Goal: Task Accomplishment & Management: Complete application form

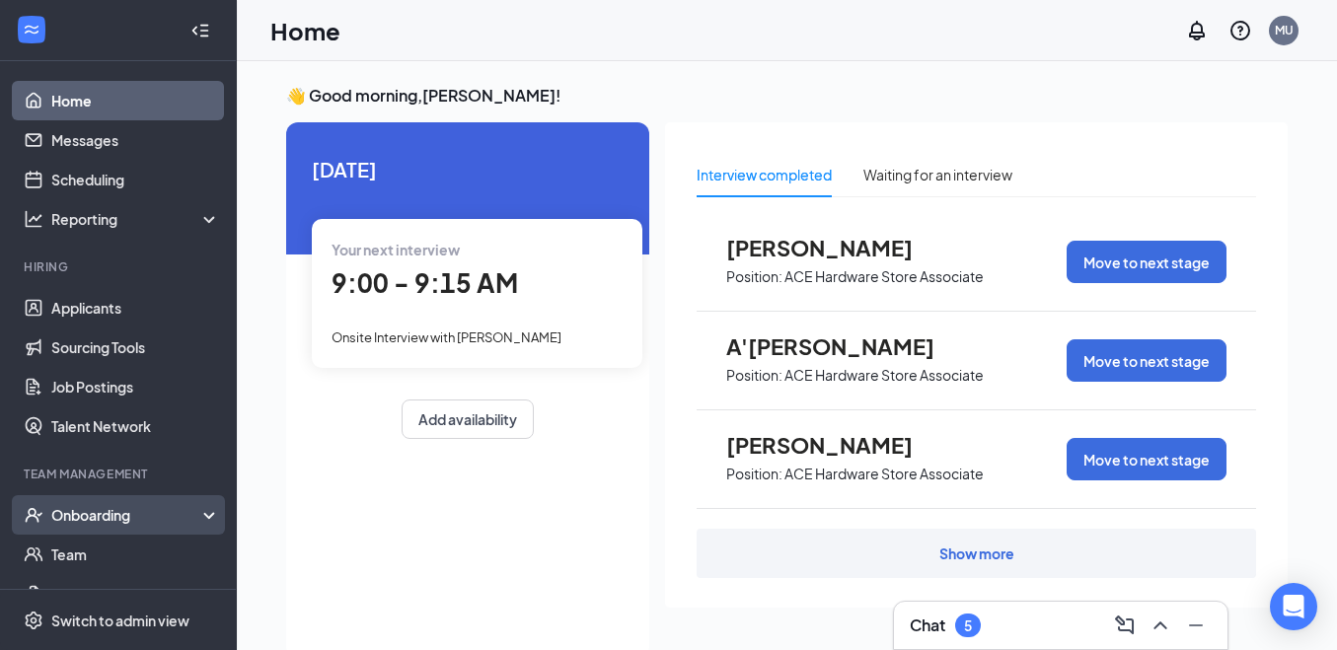
click at [106, 509] on div "Onboarding" at bounding box center [127, 515] width 152 height 20
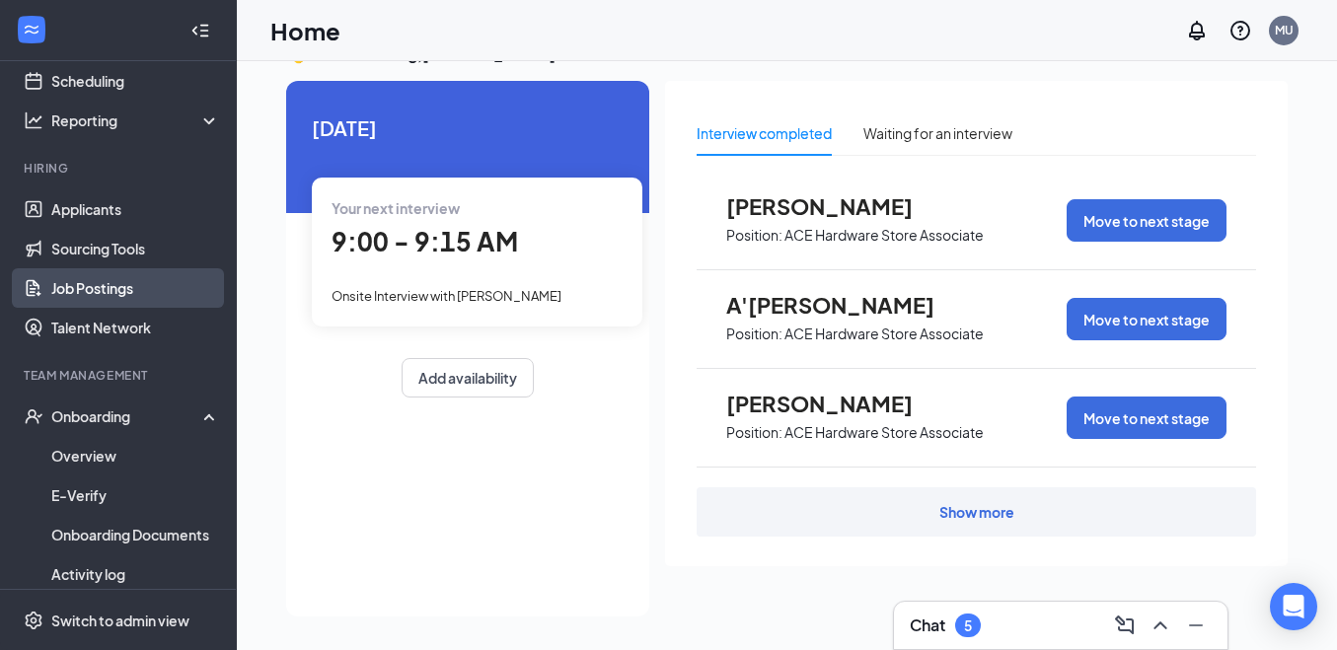
scroll to position [197, 0]
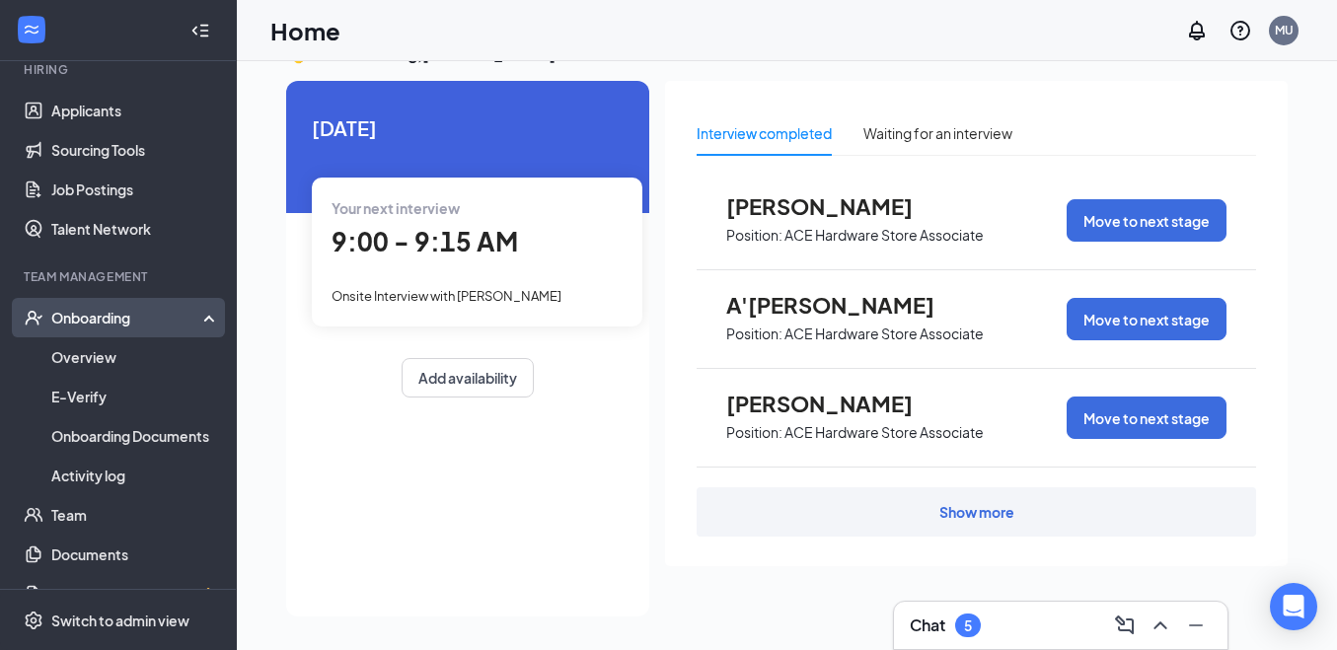
click at [92, 318] on div "Onboarding" at bounding box center [127, 318] width 152 height 20
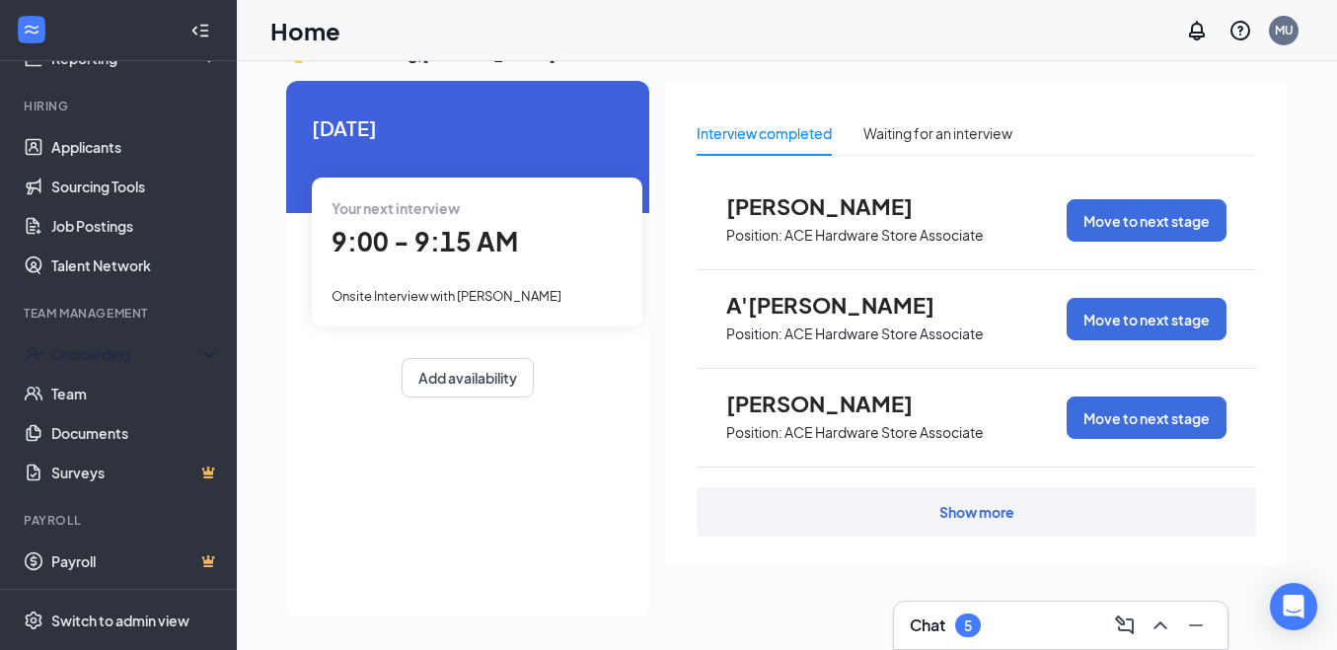
scroll to position [161, 0]
click at [119, 349] on div "Onboarding" at bounding box center [127, 354] width 152 height 20
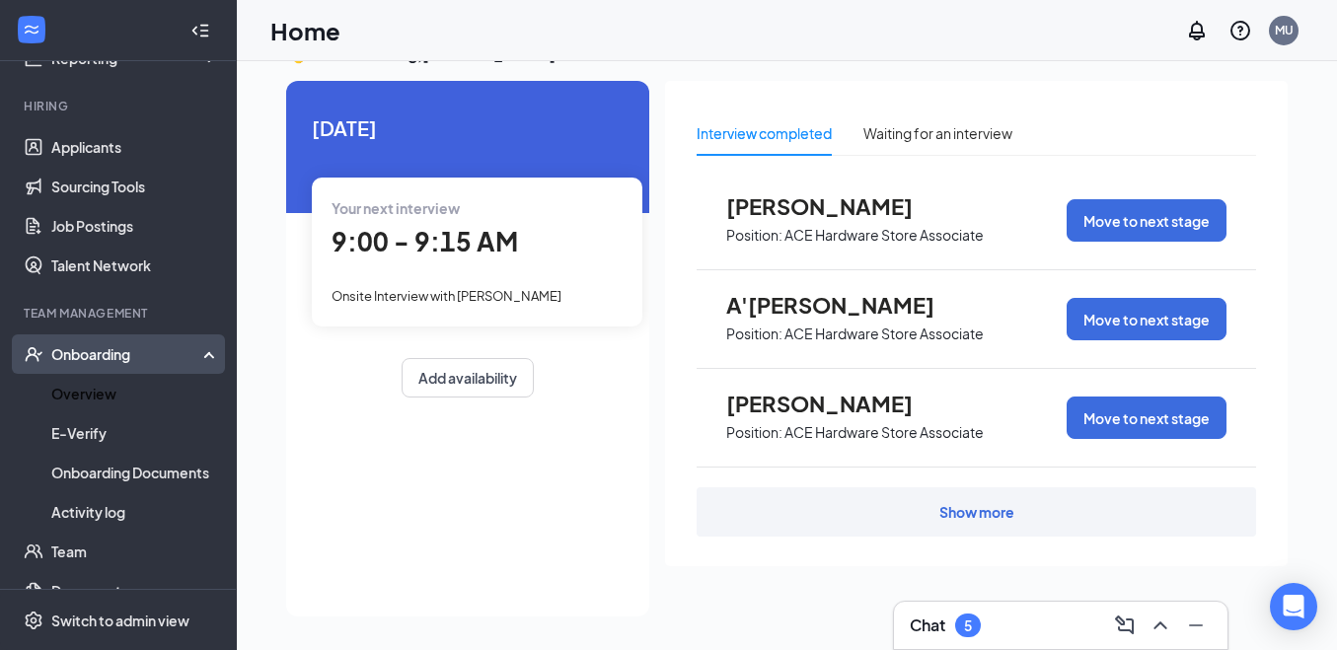
scroll to position [197, 0]
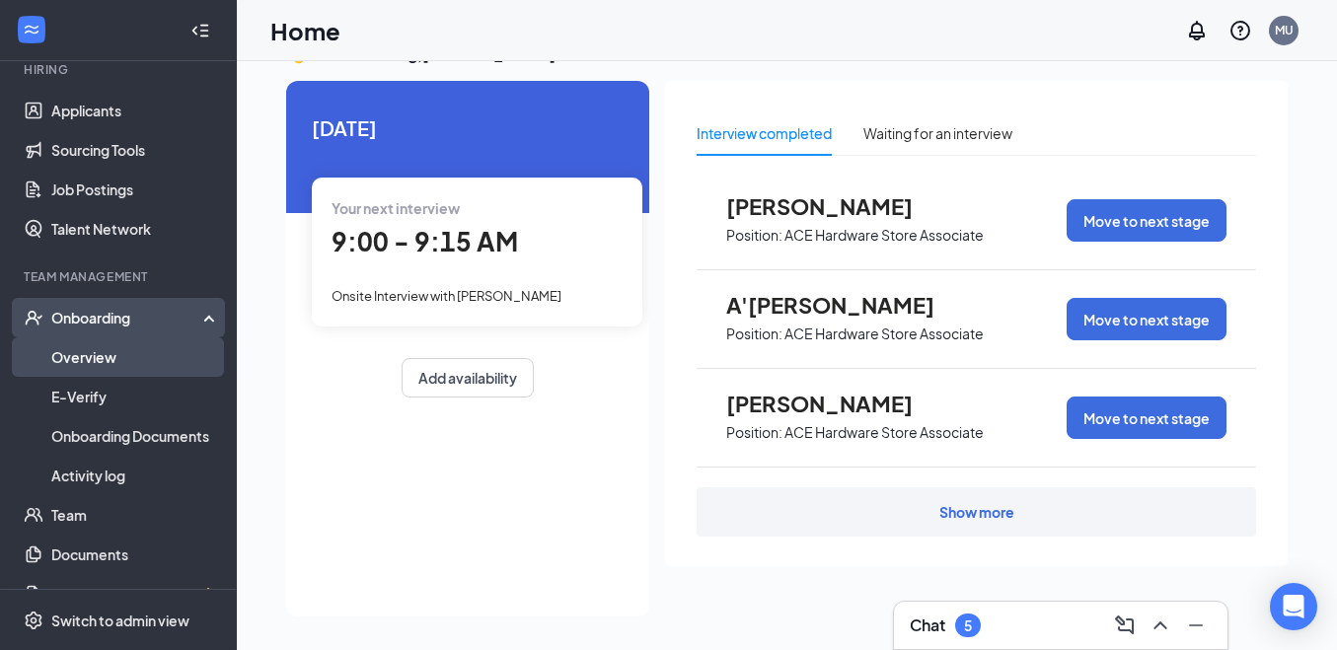
click at [113, 358] on link "Overview" at bounding box center [135, 356] width 169 height 39
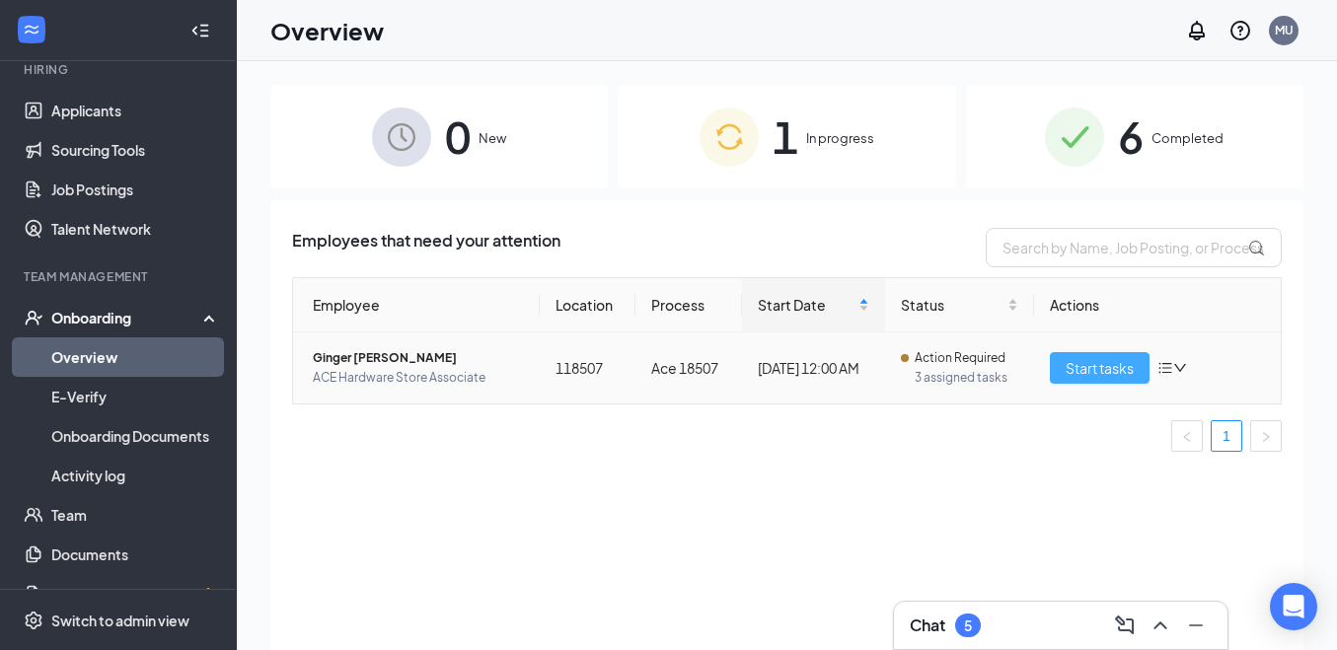
click at [1119, 365] on span "Start tasks" at bounding box center [1100, 368] width 68 height 22
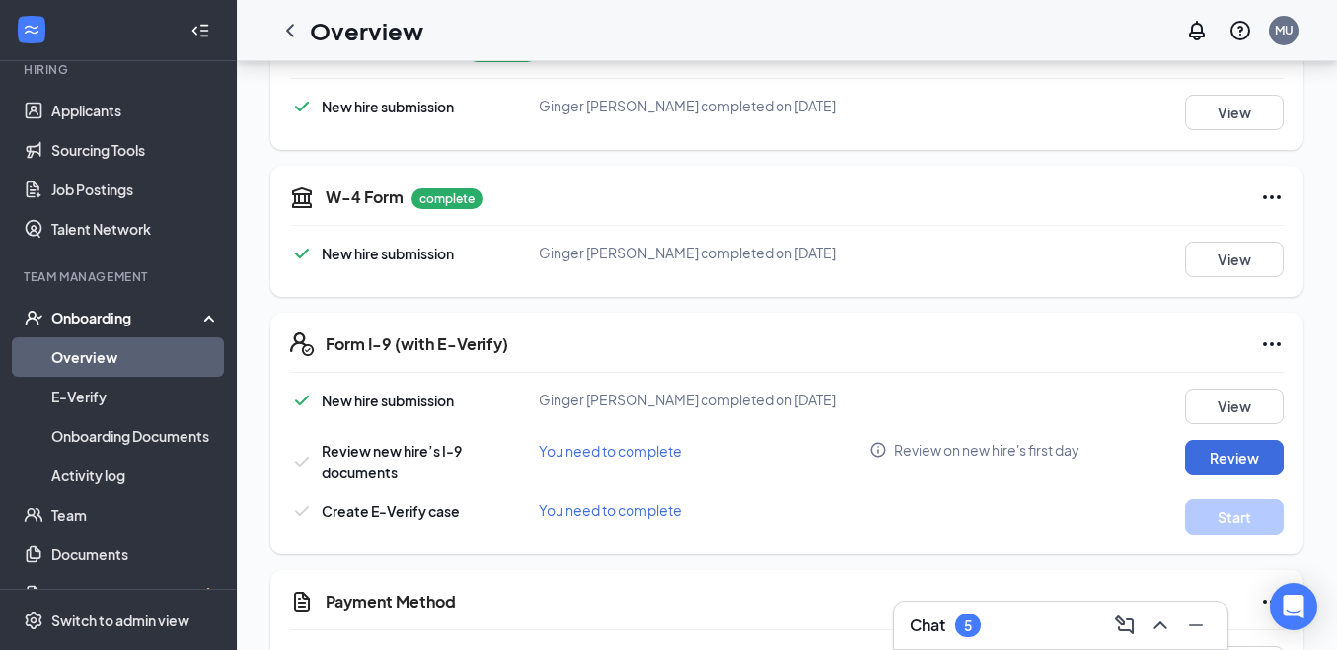
scroll to position [395, 0]
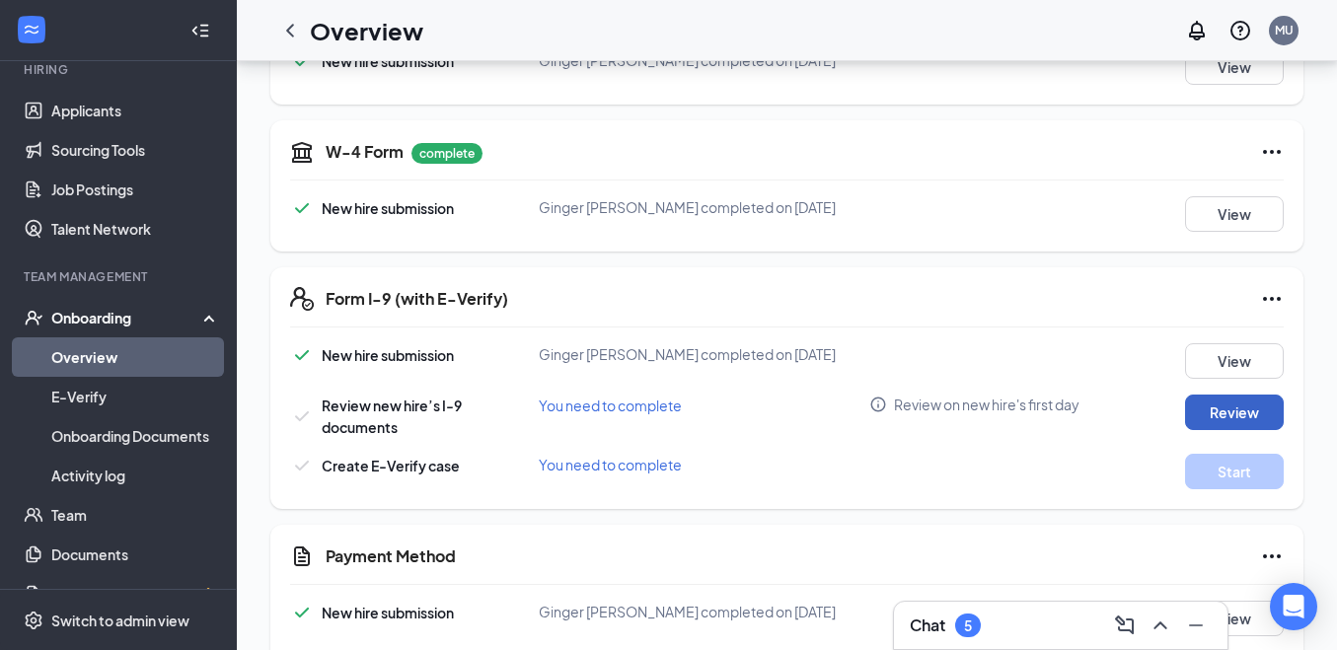
click at [1219, 407] on button "Review" at bounding box center [1234, 413] width 99 height 36
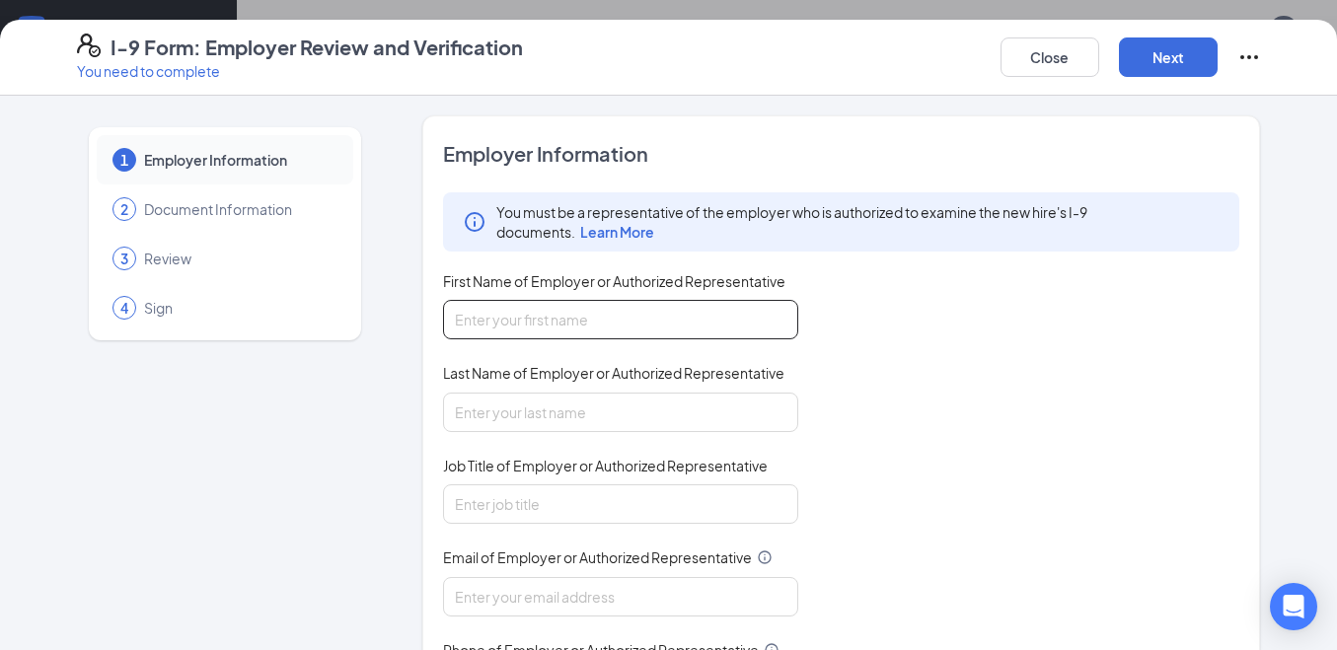
click at [703, 318] on input "First Name of Employer or Authorized Representative" at bounding box center [620, 319] width 355 height 39
type input "Ace Hardware"
type input "18507"
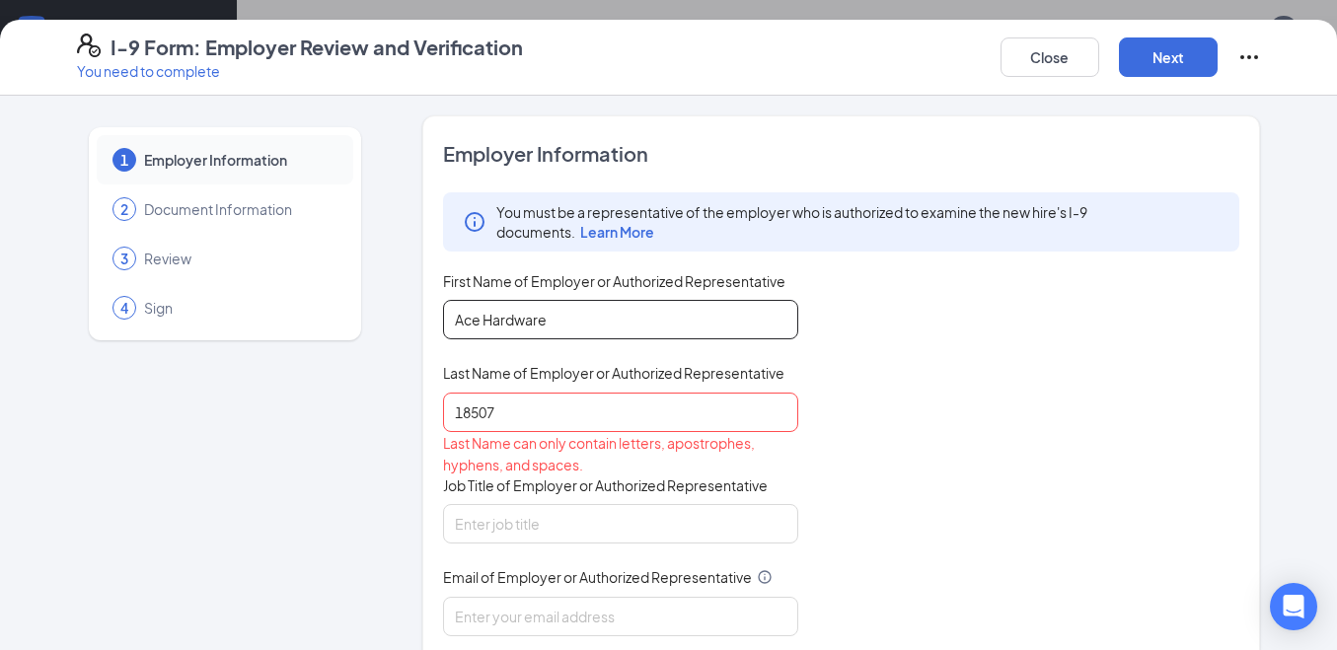
click at [597, 300] on input "Ace Hardware" at bounding box center [620, 319] width 355 height 39
click at [669, 308] on input "Ace Hardware" at bounding box center [620, 319] width 355 height 39
type input "A"
type input "[PERSON_NAME]"
click at [536, 423] on input "18507" at bounding box center [620, 412] width 355 height 39
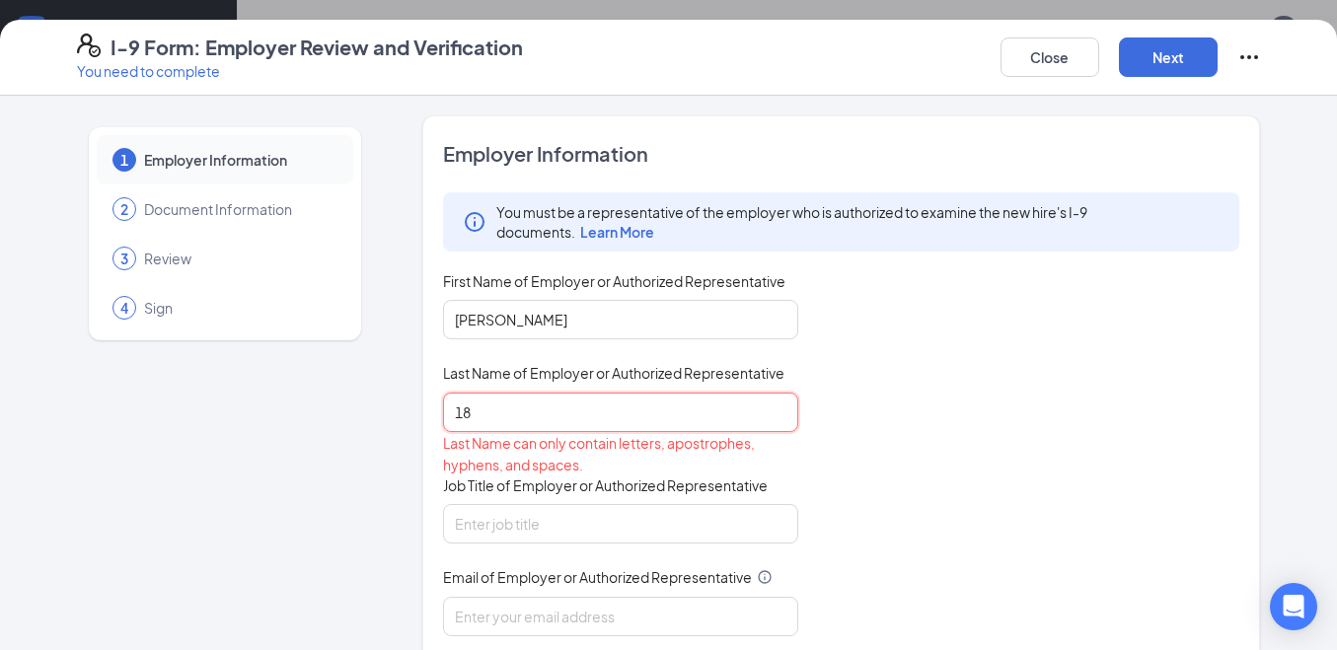
type input "1"
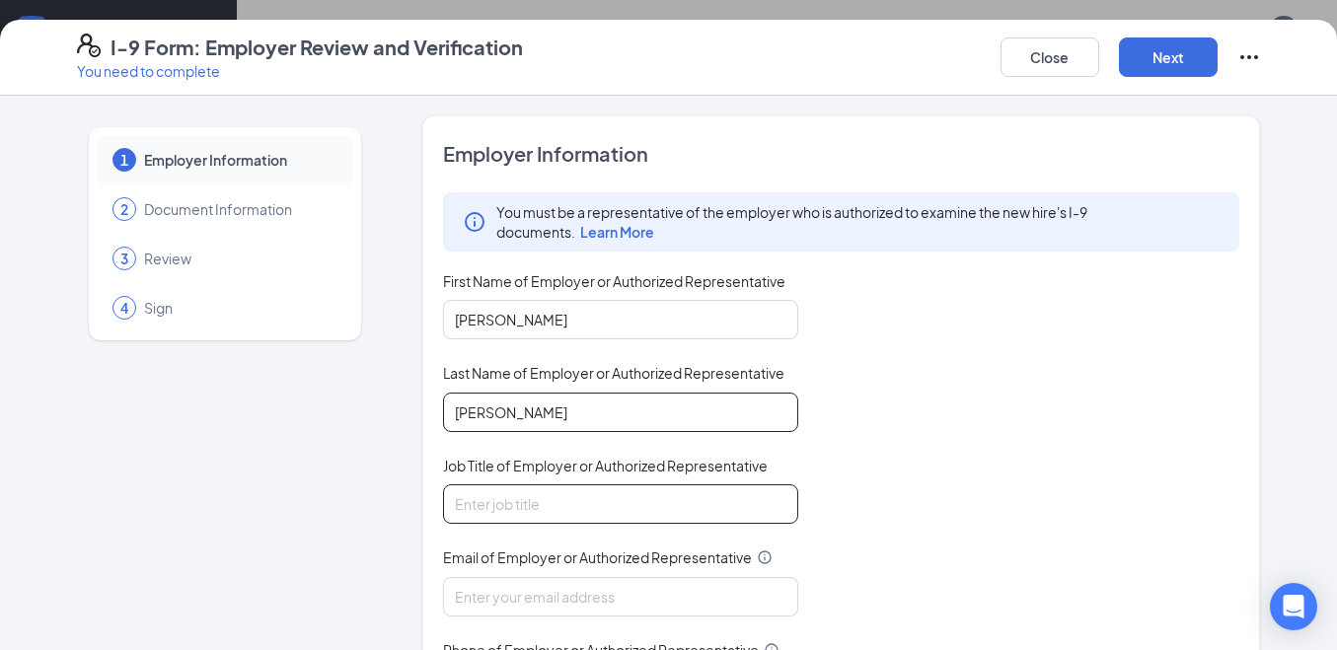
type input "[PERSON_NAME]"
click at [695, 511] on input "Job Title of Employer or Authorized Representative" at bounding box center [620, 503] width 355 height 39
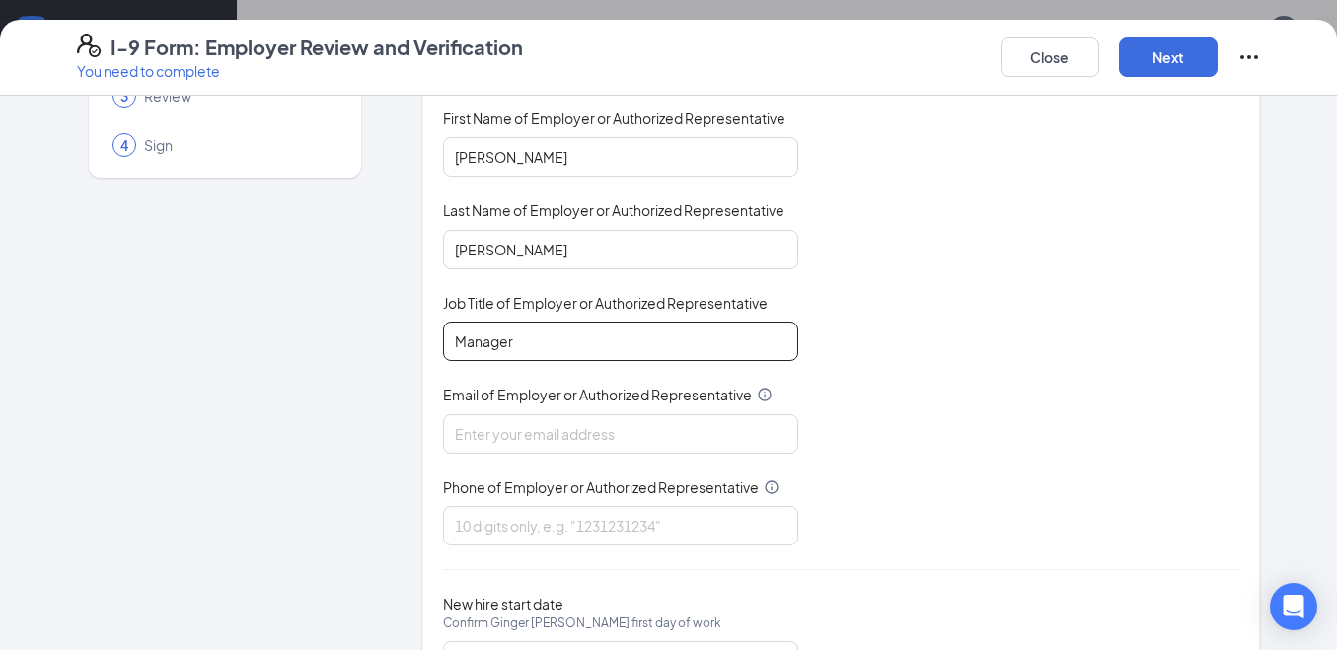
scroll to position [197, 0]
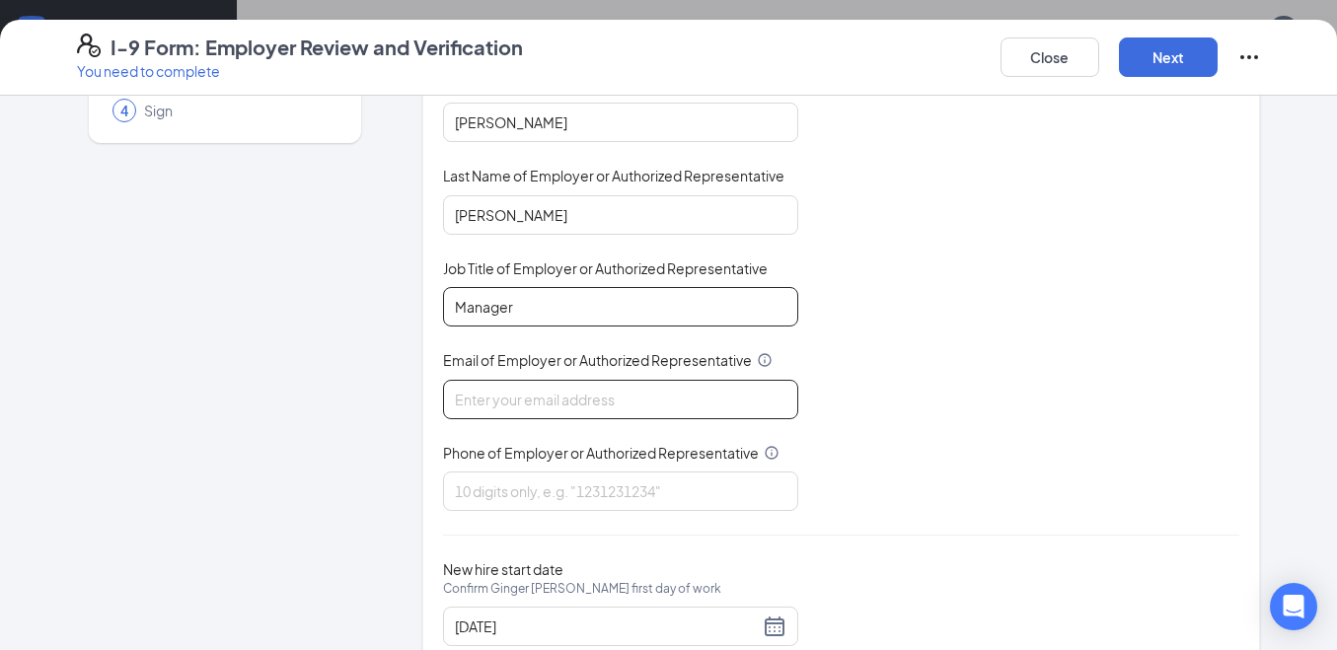
type input "Manager"
click at [690, 392] on input "Email of Employer or Authorized Representative" at bounding box center [620, 399] width 355 height 39
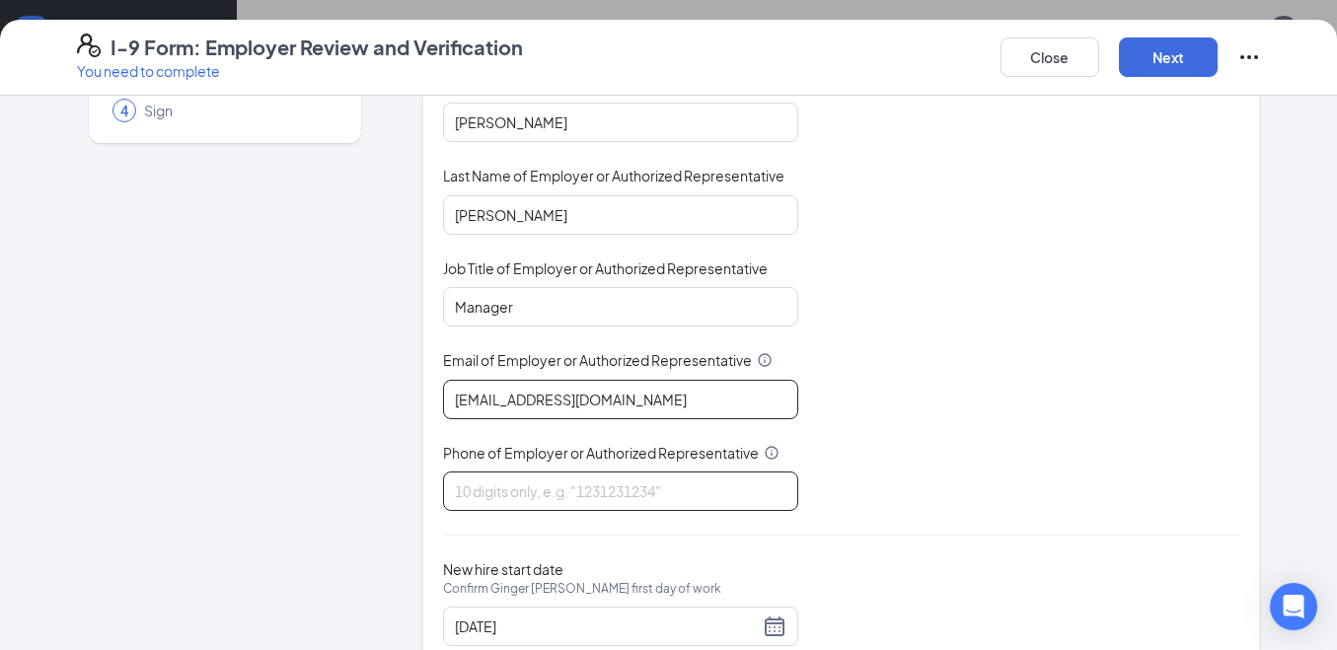
type input "[EMAIL_ADDRESS][DOMAIN_NAME]"
click at [492, 499] on input "Phone of Employer or Authorized Representative" at bounding box center [620, 491] width 355 height 39
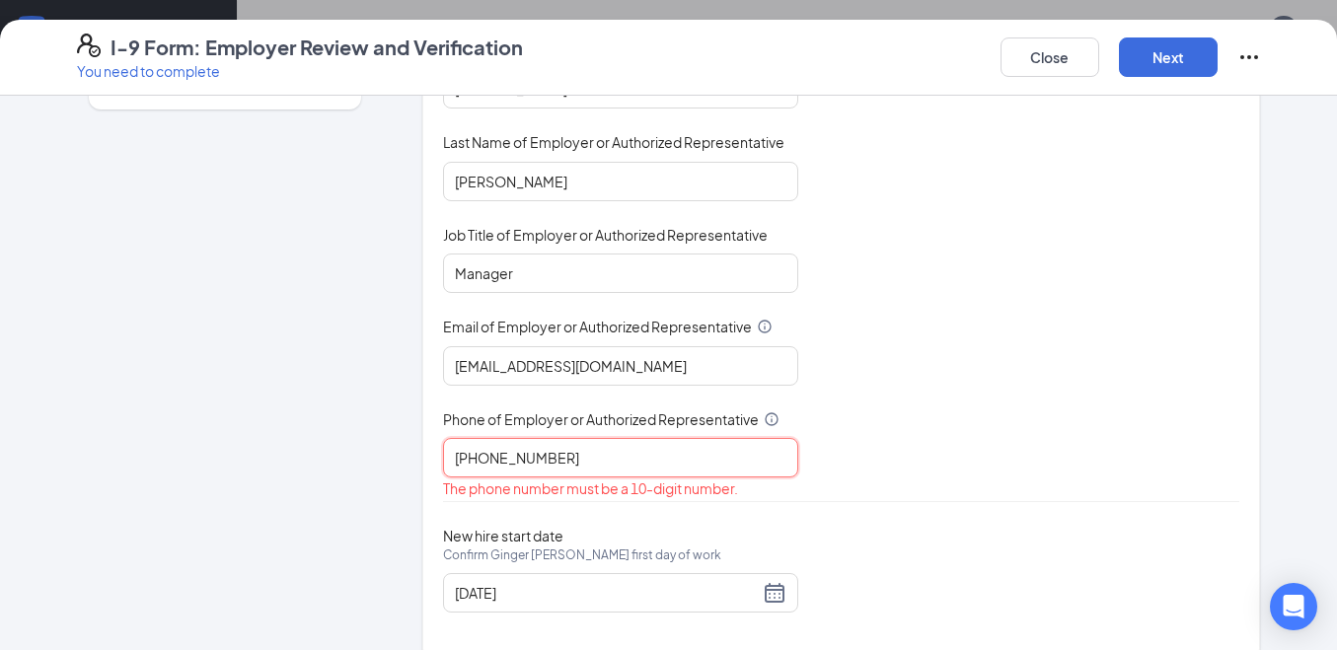
scroll to position [261, 0]
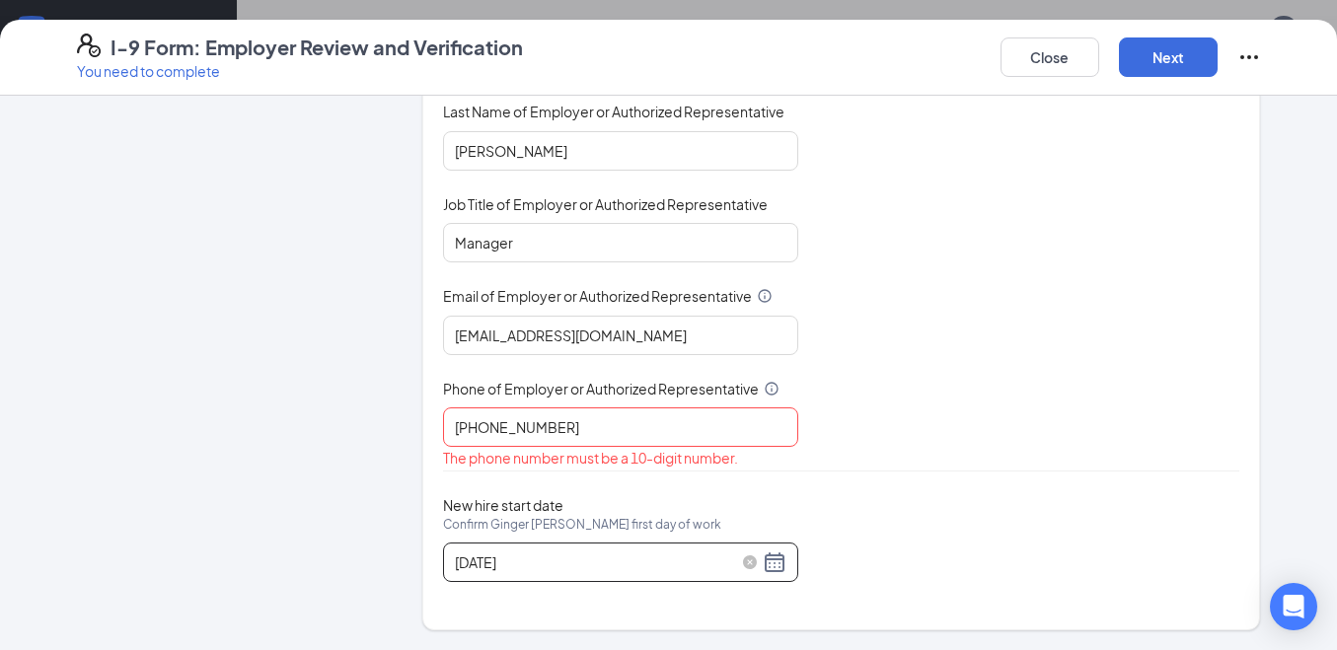
click at [537, 561] on input "[DATE]" at bounding box center [607, 563] width 304 height 22
click at [580, 426] on input "[PHONE_NUMBER]" at bounding box center [620, 427] width 355 height 39
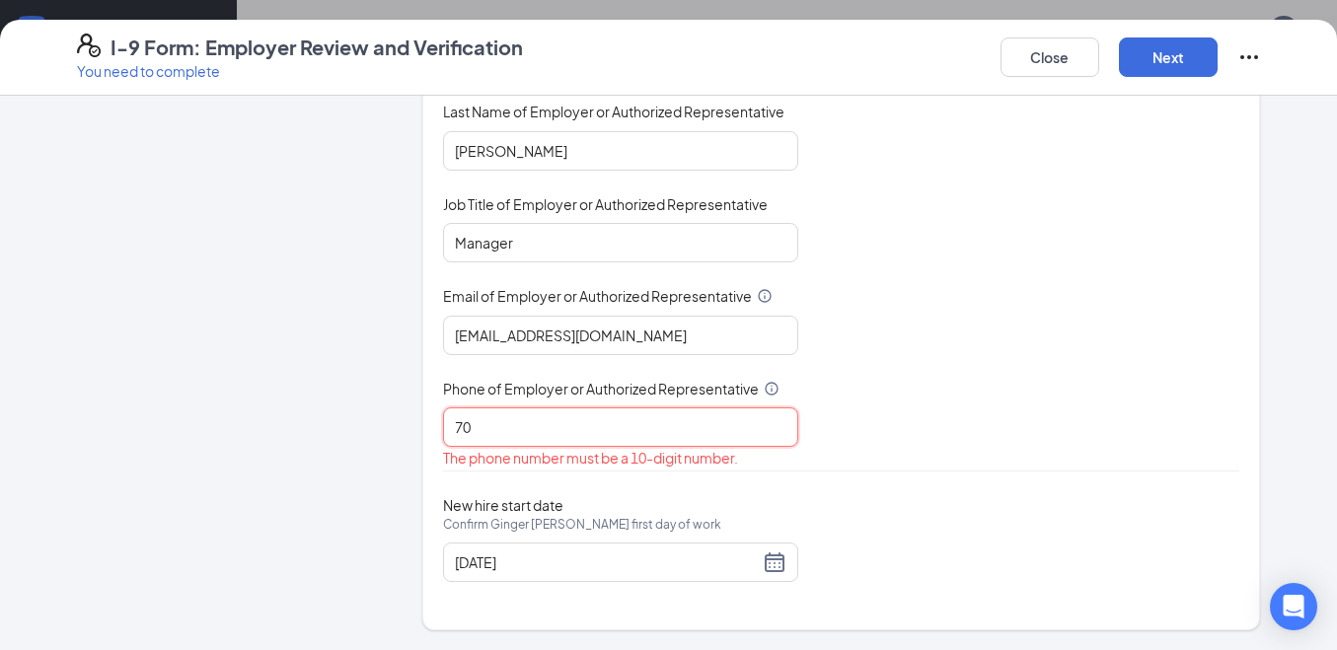
type input "7"
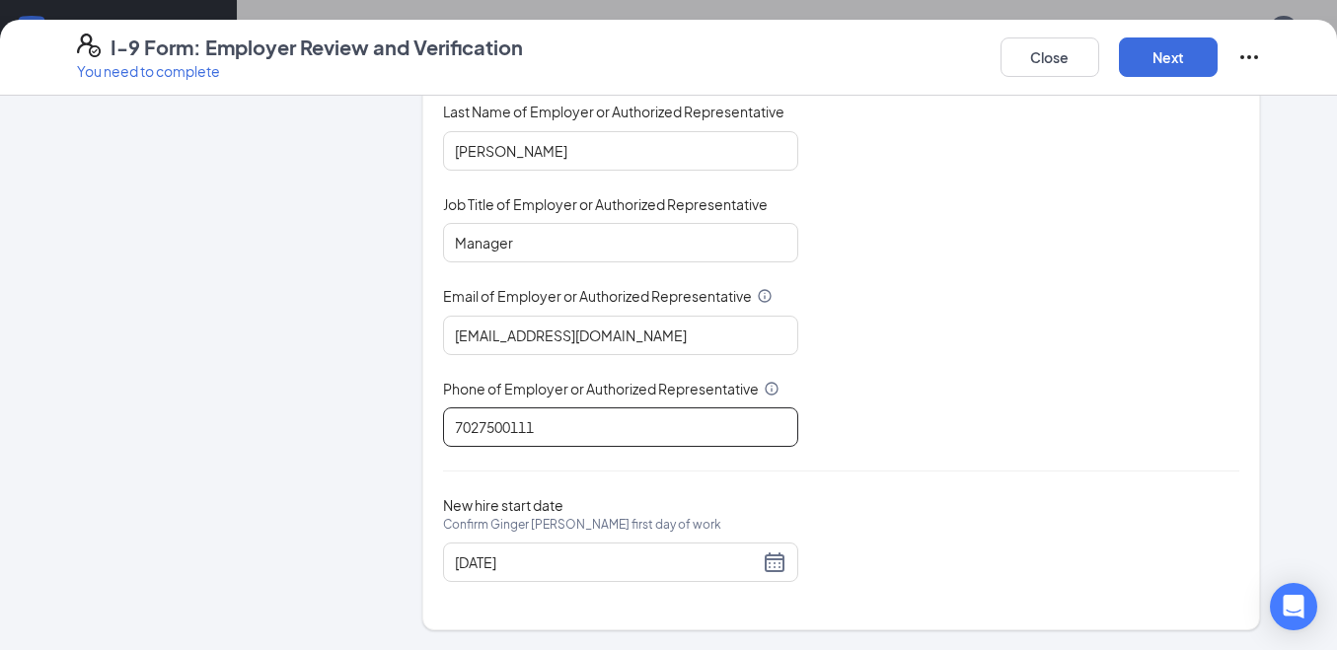
scroll to position [987, 0]
type input "7027500111"
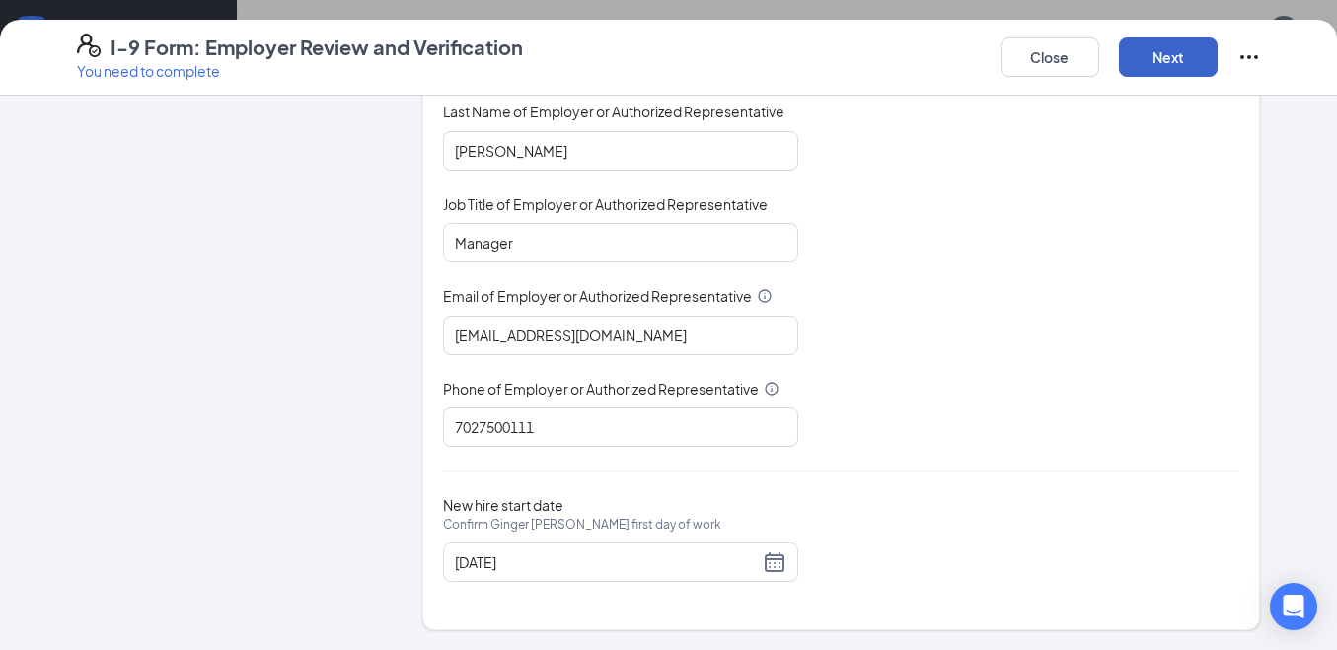
click at [1161, 49] on button "Next" at bounding box center [1168, 56] width 99 height 39
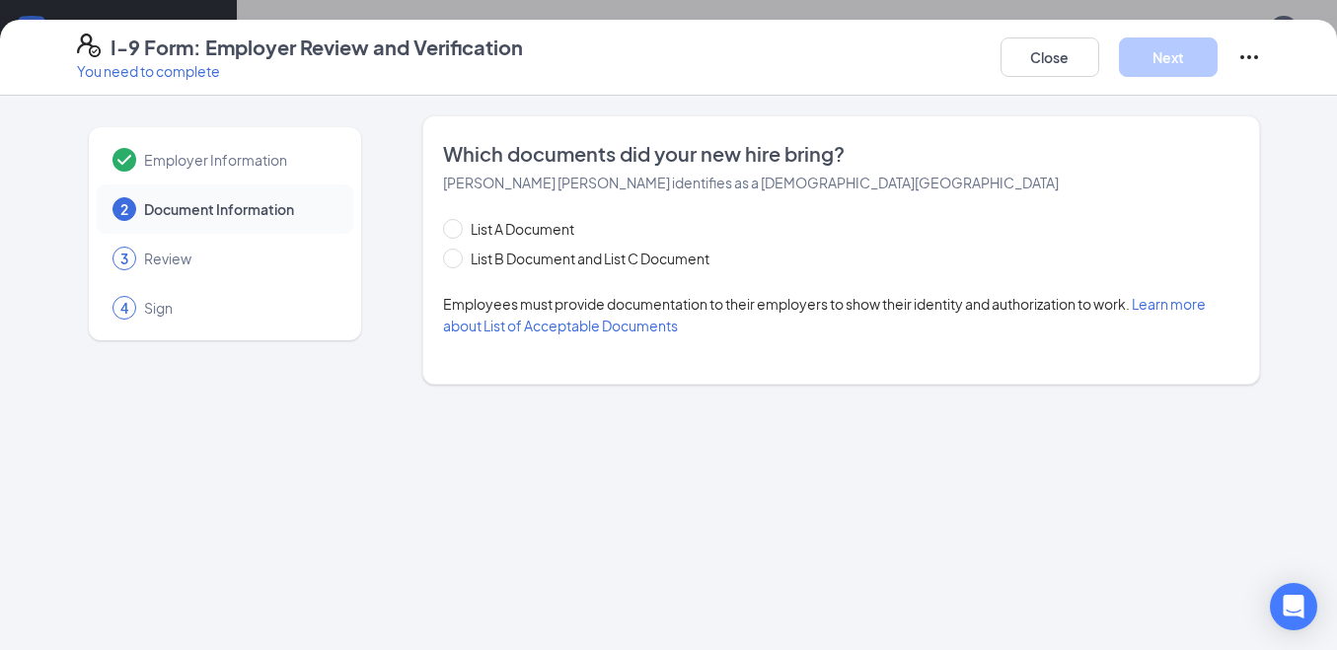
scroll to position [0, 0]
click at [455, 225] on input "List A Document" at bounding box center [450, 226] width 14 height 14
radio input "true"
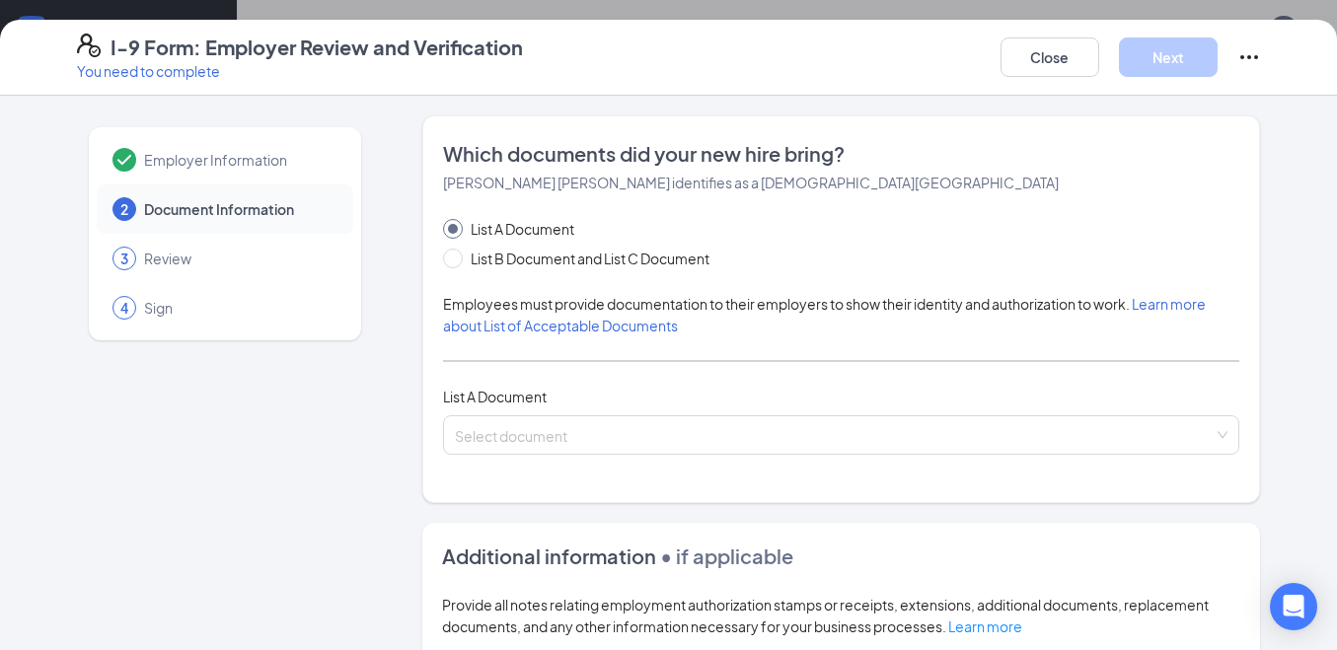
click at [613, 413] on div "List A Document List B Document and List C Document Employees must provide docu…" at bounding box center [841, 336] width 797 height 237
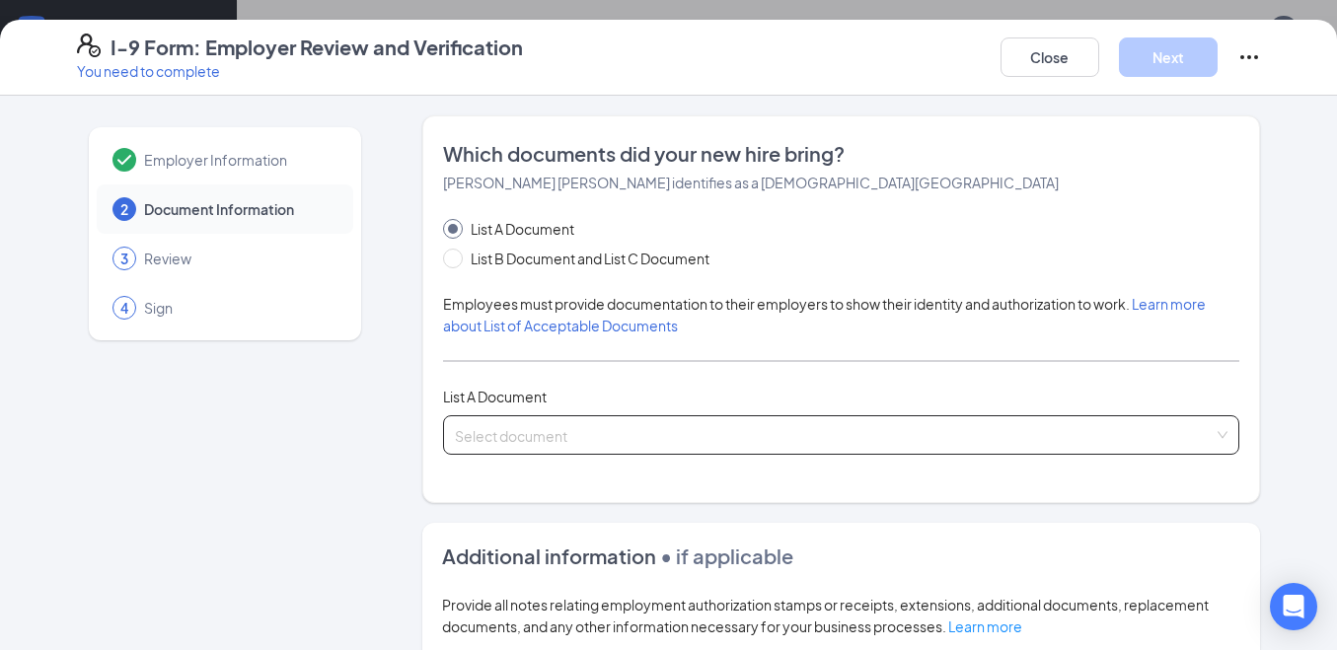
click at [600, 430] on input "search" at bounding box center [835, 431] width 760 height 30
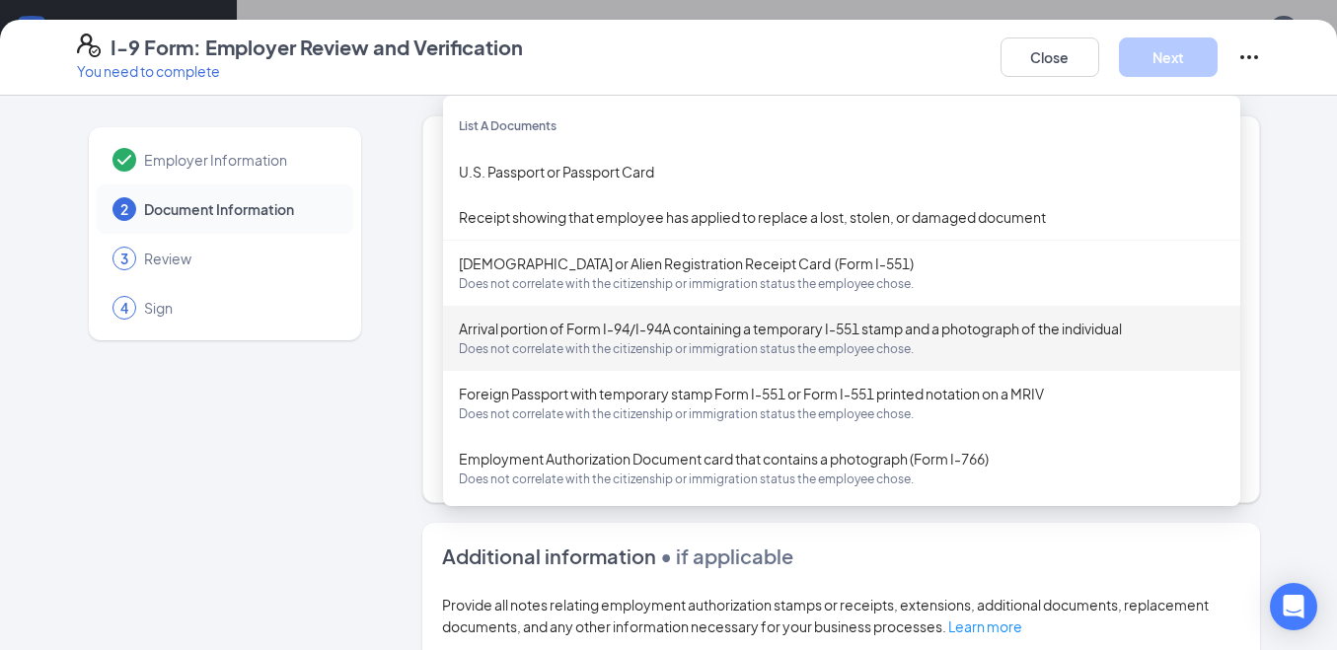
click at [345, 449] on div "Employer Information 2 Document Information 3 Review 4 Sign" at bounding box center [225, 556] width 296 height 882
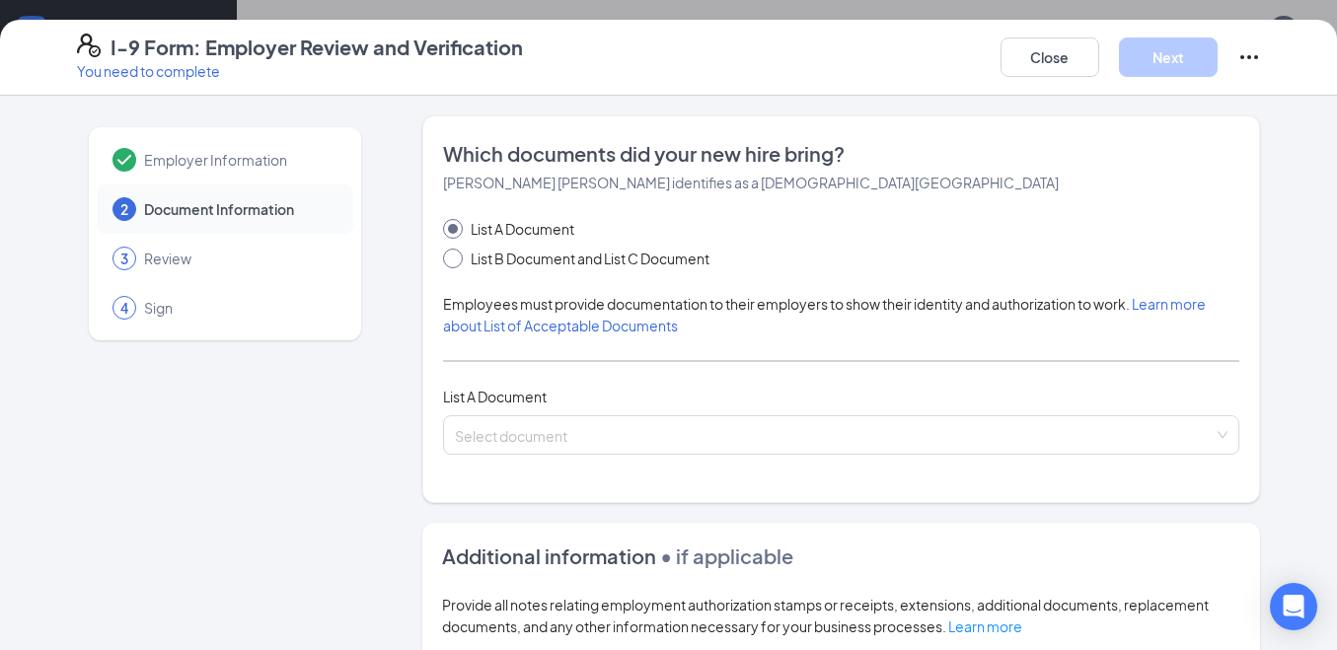
click at [447, 259] on input "List B Document and List C Document" at bounding box center [450, 256] width 14 height 14
radio input "true"
radio input "false"
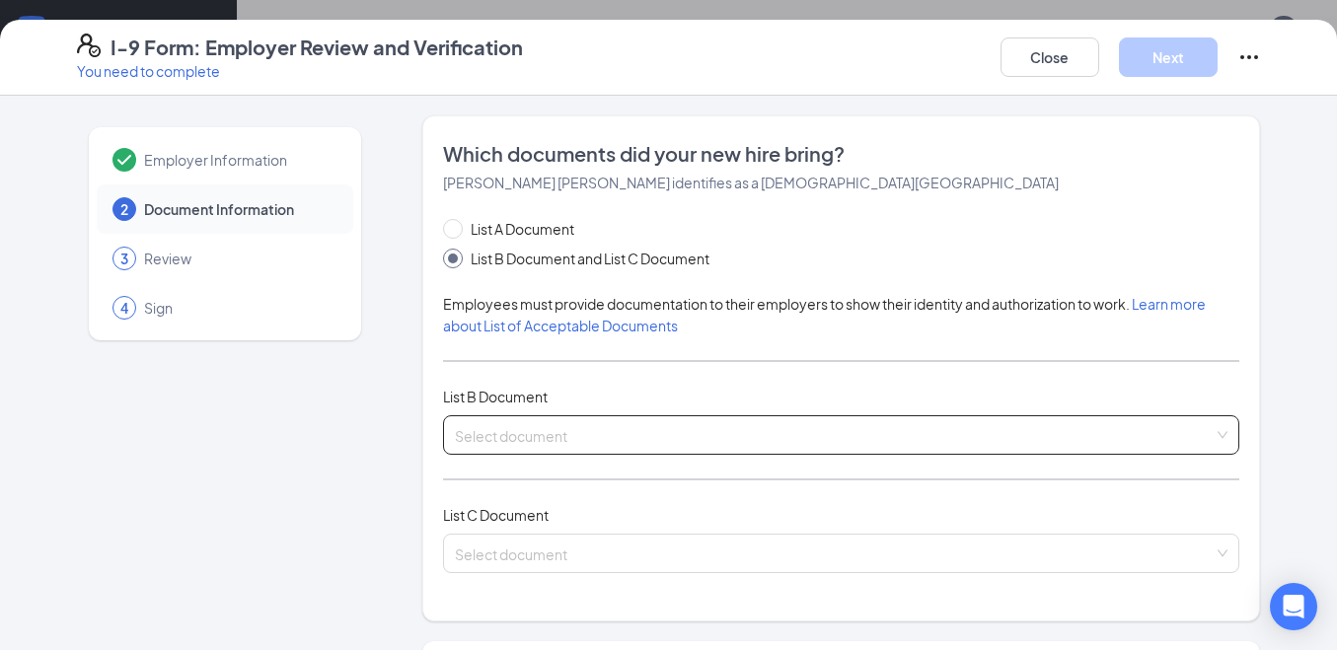
click at [575, 435] on input "search" at bounding box center [835, 431] width 760 height 30
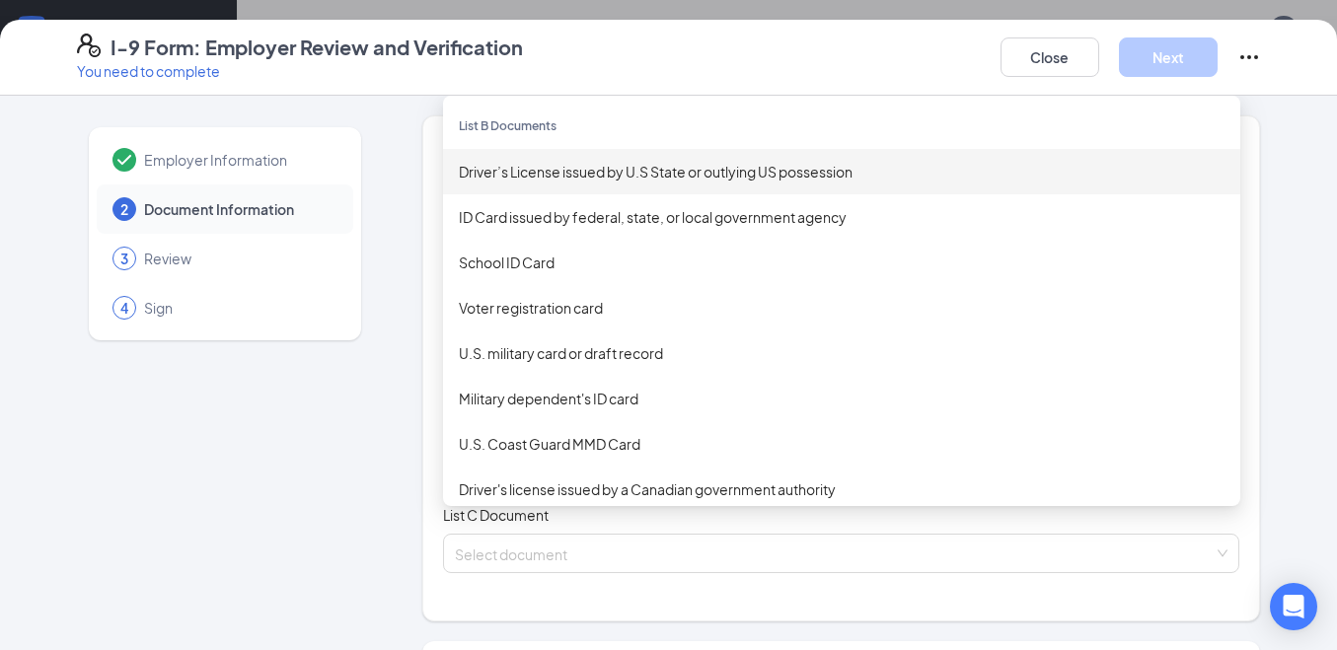
click at [656, 173] on div "Driver’s License issued by U.S State or outlying US possession" at bounding box center [842, 172] width 766 height 22
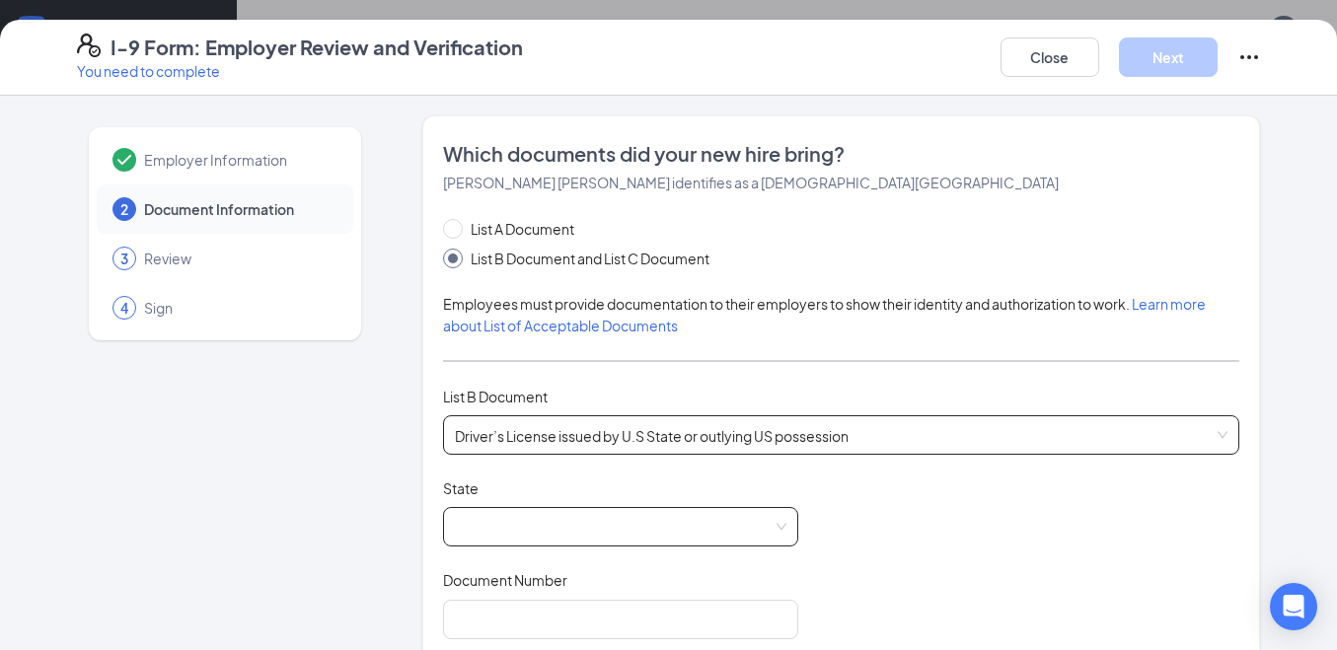
click at [568, 523] on span at bounding box center [621, 526] width 332 height 37
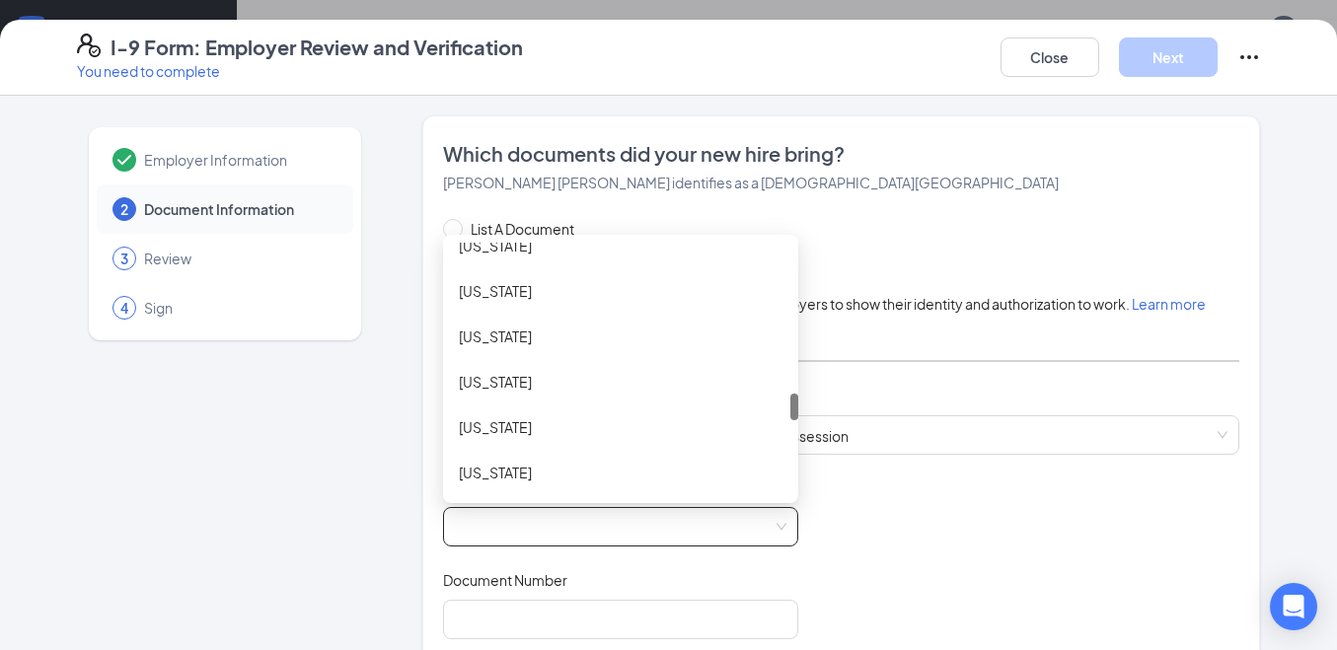
scroll to position [1283, 0]
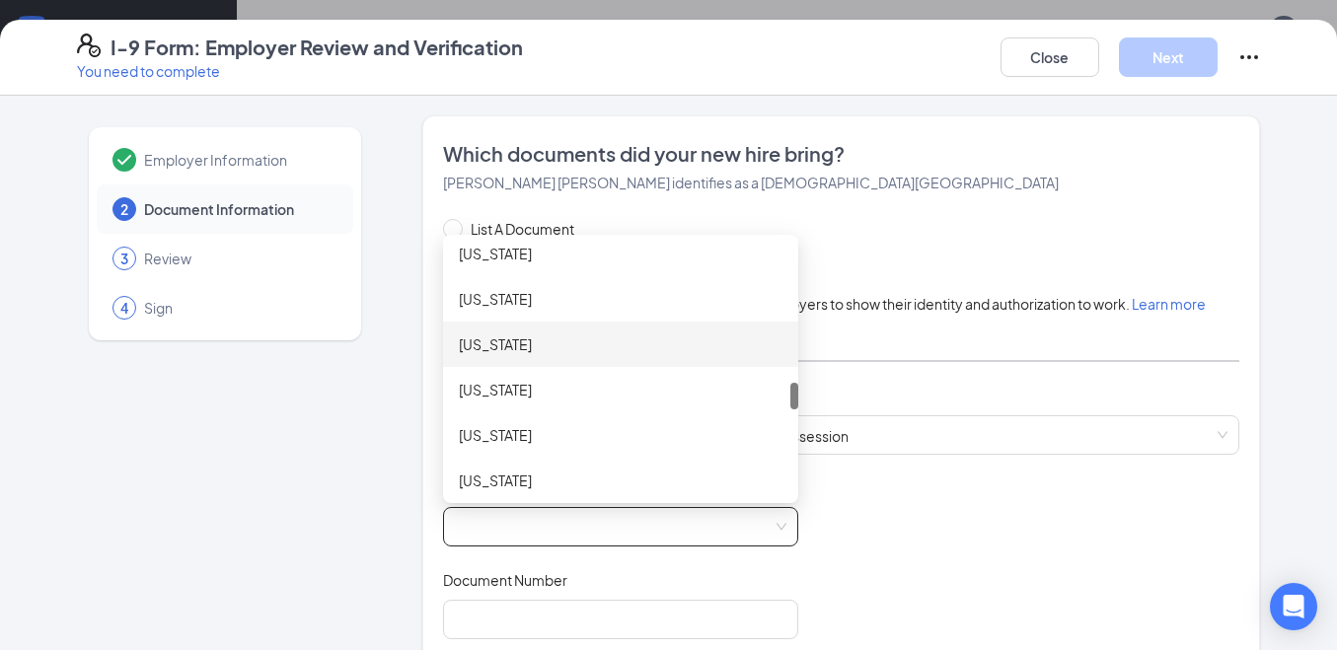
click at [493, 346] on div "[US_STATE]" at bounding box center [621, 345] width 324 height 22
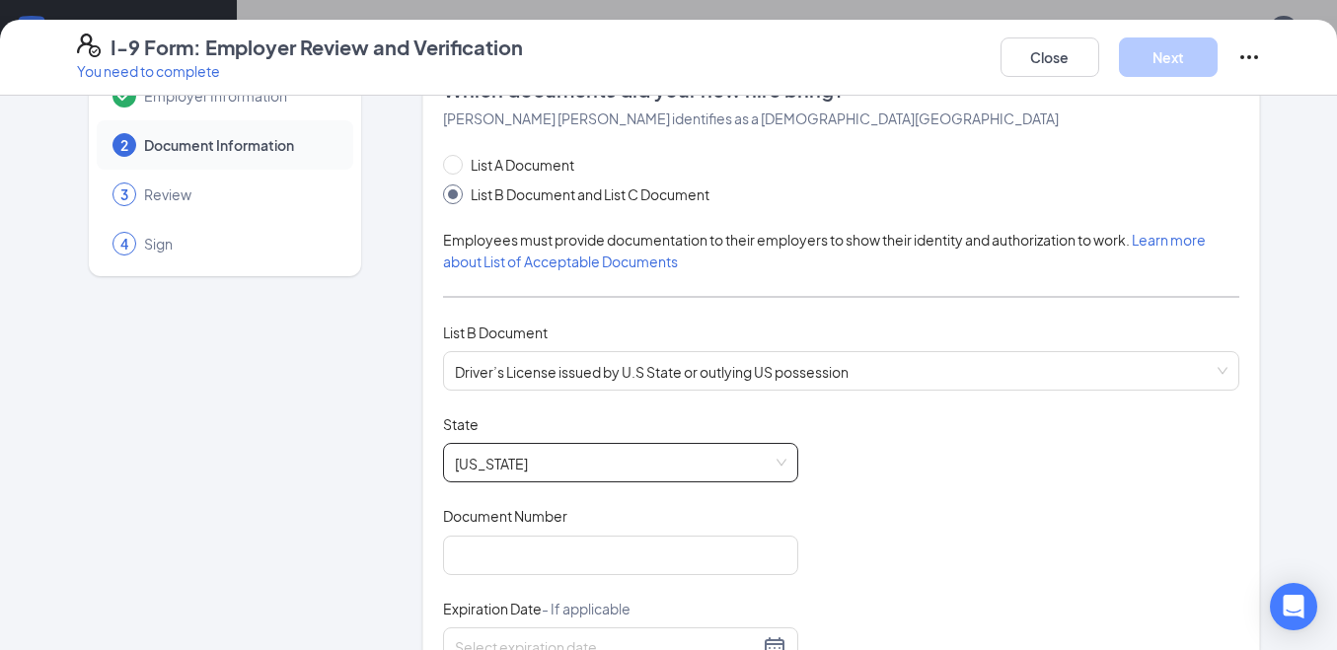
scroll to position [99, 0]
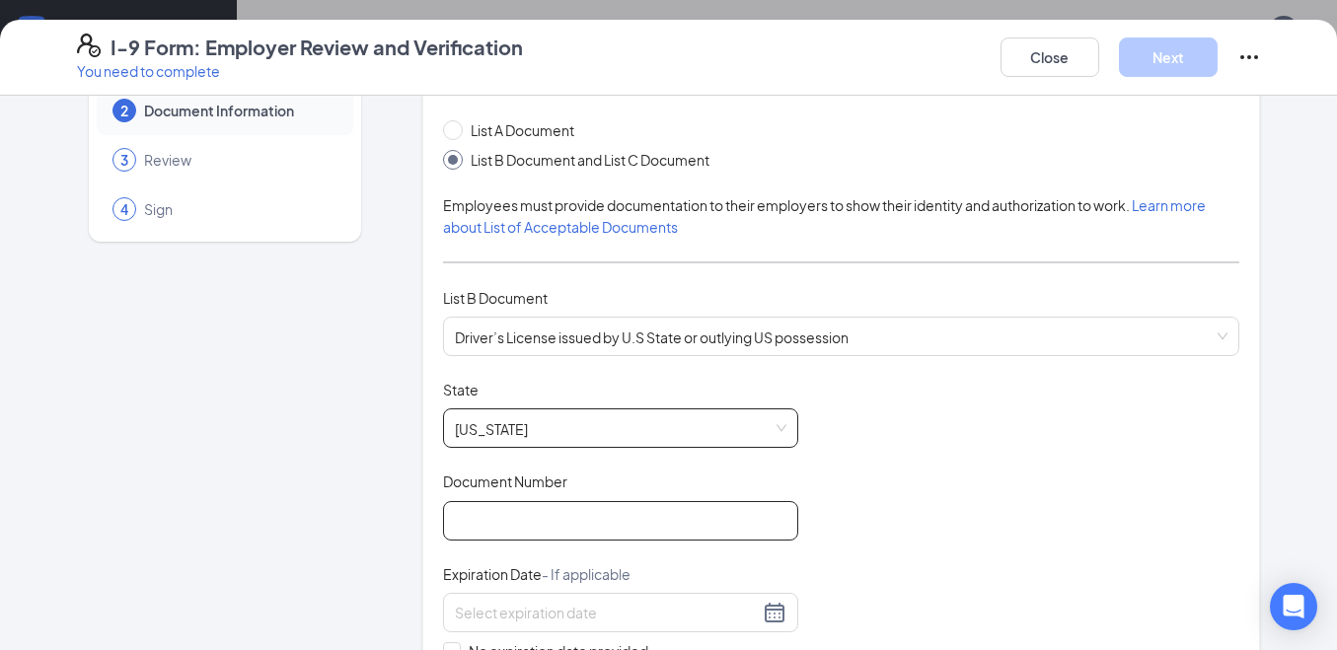
click at [470, 516] on input "Document Number" at bounding box center [620, 520] width 355 height 39
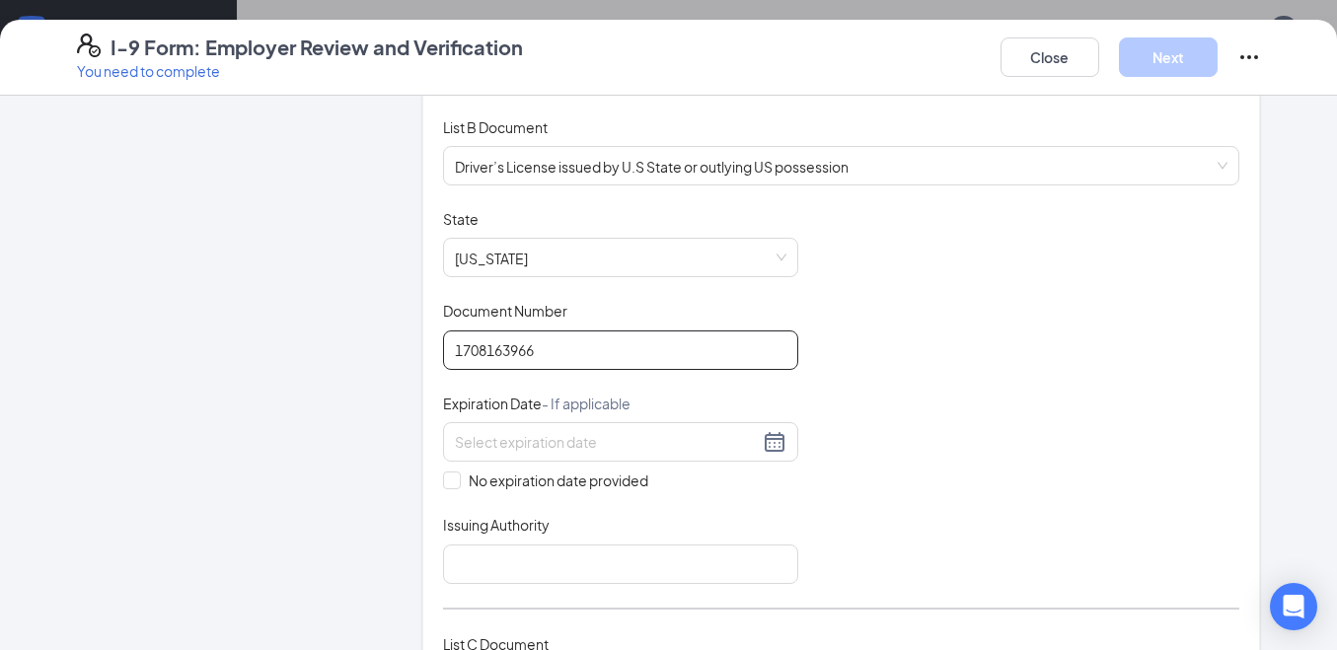
scroll to position [296, 0]
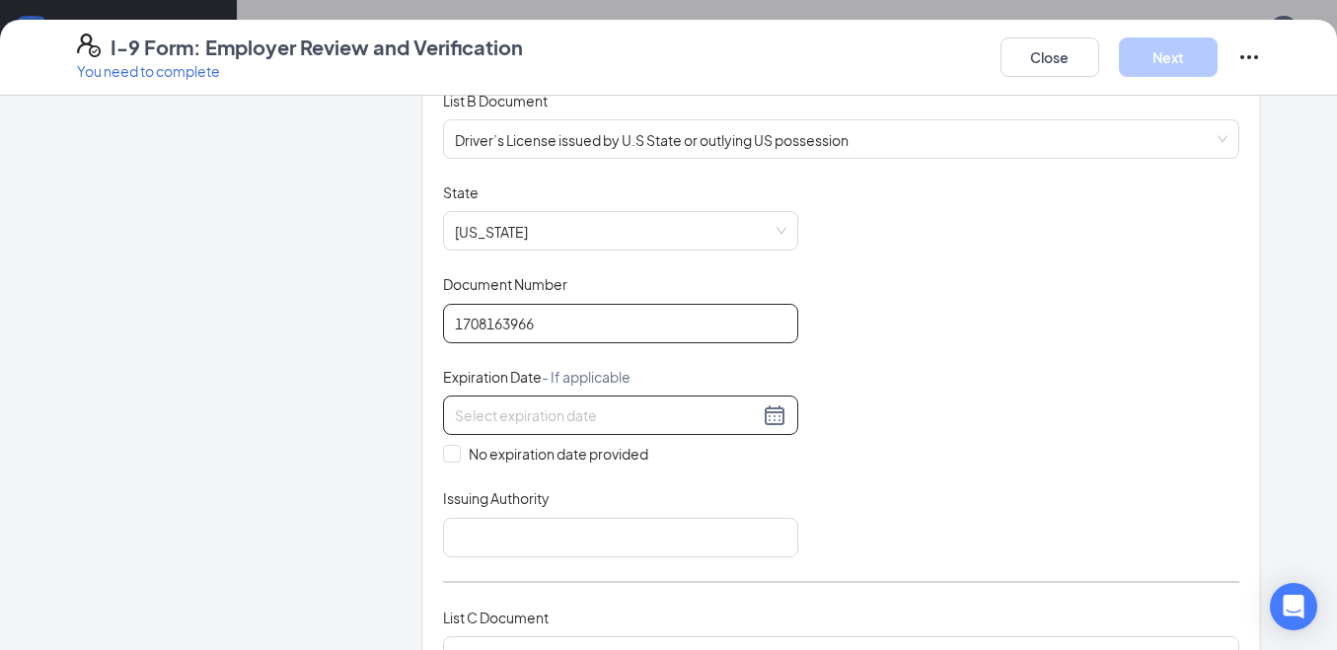
type input "1708163966"
click at [614, 409] on input at bounding box center [607, 416] width 304 height 22
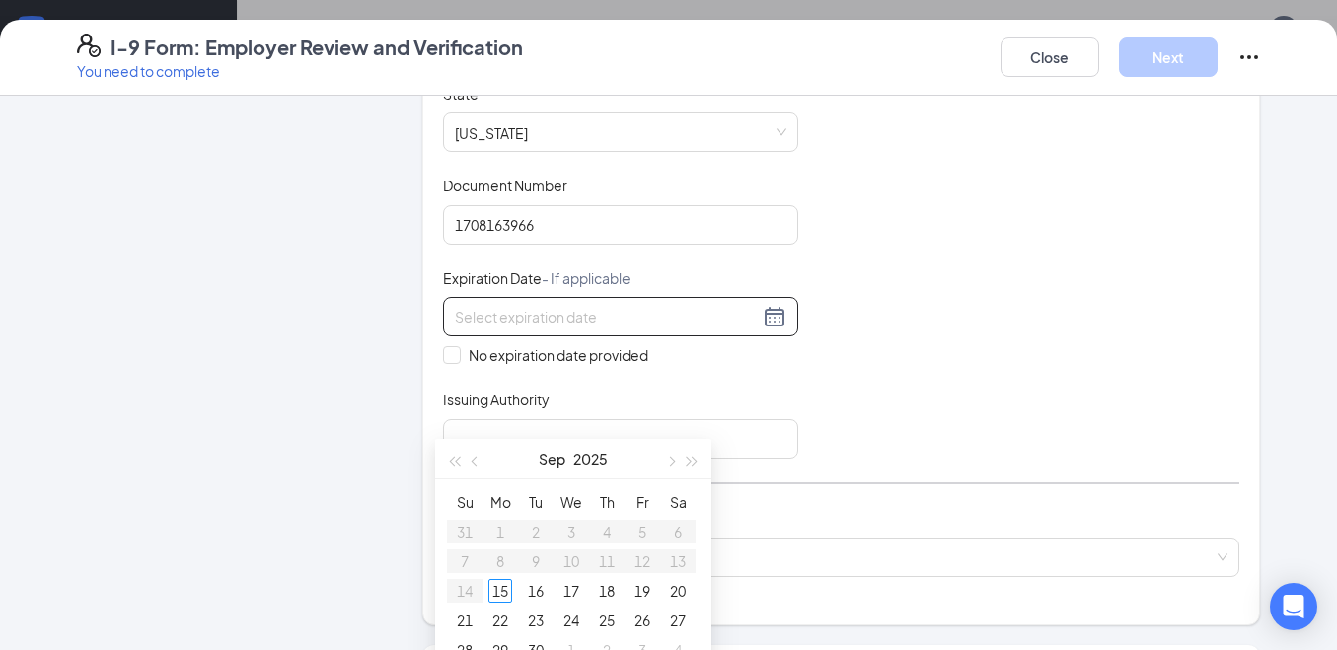
scroll to position [1085, 0]
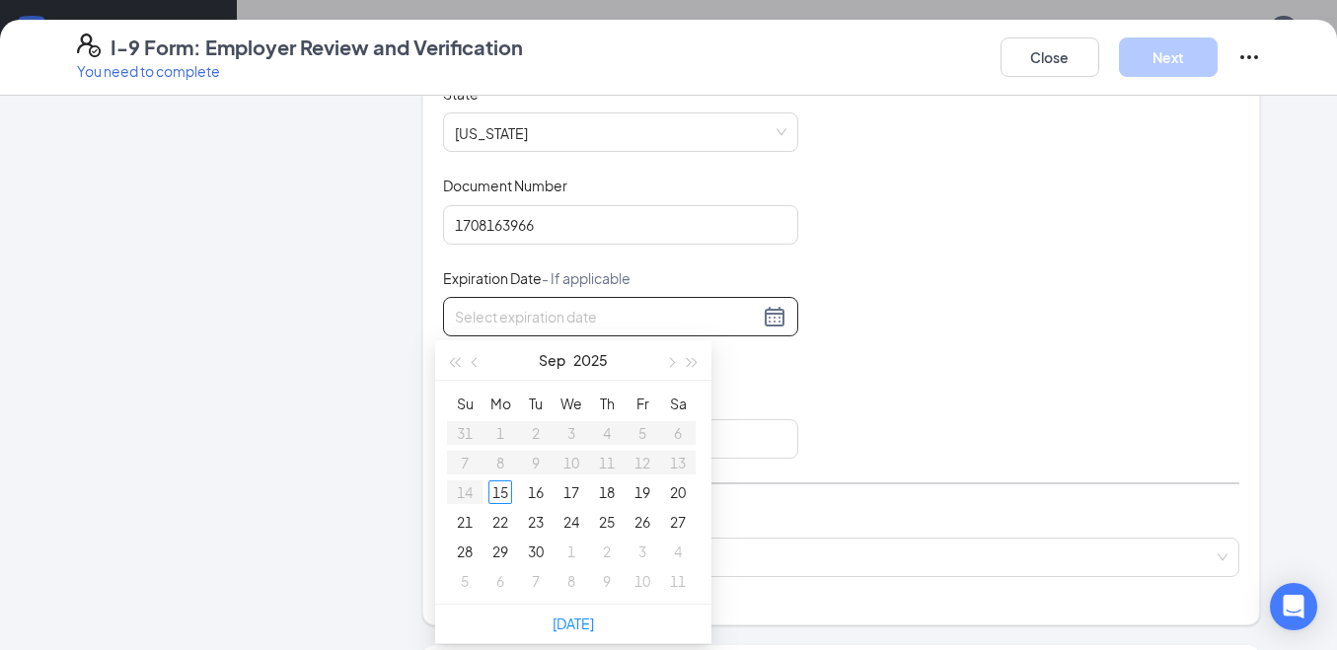
type input "[DATE]"
click at [689, 354] on button "button" at bounding box center [693, 359] width 22 height 39
click at [687, 352] on button "button" at bounding box center [693, 359] width 22 height 39
click at [684, 352] on button "button" at bounding box center [693, 359] width 22 height 39
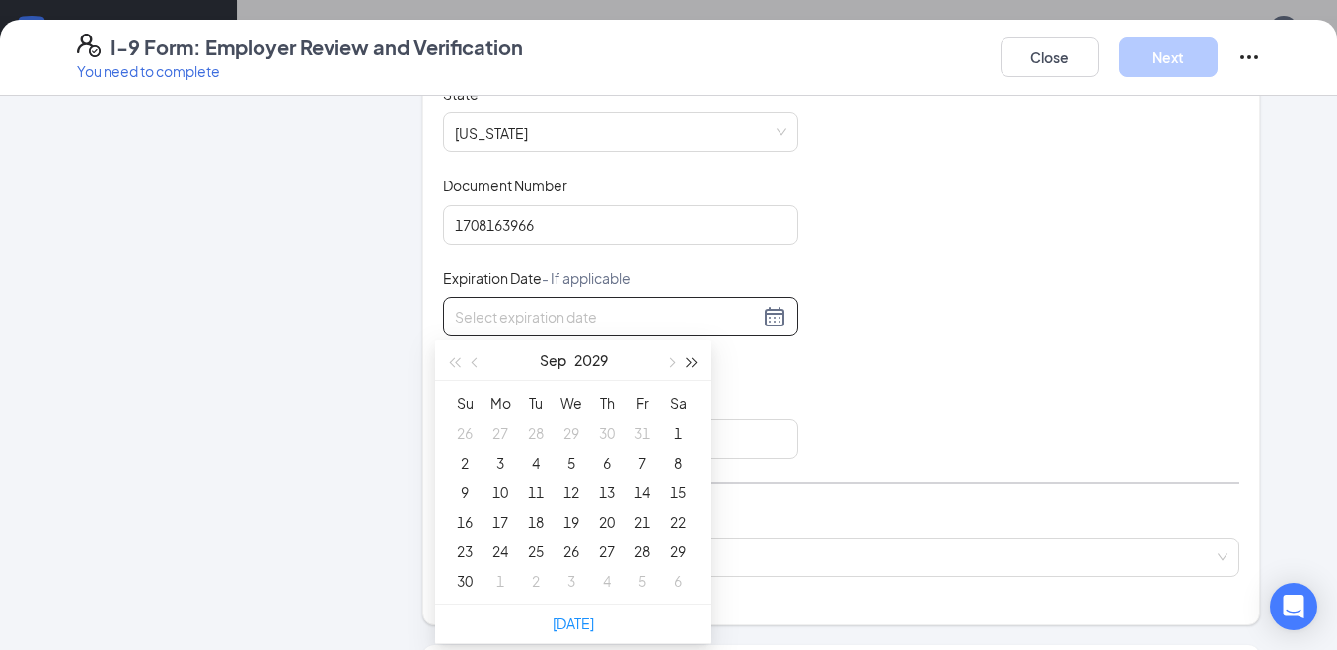
click at [682, 352] on button "button" at bounding box center [693, 359] width 22 height 39
click at [692, 358] on span "button" at bounding box center [693, 363] width 10 height 10
type input "[DATE]"
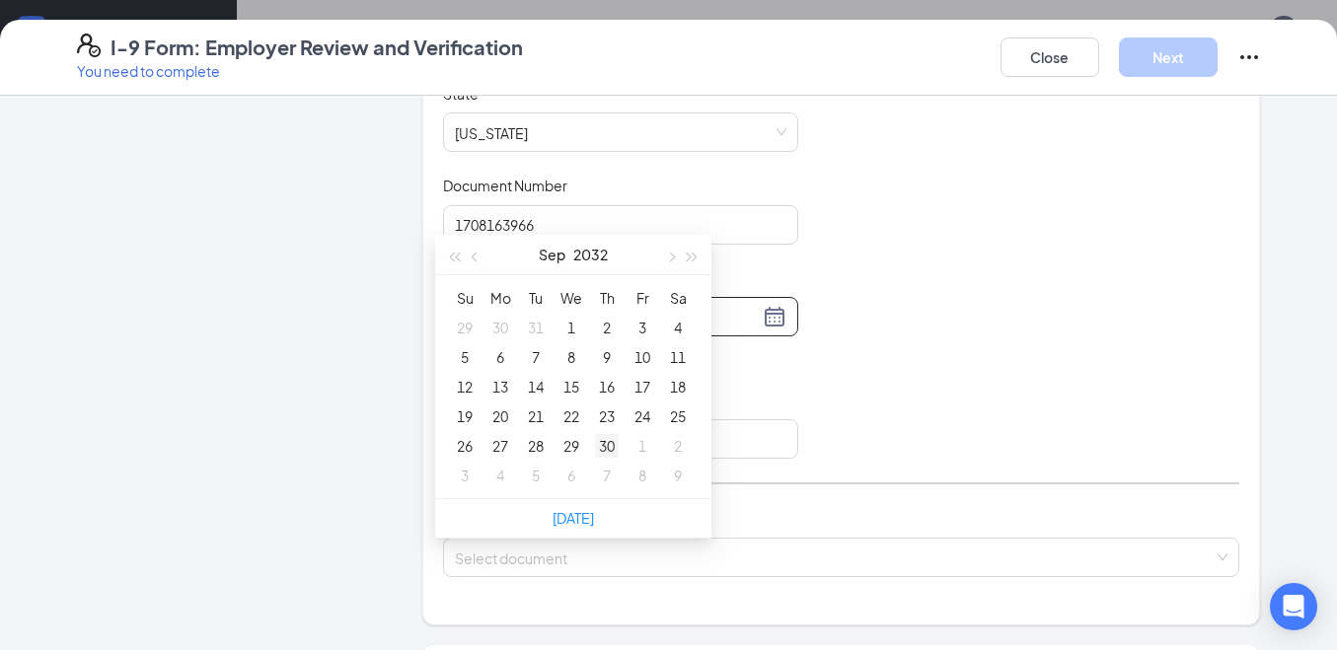
scroll to position [1184, 0]
type input "[DATE]"
click at [539, 271] on button "Sep" at bounding box center [552, 261] width 27 height 39
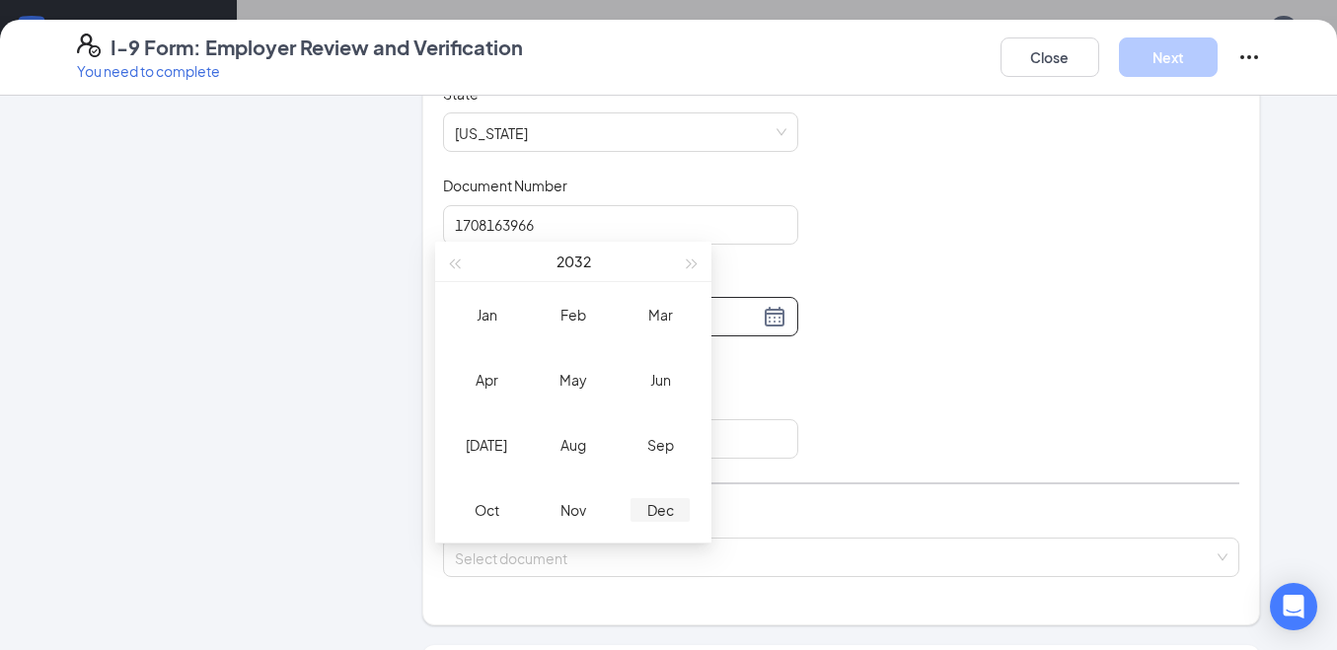
scroll to position [1381, 0]
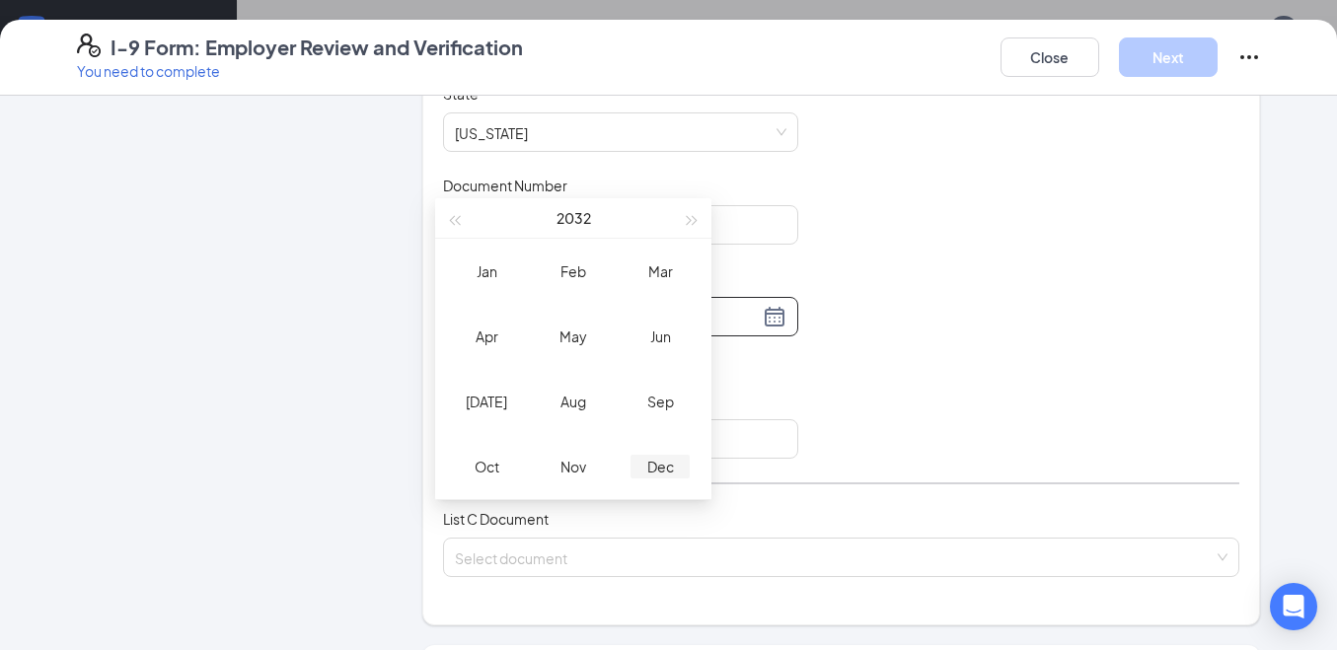
type input "[DATE]"
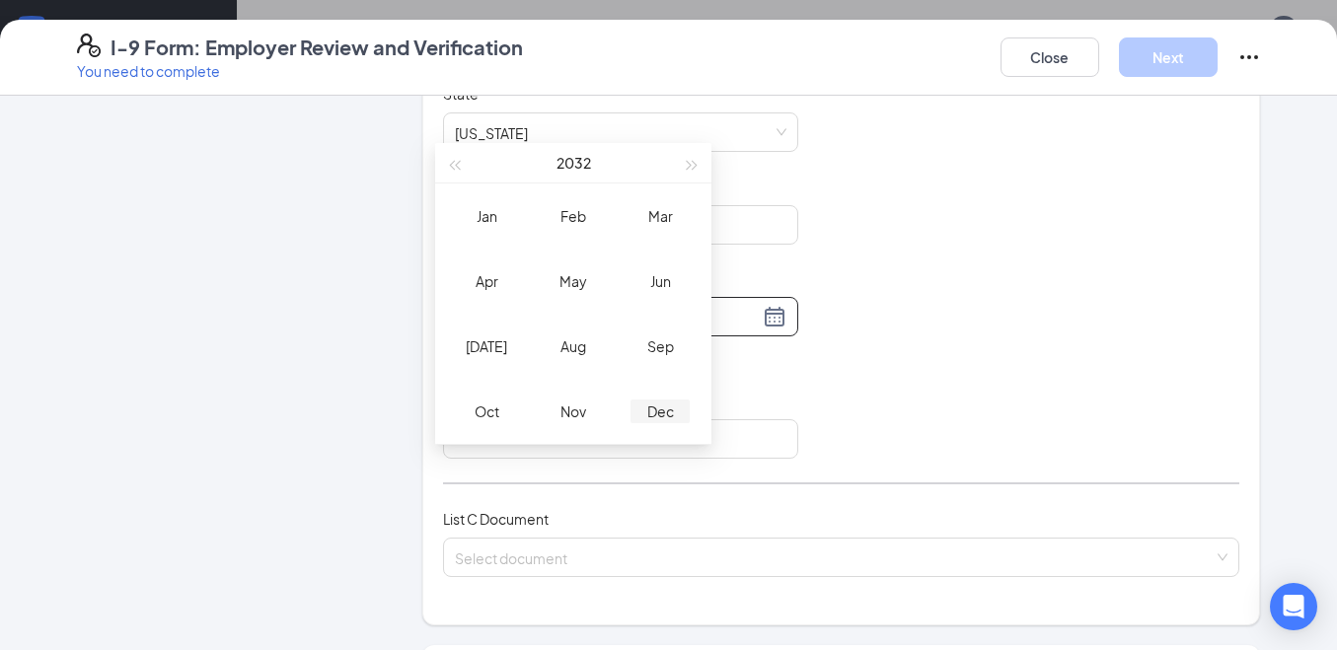
type input "[DATE]"
click at [662, 407] on div "Dec" at bounding box center [660, 412] width 59 height 24
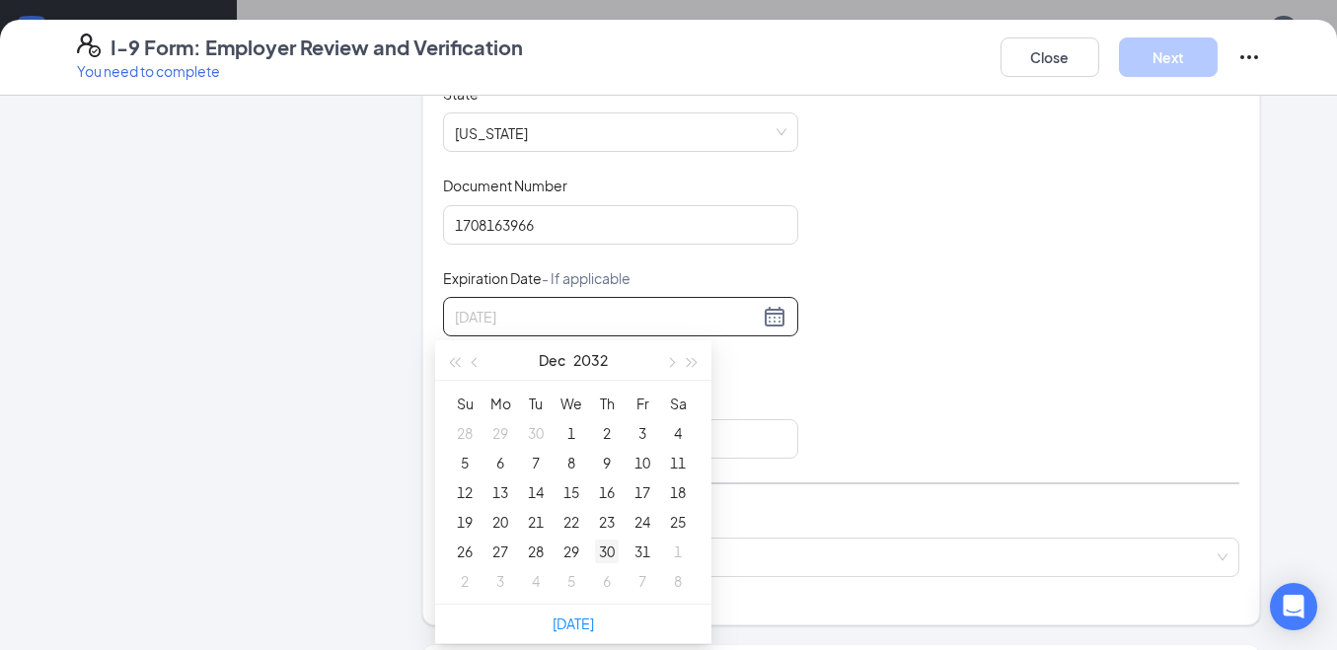
type input "[DATE]"
click at [610, 551] on div "30" at bounding box center [607, 552] width 24 height 24
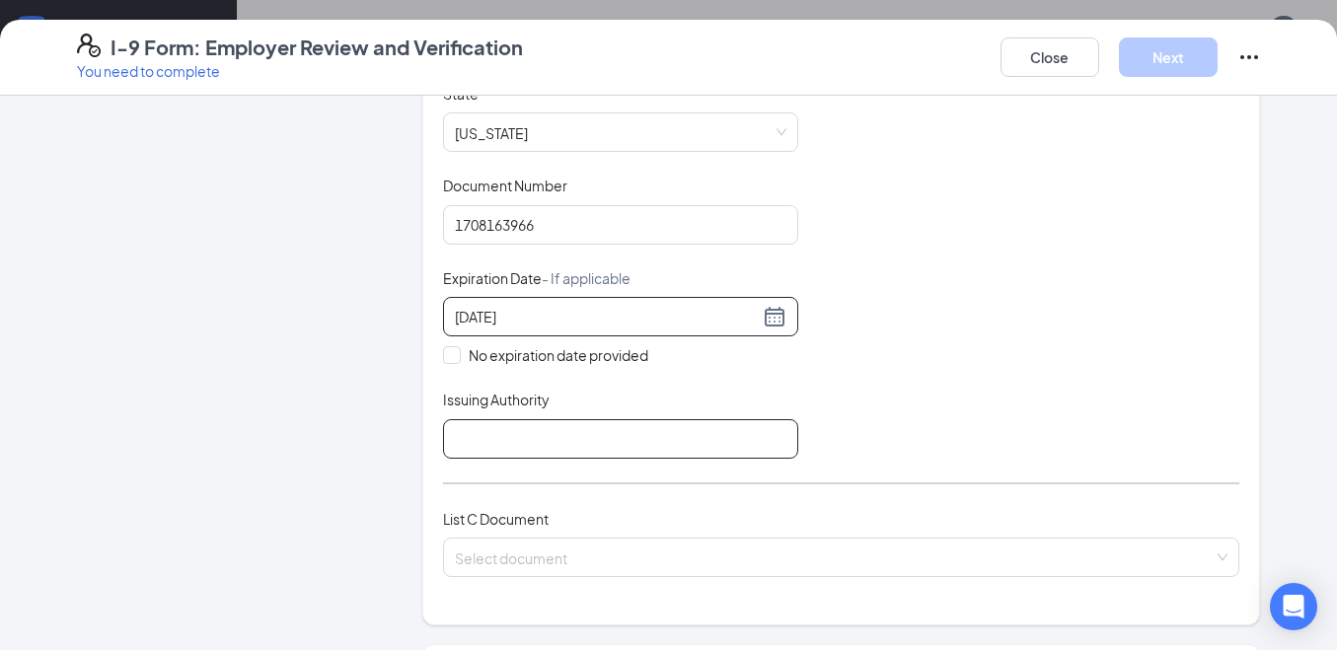
click at [554, 440] on input "Issuing Authority" at bounding box center [620, 438] width 355 height 39
type input "[US_STATE]"
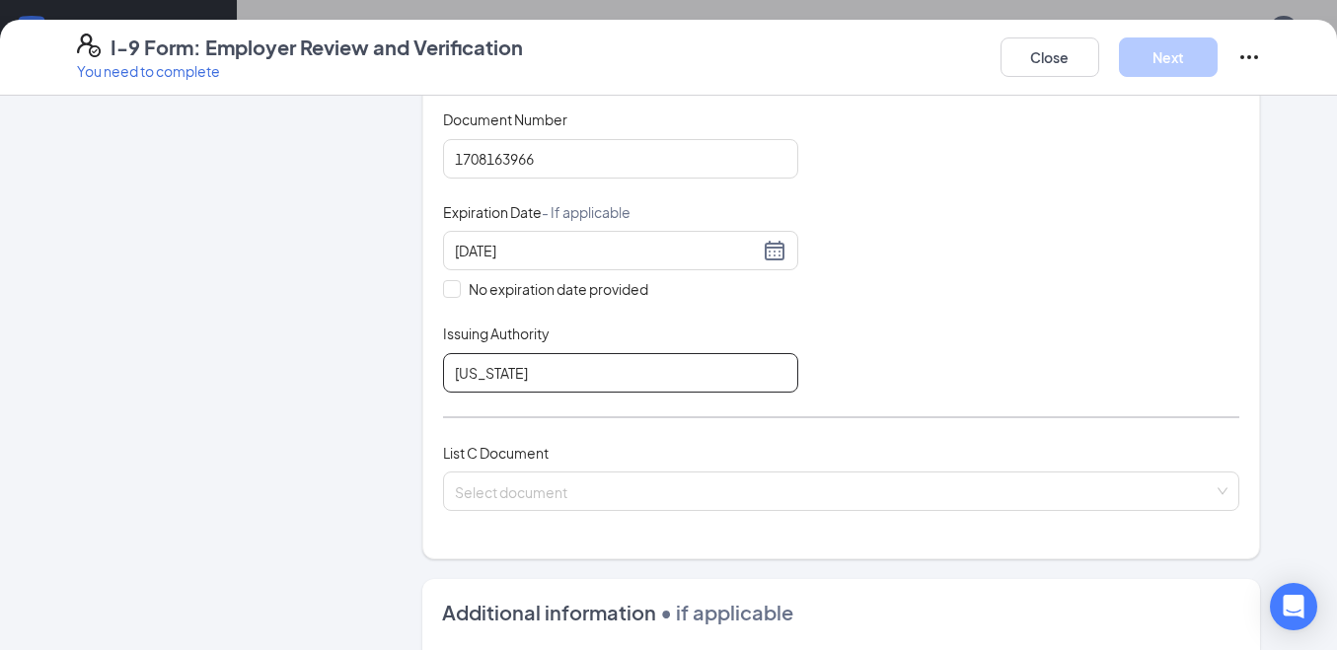
scroll to position [592, 0]
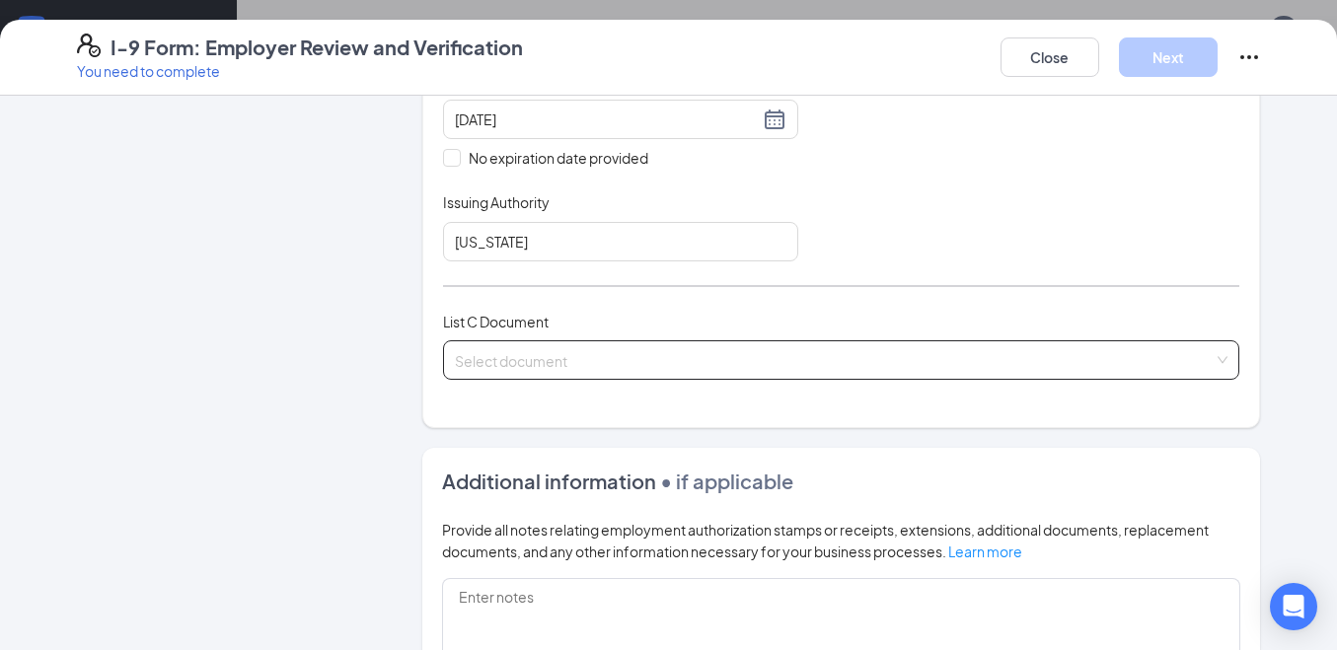
click at [823, 351] on input "search" at bounding box center [835, 356] width 760 height 30
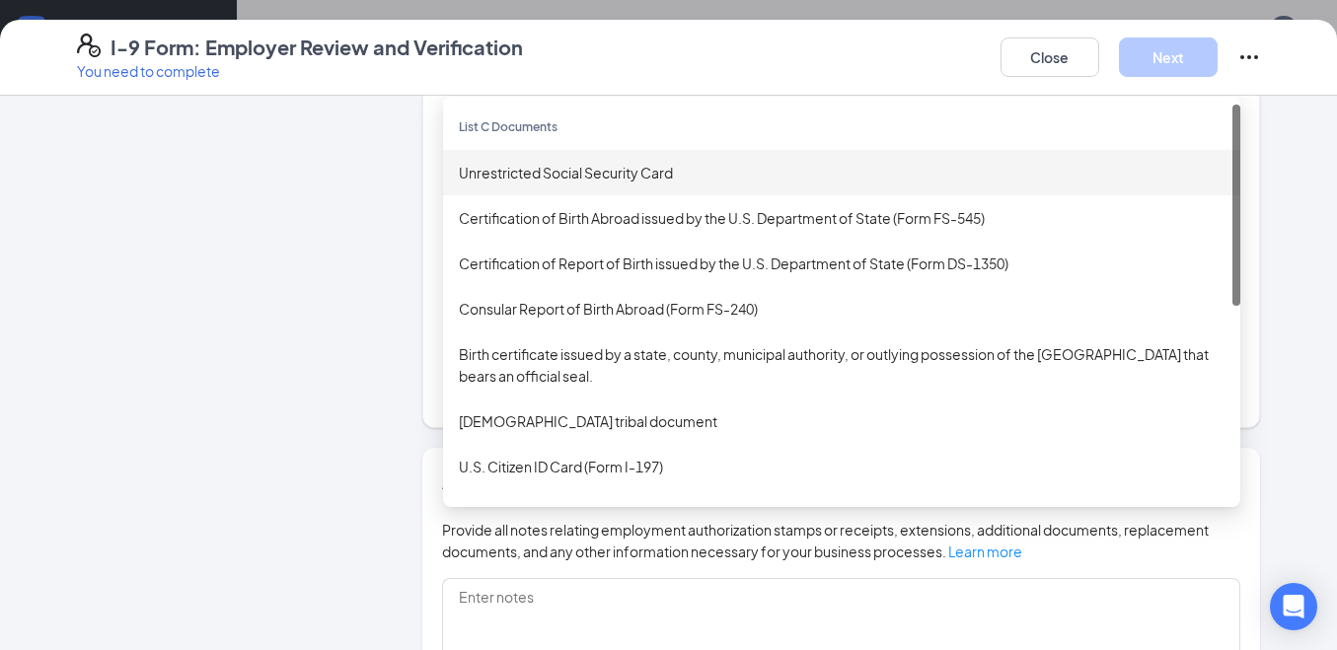
click at [627, 183] on div "Unrestricted Social Security Card" at bounding box center [842, 173] width 766 height 22
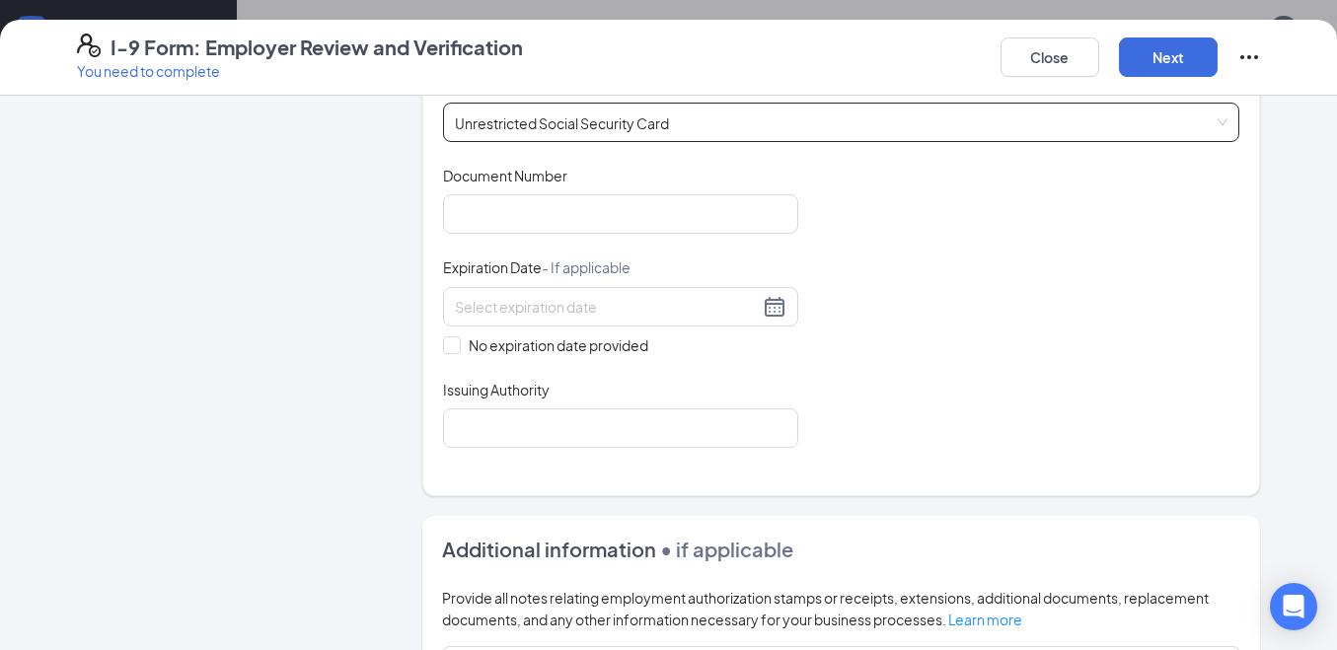
scroll to position [795, 0]
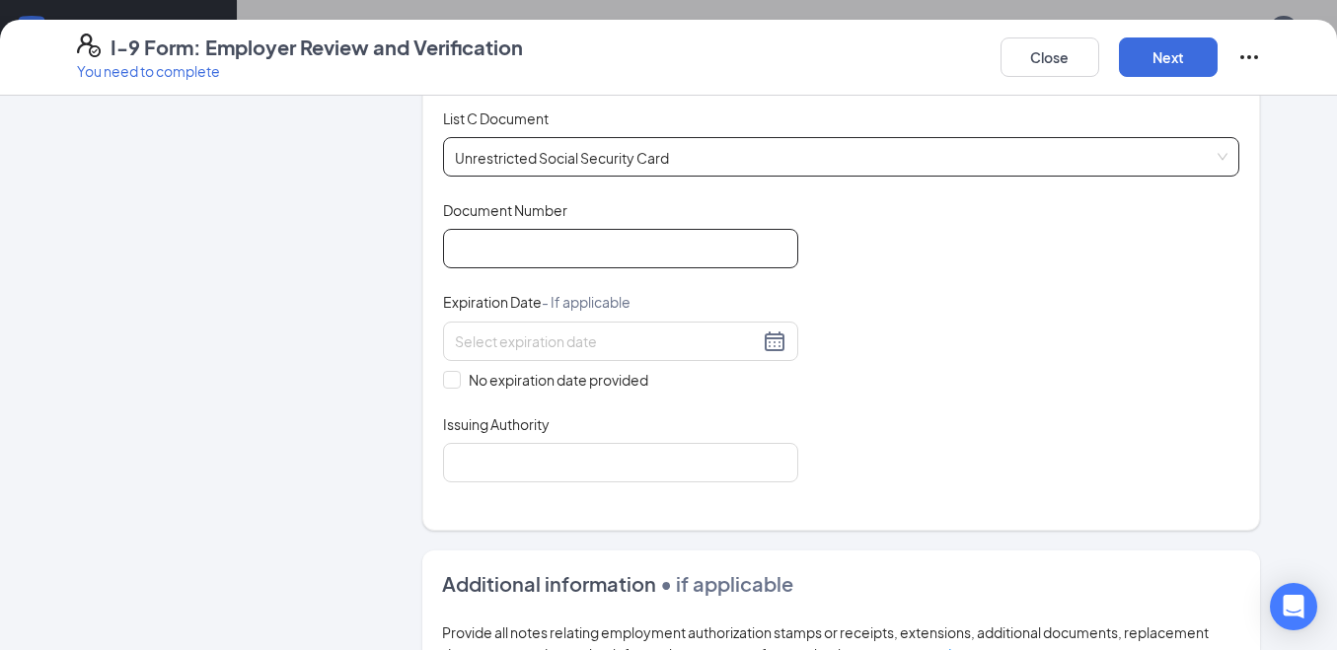
drag, startPoint x: 616, startPoint y: 247, endPoint x: 631, endPoint y: 248, distance: 14.8
click at [628, 248] on input "Document Number" at bounding box center [620, 248] width 355 height 39
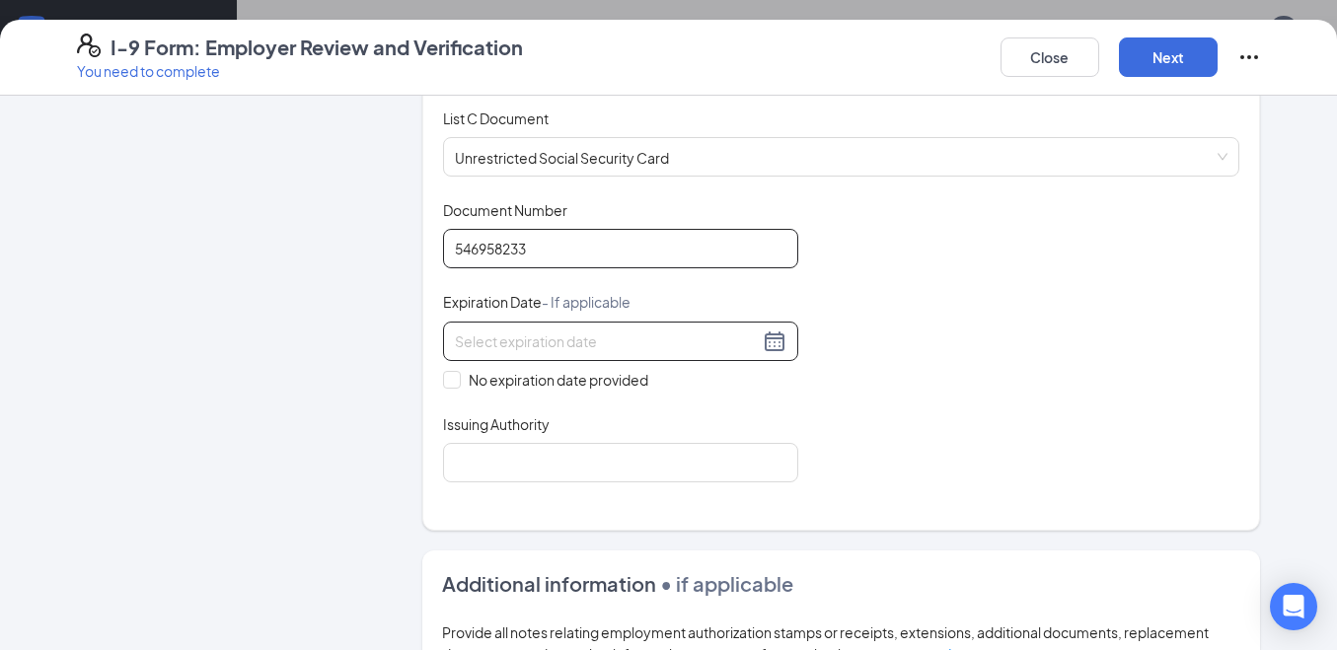
type input "546958233"
click at [504, 341] on input at bounding box center [607, 342] width 304 height 22
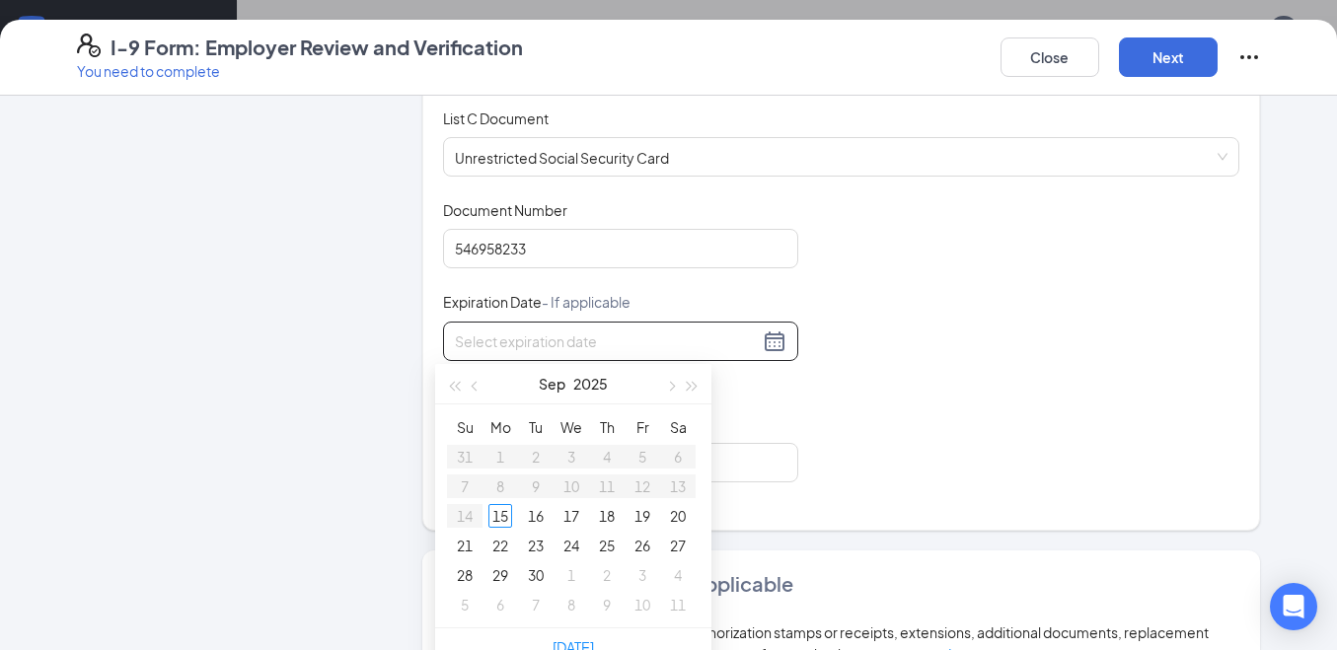
click at [190, 296] on div "Employer Information 2 Document Information 3 Review 4 Sign" at bounding box center [225, 172] width 296 height 1705
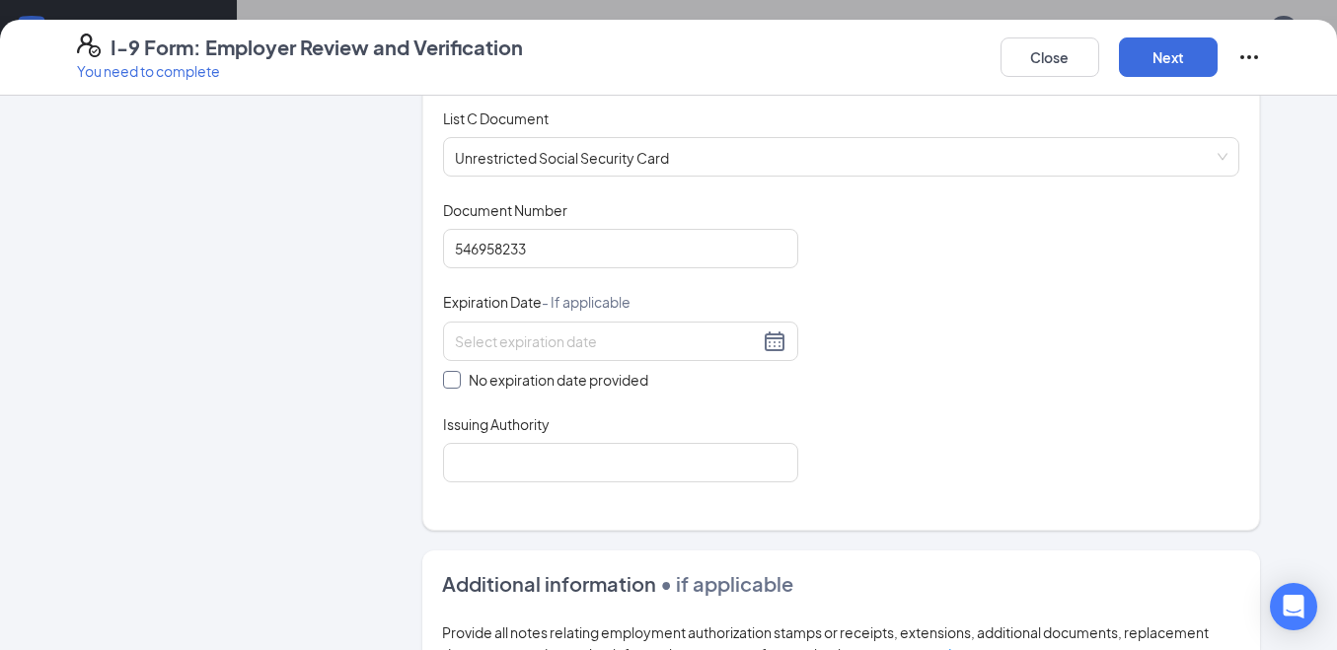
click at [452, 385] on span at bounding box center [452, 380] width 18 height 18
click at [452, 385] on input "No expiration date provided" at bounding box center [450, 378] width 14 height 14
checkbox input "true"
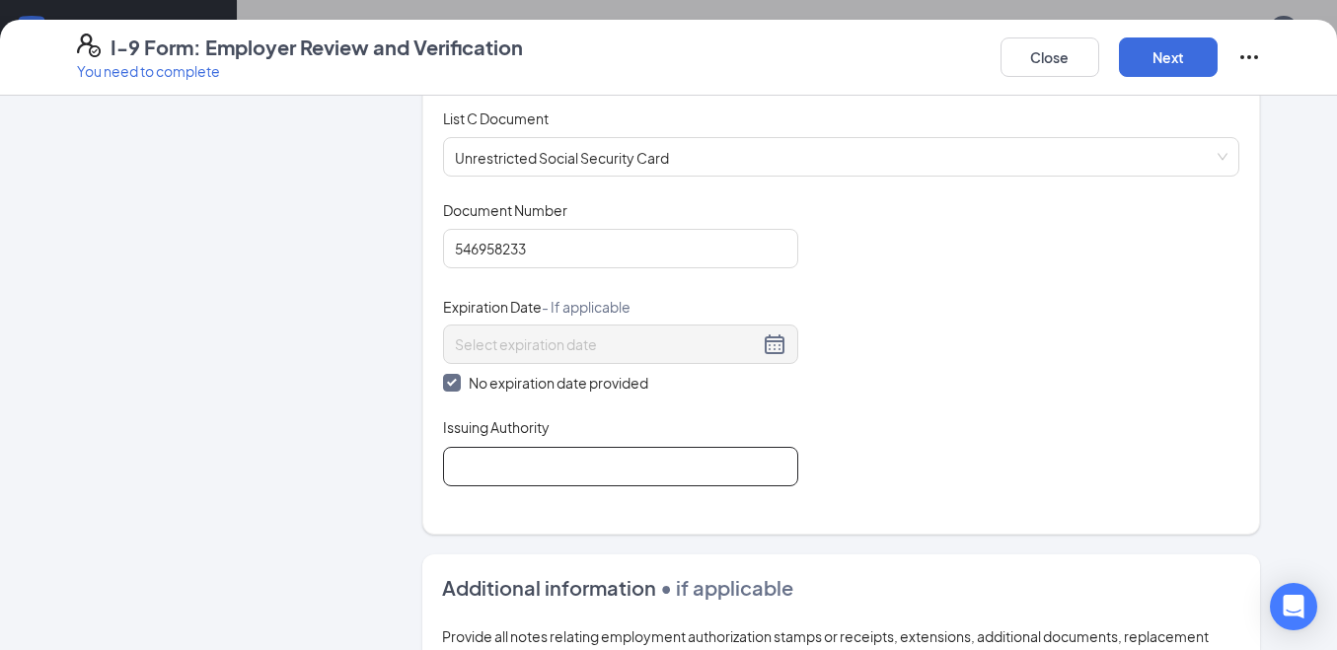
click at [691, 473] on input "Issuing Authority" at bounding box center [620, 466] width 355 height 39
type input "social security"
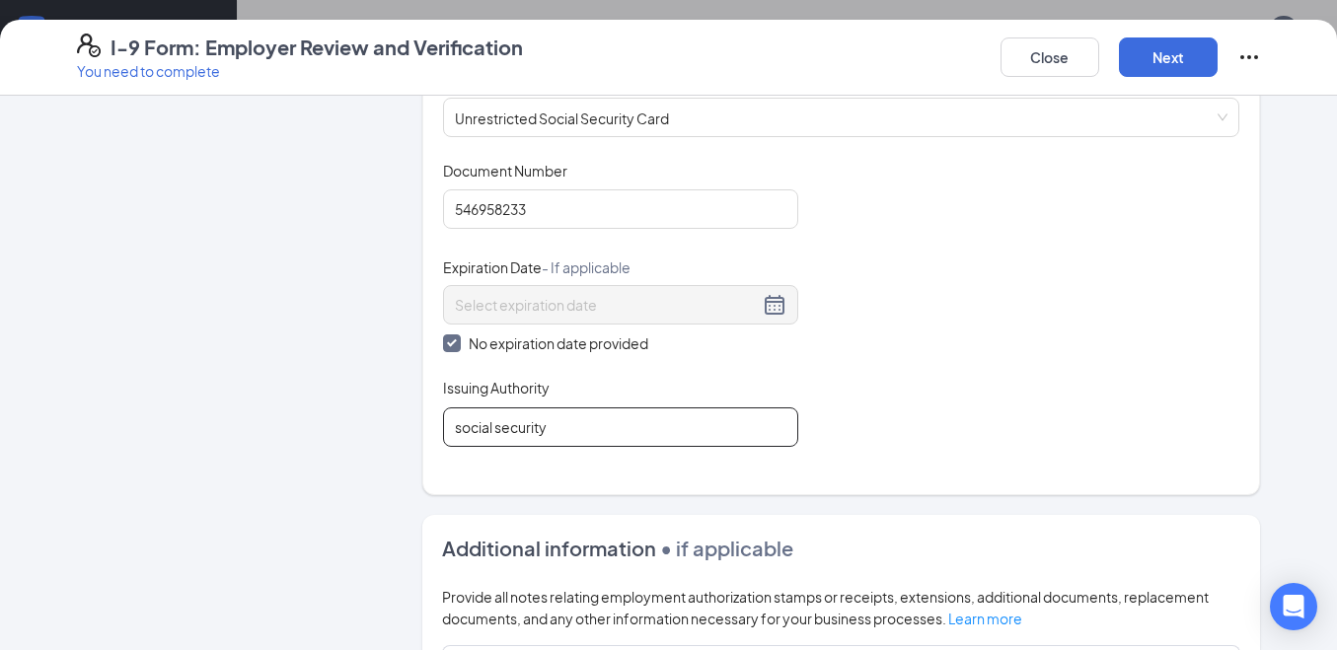
scroll to position [894, 0]
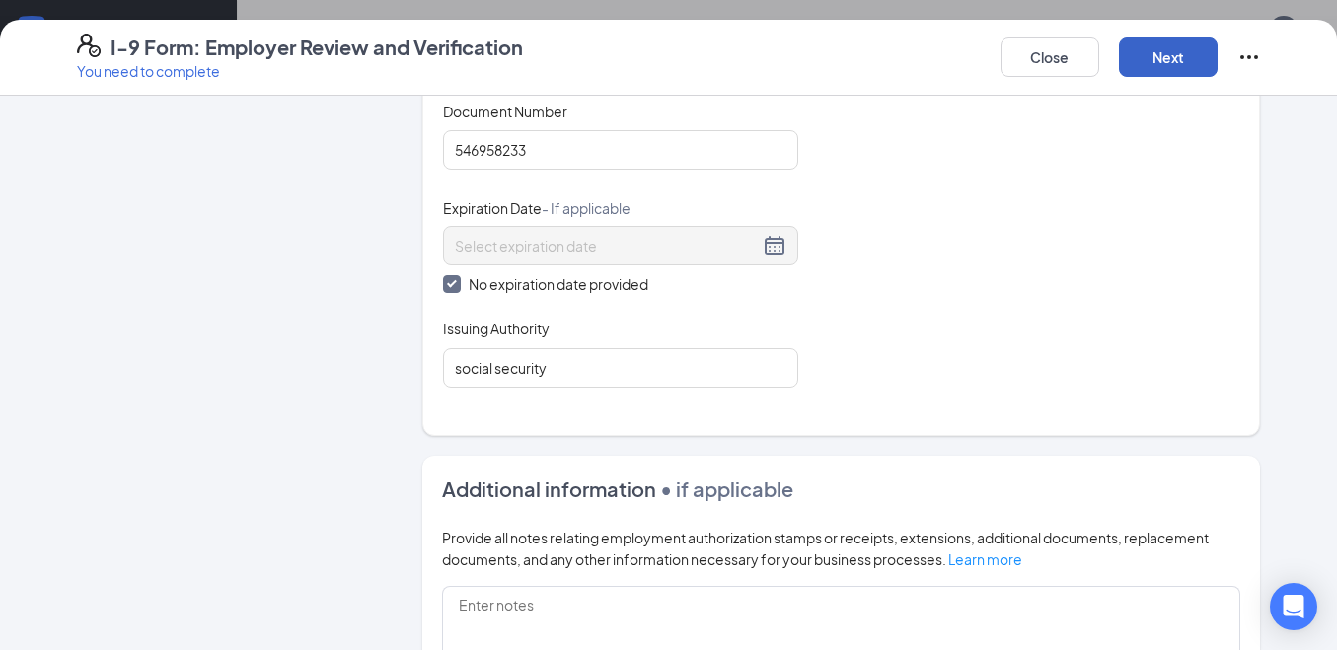
click at [1146, 61] on button "Next" at bounding box center [1168, 56] width 99 height 39
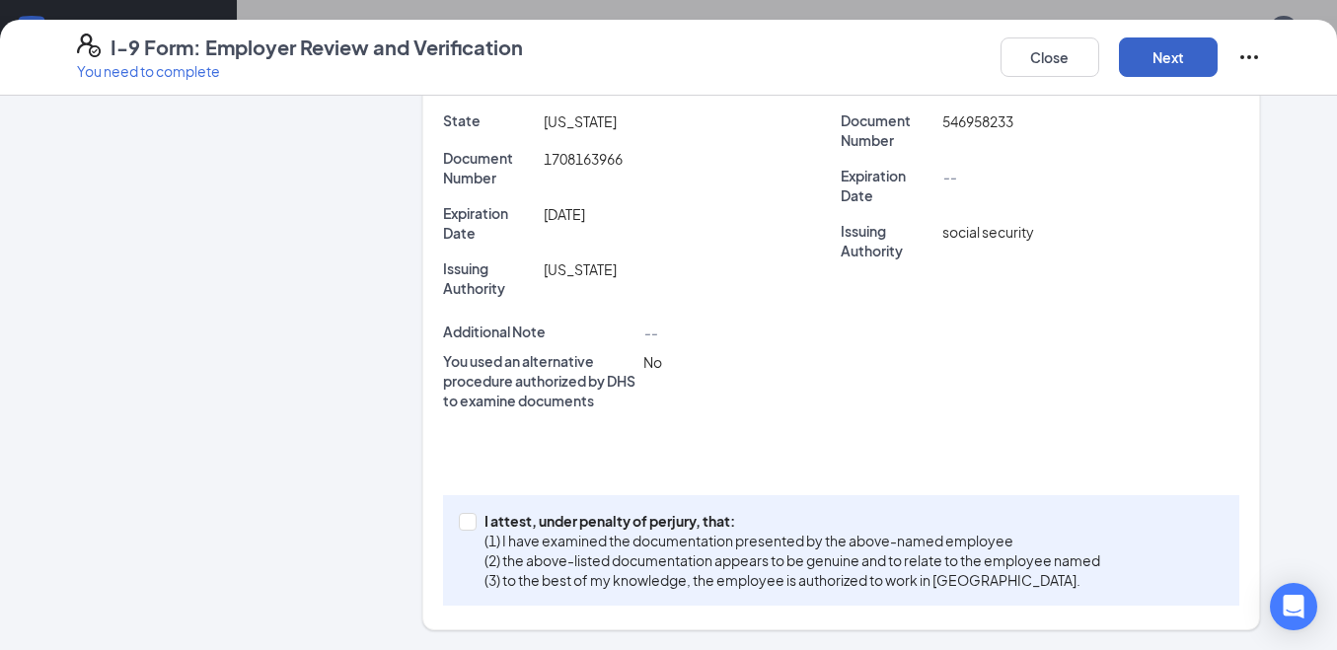
scroll to position [1677, 0]
click at [463, 525] on input "I attest, under penalty of [PERSON_NAME], that: (1) I have examined the documen…" at bounding box center [466, 520] width 14 height 14
checkbox input "true"
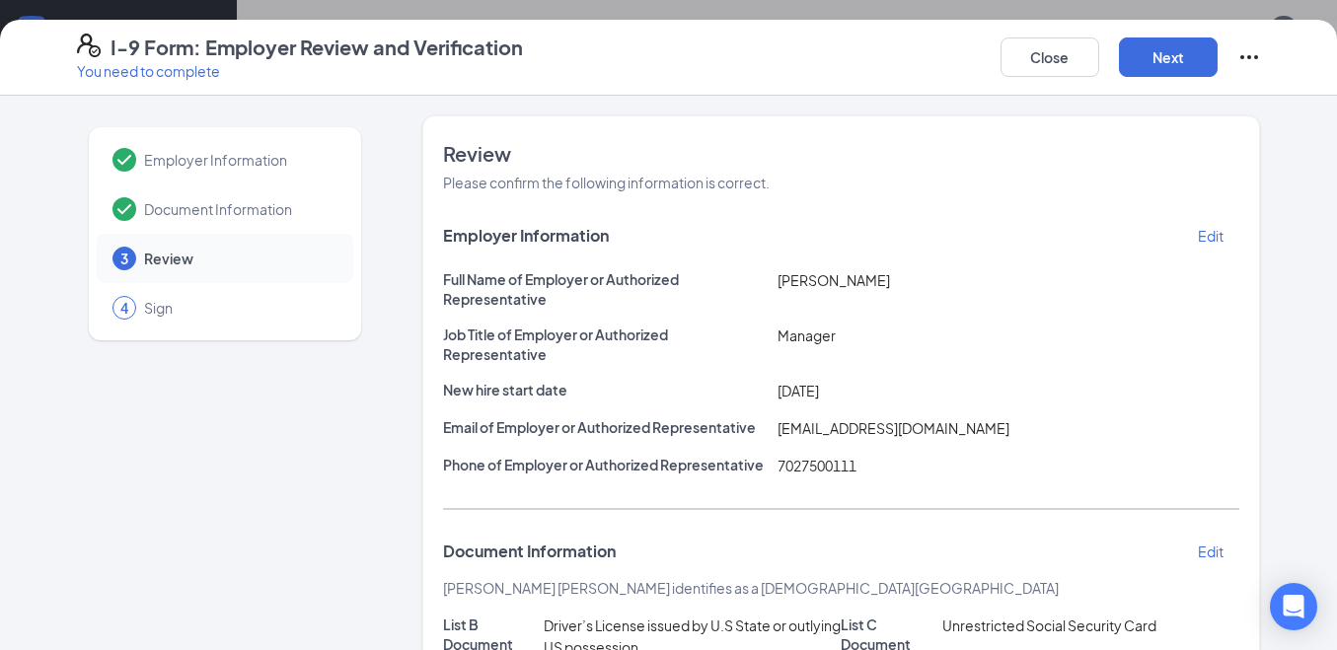
scroll to position [1381, 0]
click at [1201, 56] on button "Next" at bounding box center [1168, 56] width 99 height 39
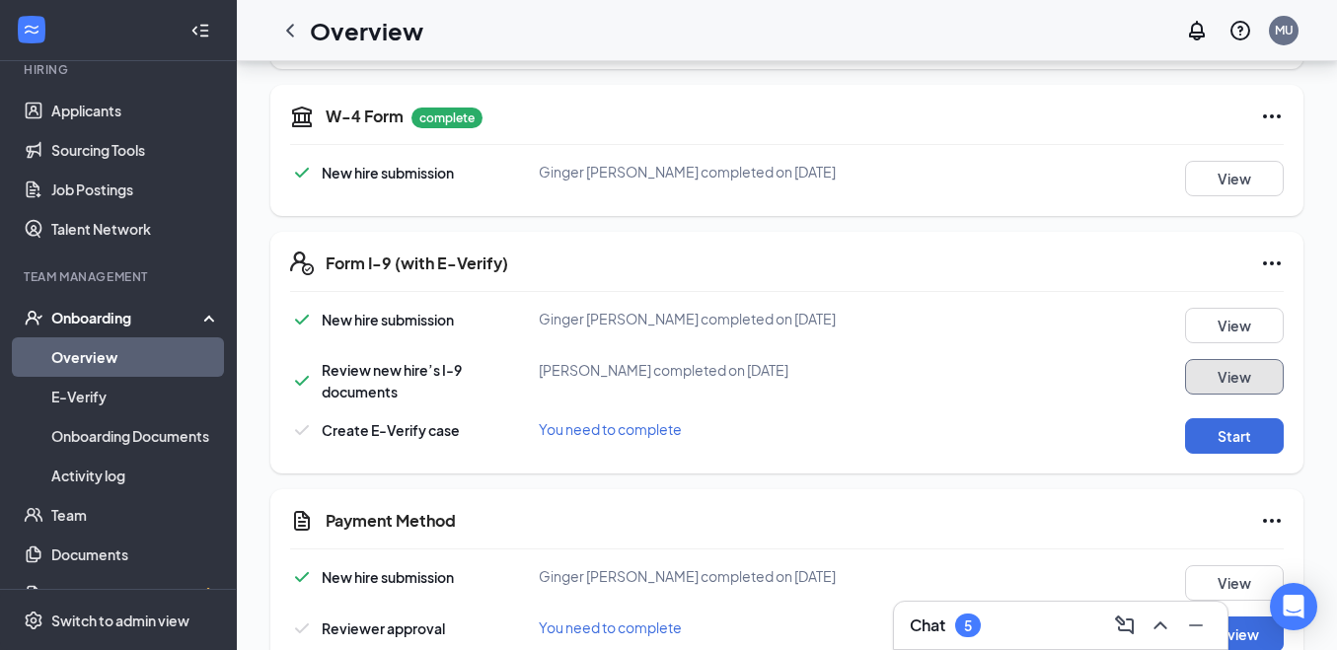
scroll to position [483, 0]
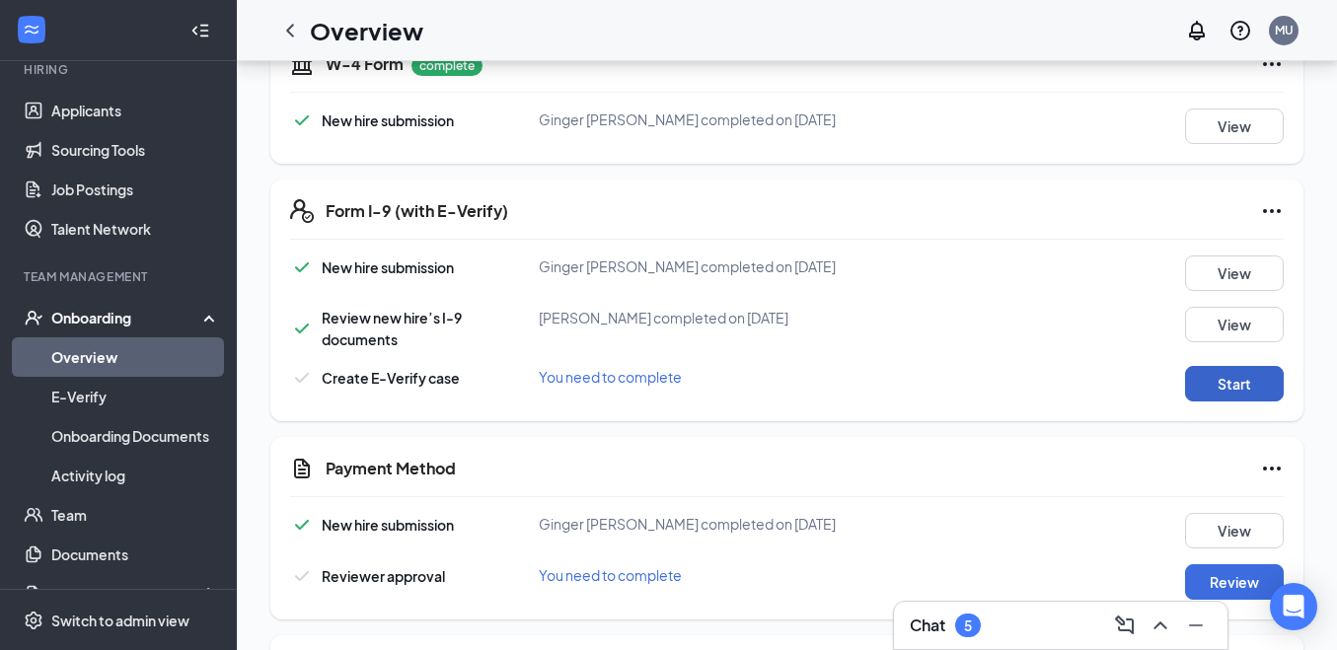
click at [1255, 382] on button "Start" at bounding box center [1234, 384] width 99 height 36
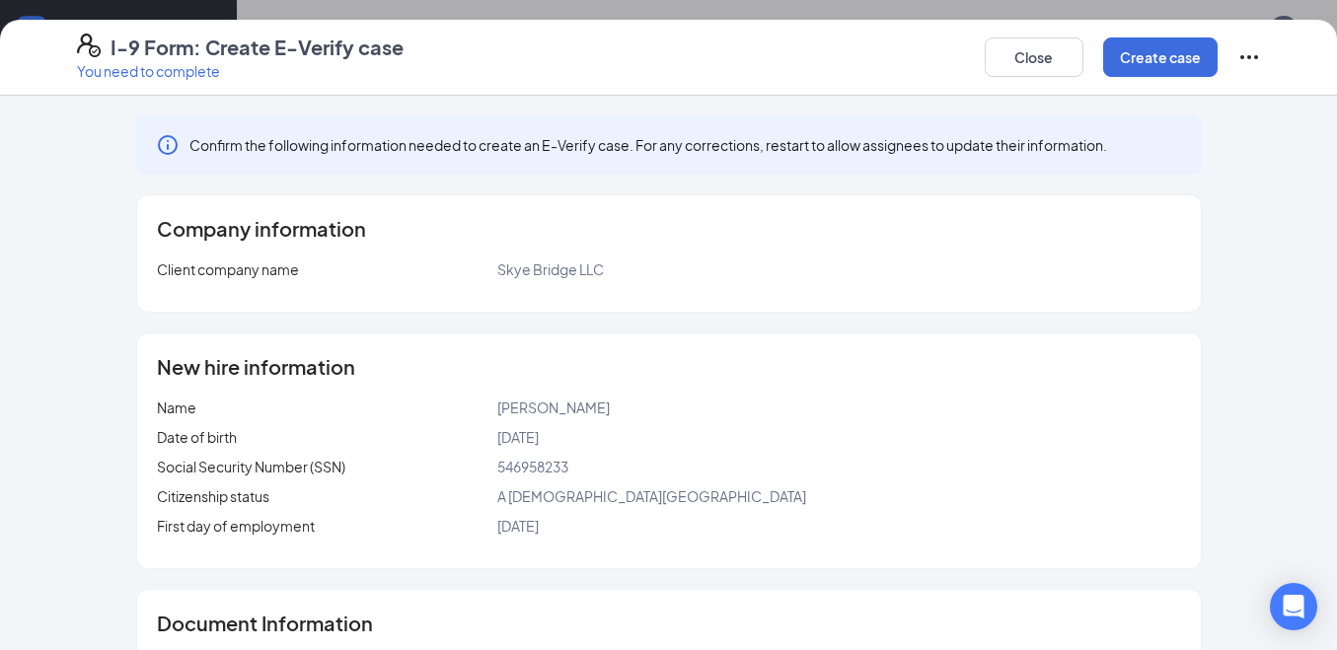
scroll to position [680, 0]
click at [1185, 52] on button "Create case" at bounding box center [1160, 56] width 114 height 39
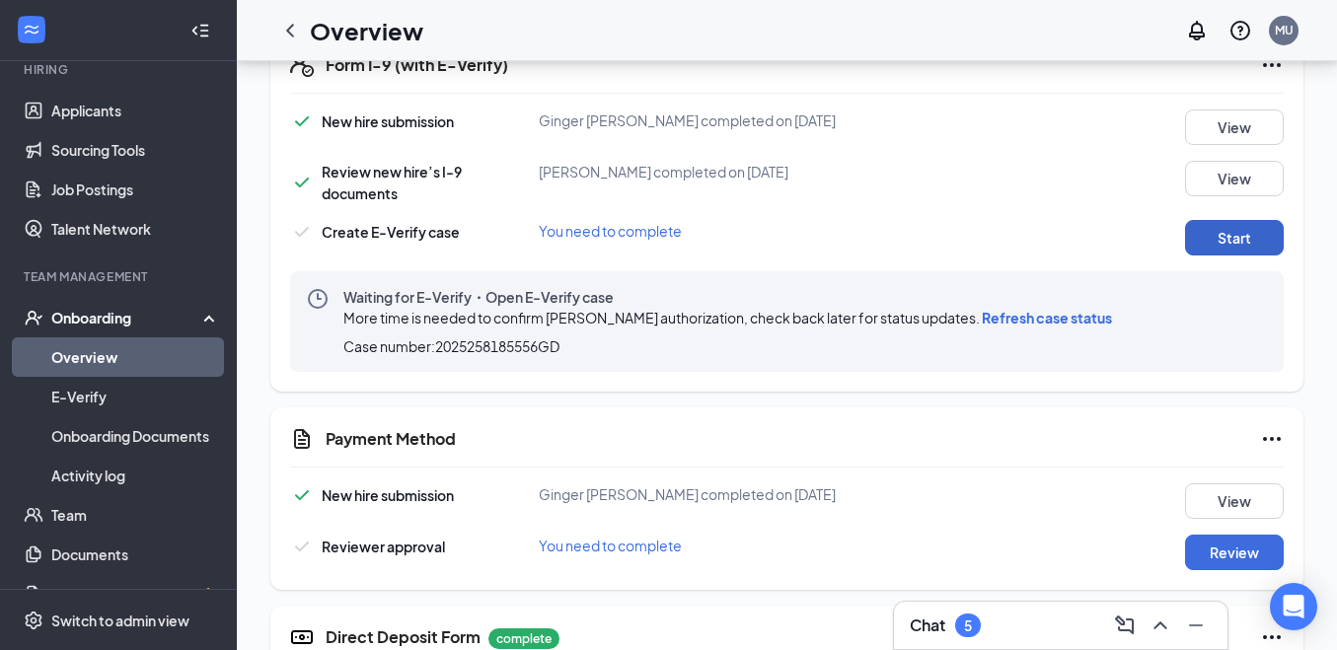
scroll to position [581, 0]
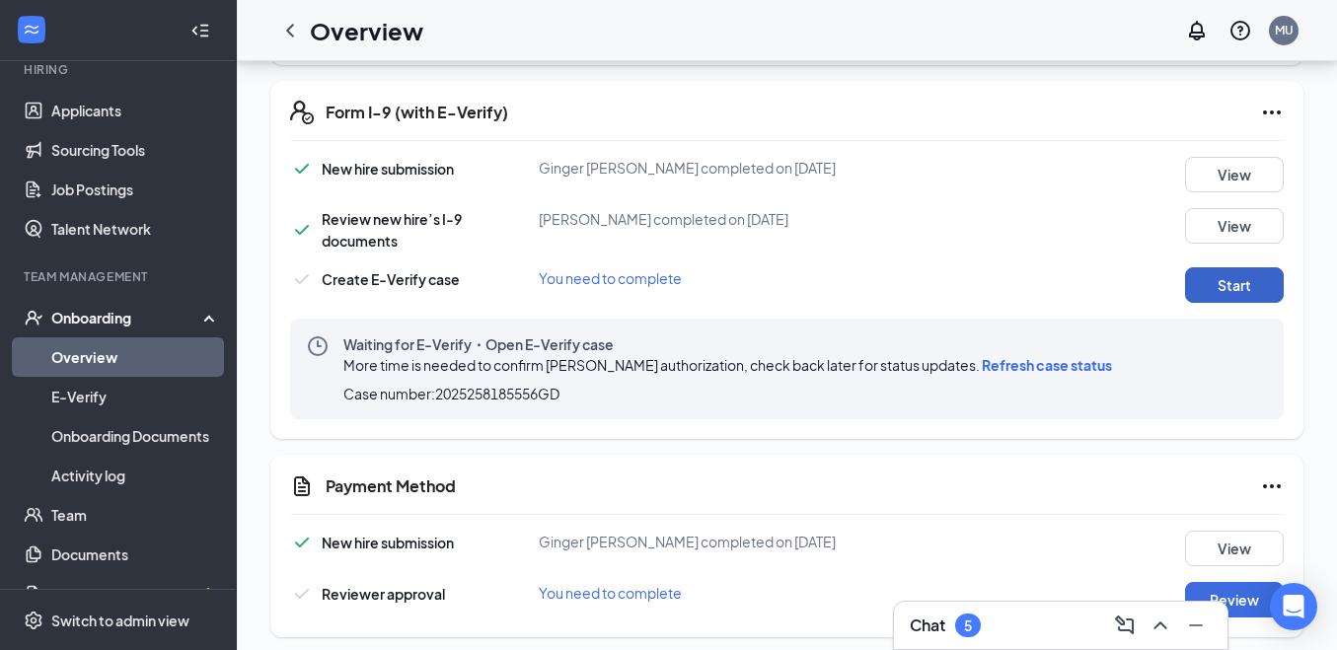
click at [1251, 276] on button "Start" at bounding box center [1234, 285] width 99 height 36
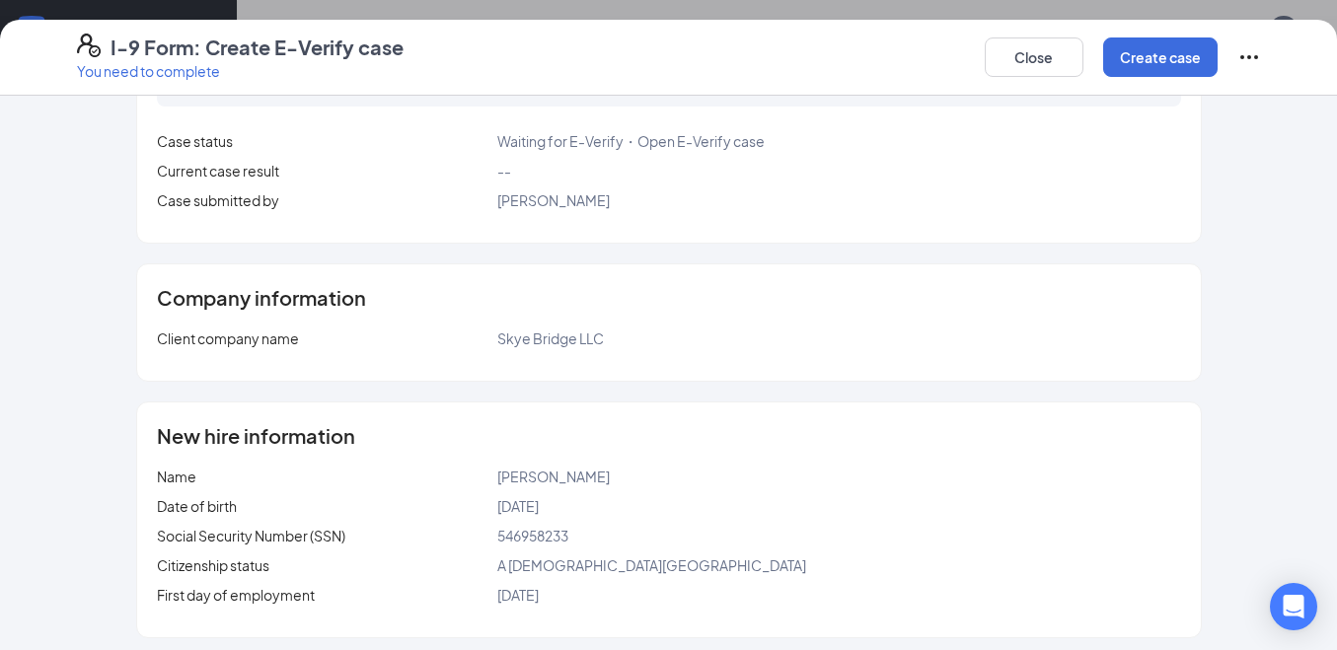
scroll to position [0, 0]
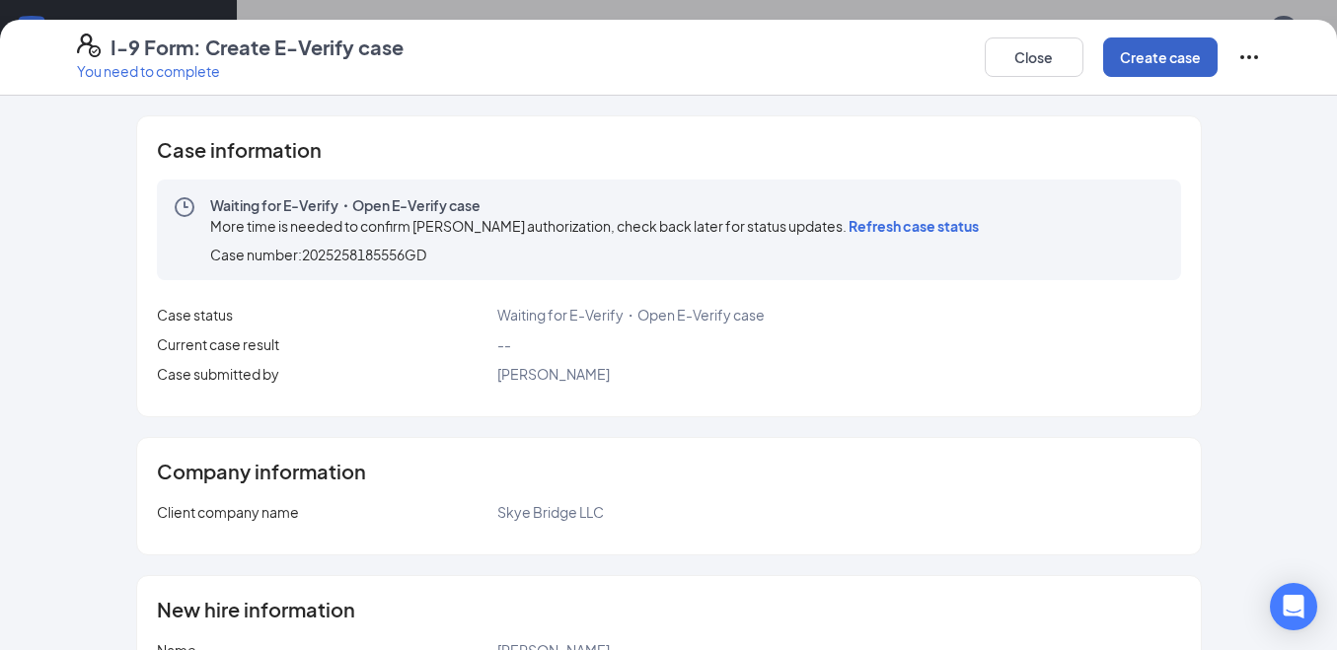
click at [1170, 55] on button "Create case" at bounding box center [1160, 56] width 114 height 39
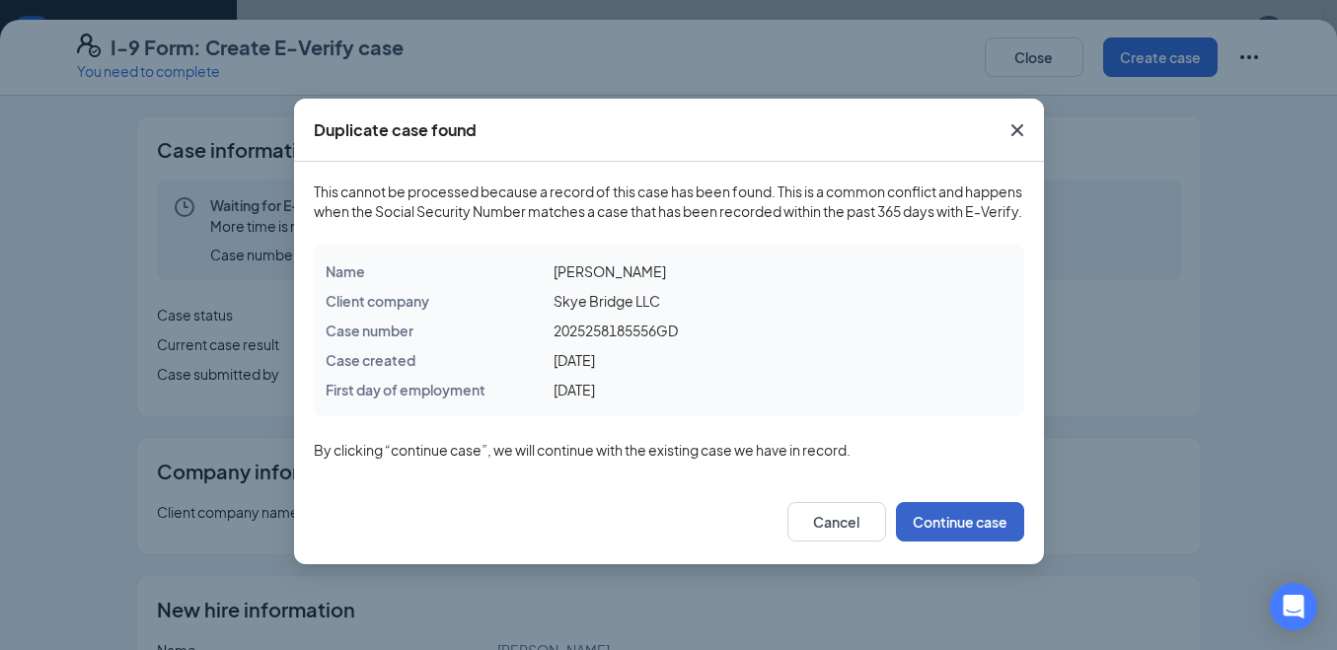
click at [962, 530] on button "Continue case" at bounding box center [960, 521] width 128 height 39
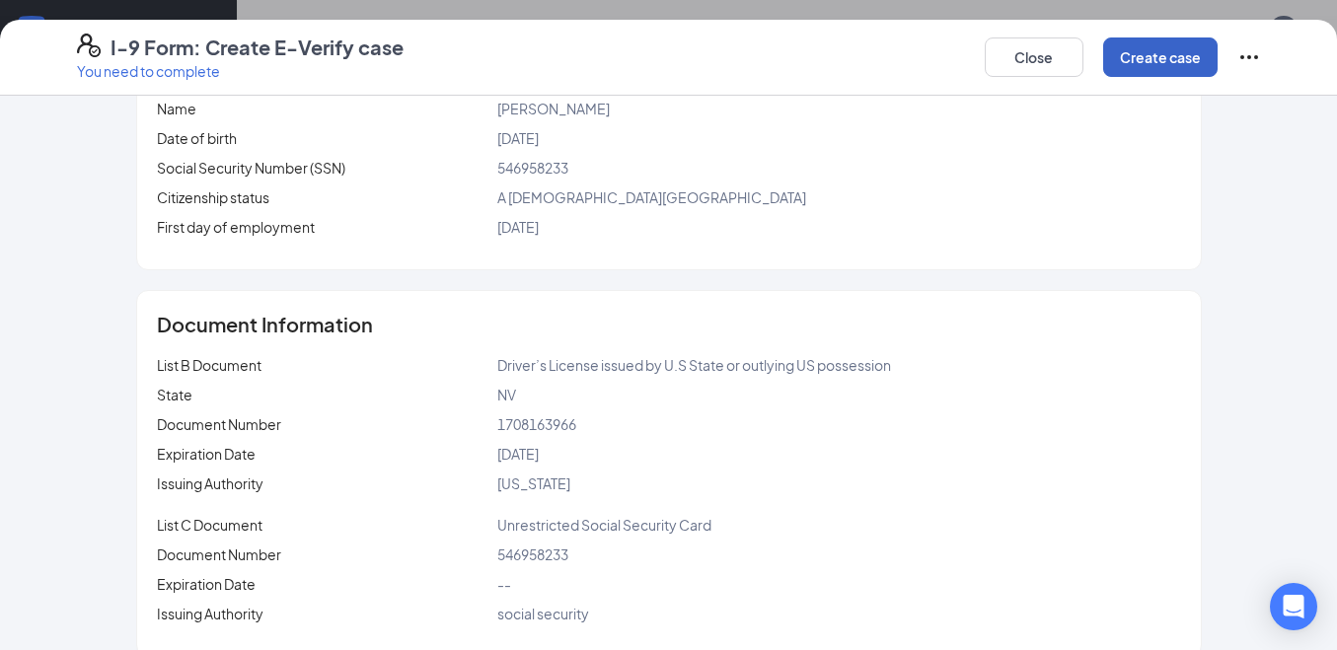
scroll to position [568, 0]
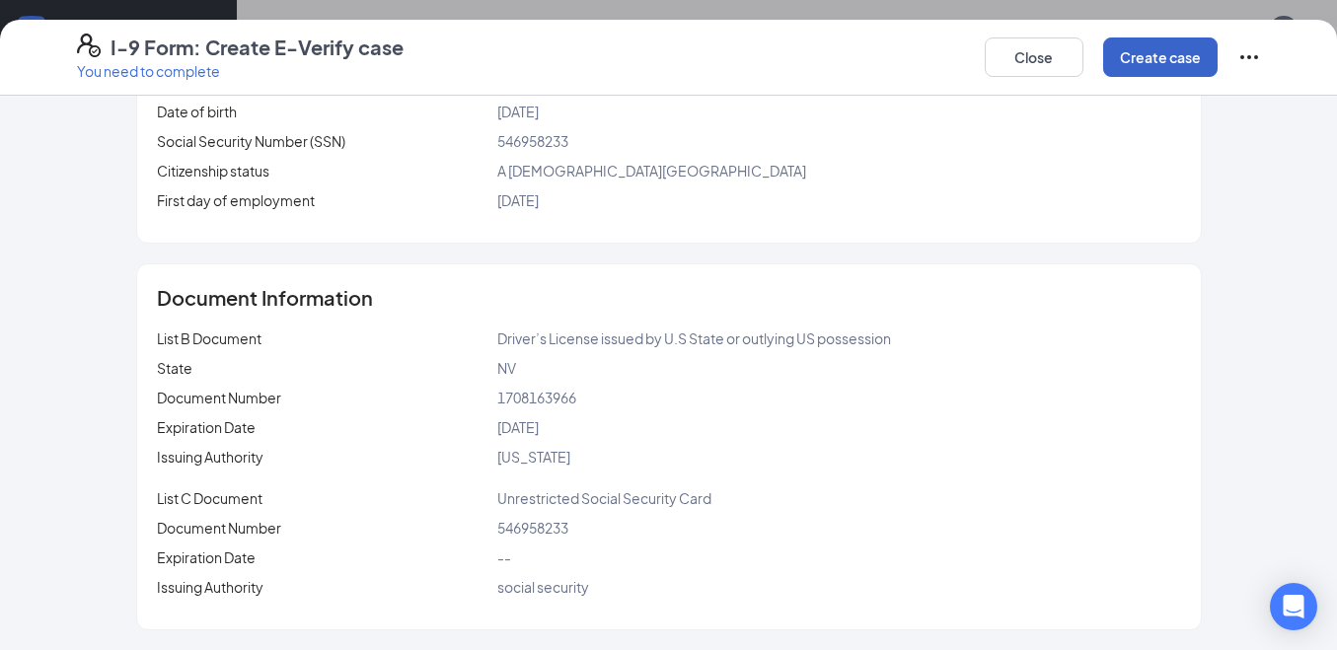
click at [1187, 42] on button "Create case" at bounding box center [1160, 56] width 114 height 39
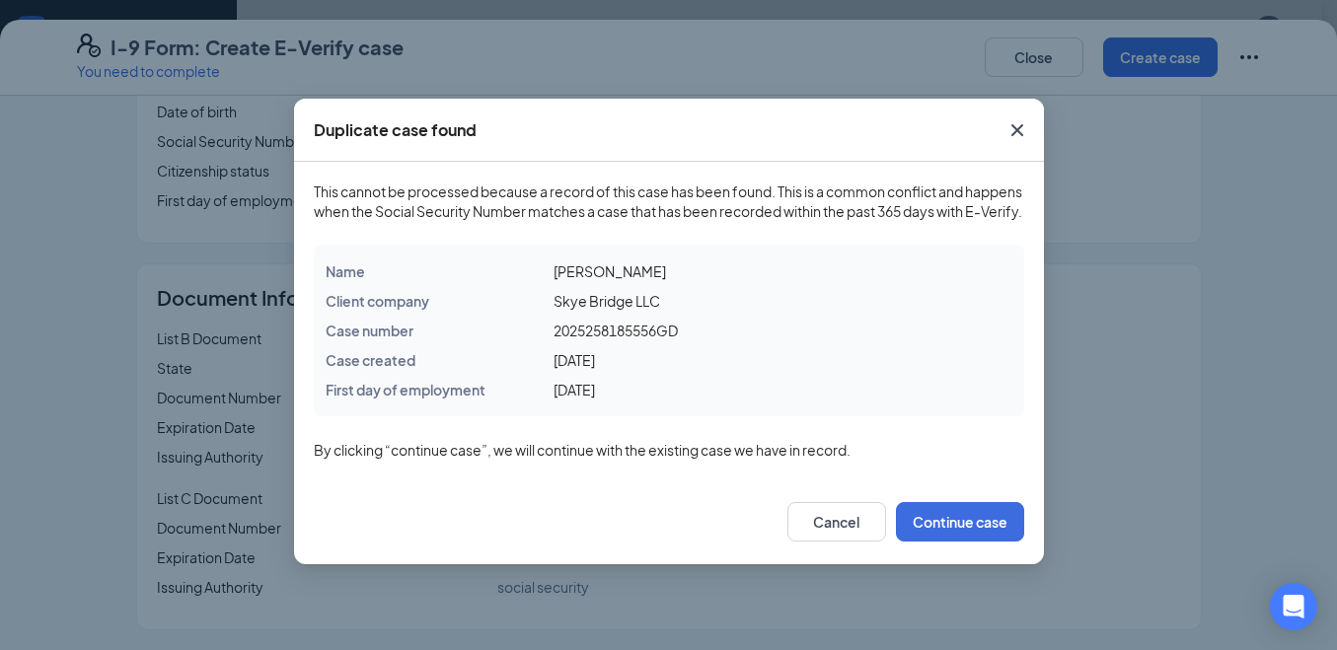
click at [1019, 138] on icon "Cross" at bounding box center [1017, 130] width 24 height 24
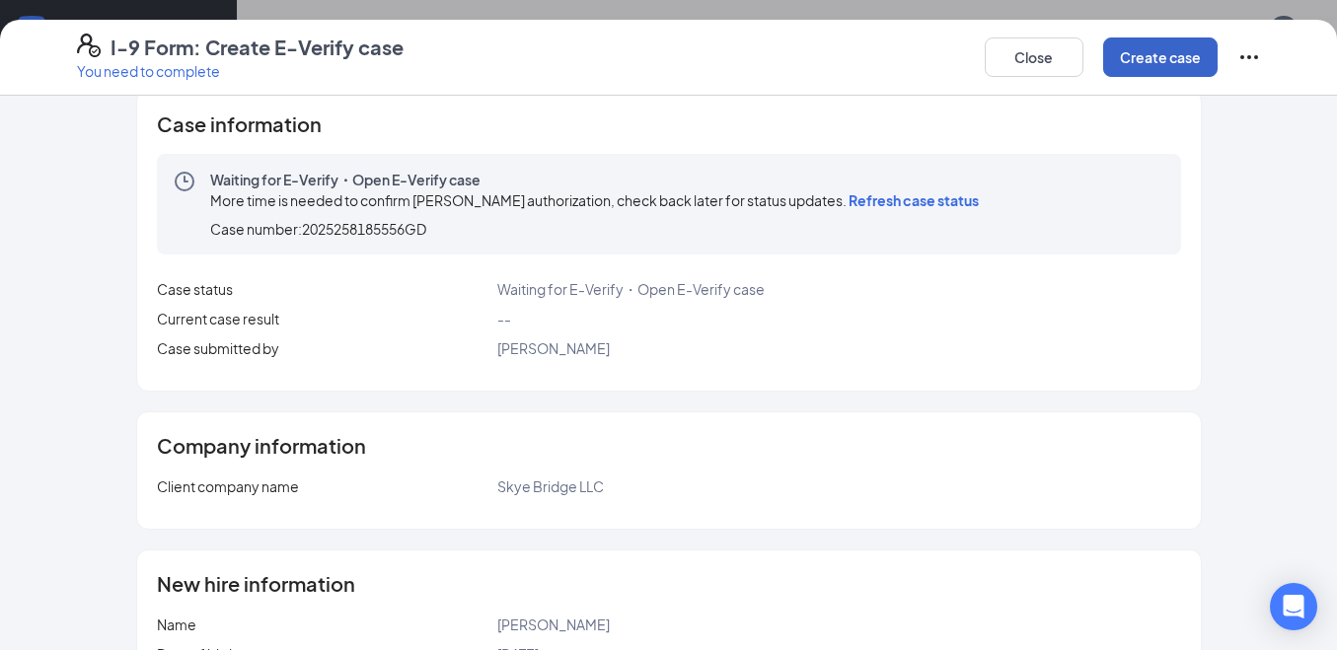
scroll to position [0, 0]
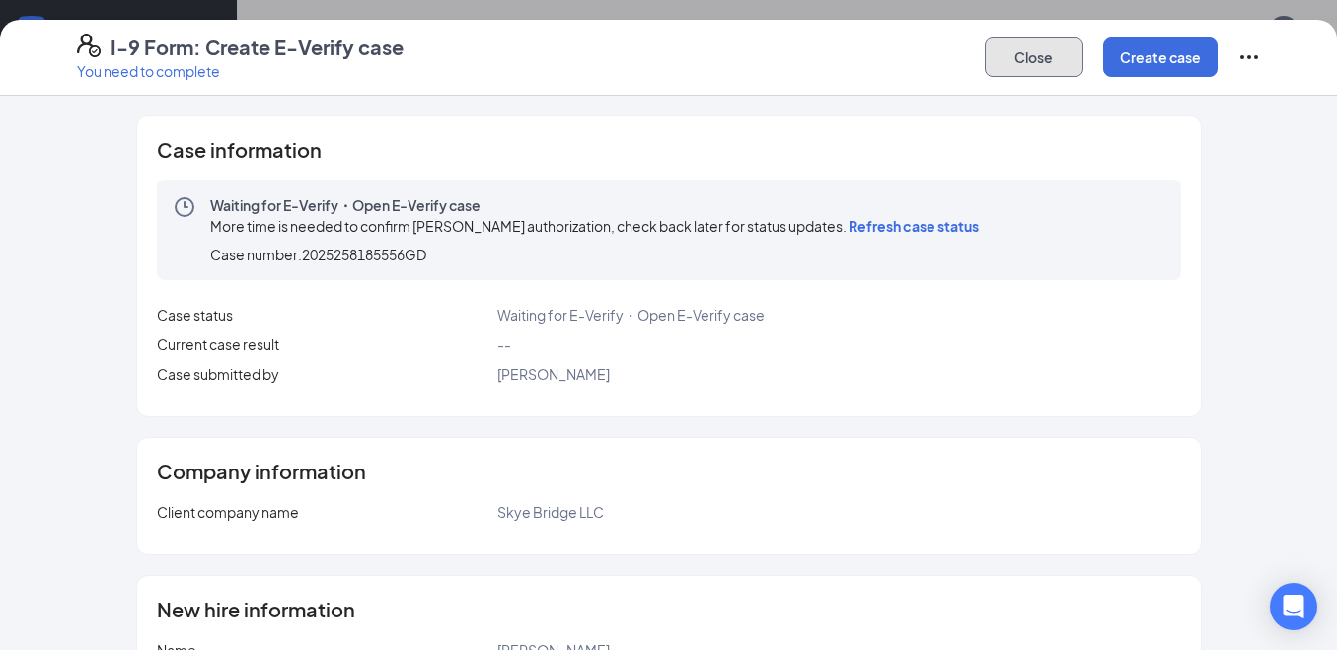
drag, startPoint x: 1041, startPoint y: 65, endPoint x: 1035, endPoint y: 44, distance: 21.6
click at [1041, 50] on button "Close" at bounding box center [1034, 56] width 99 height 39
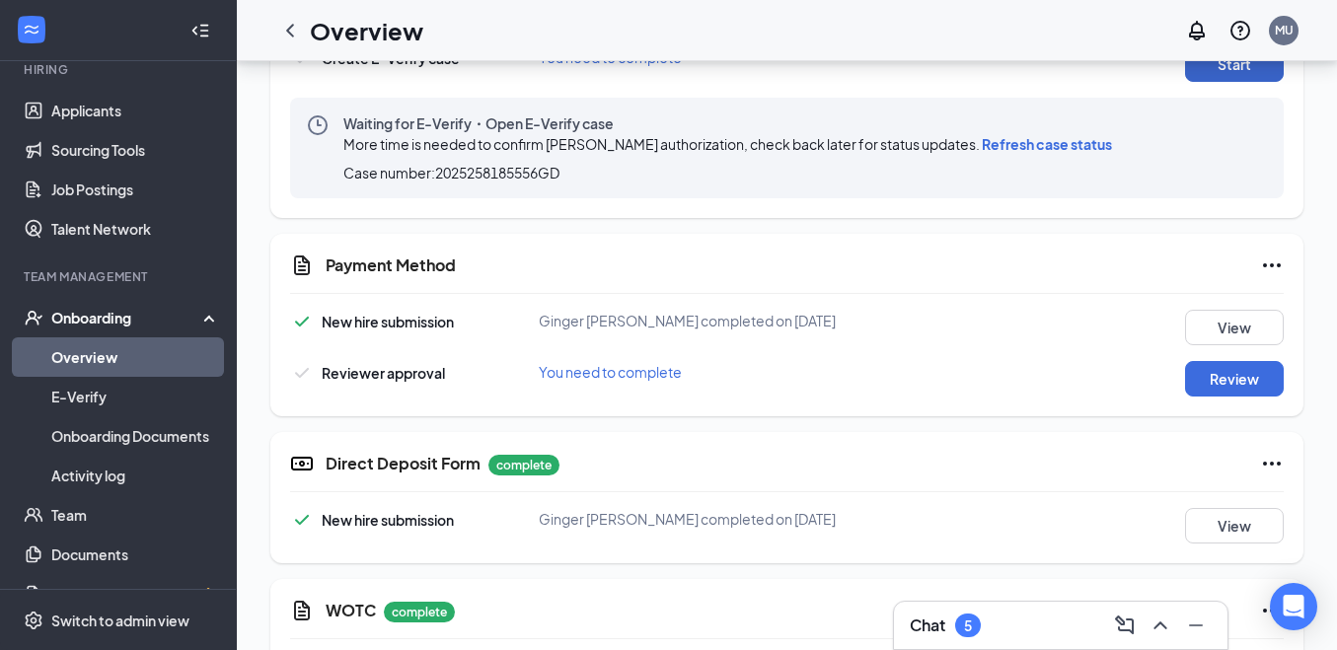
scroll to position [838, 0]
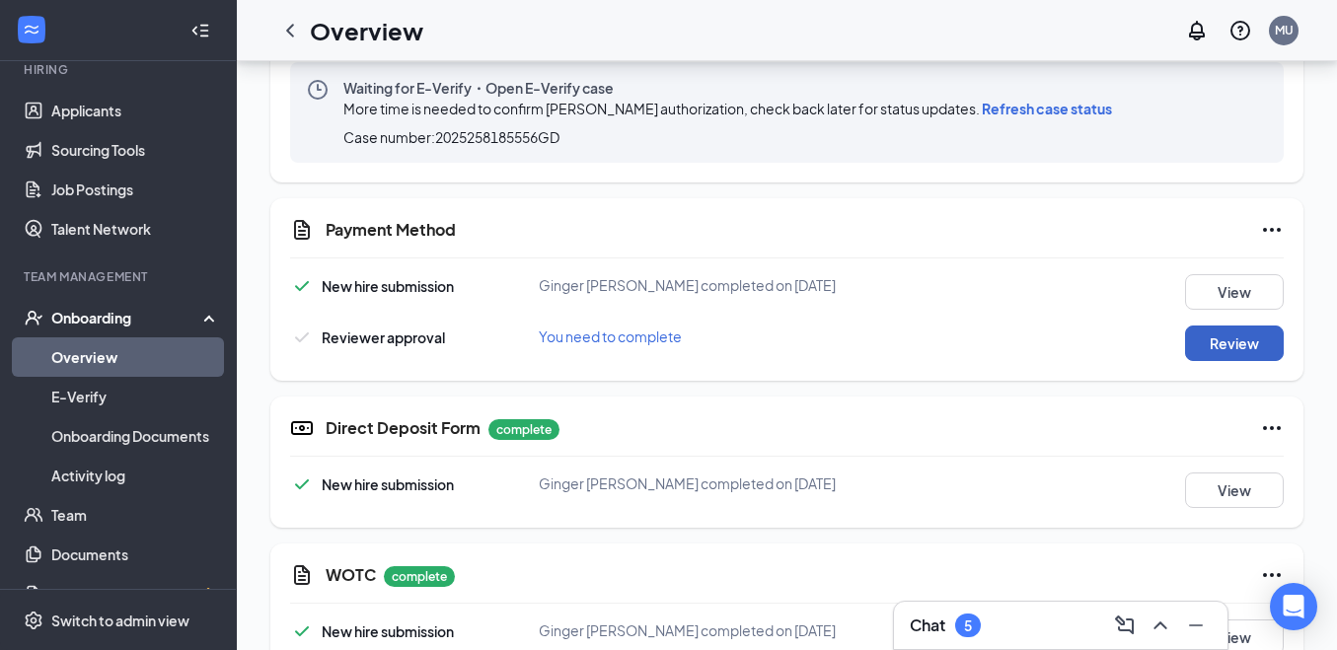
click at [1255, 343] on button "Review" at bounding box center [1234, 344] width 99 height 36
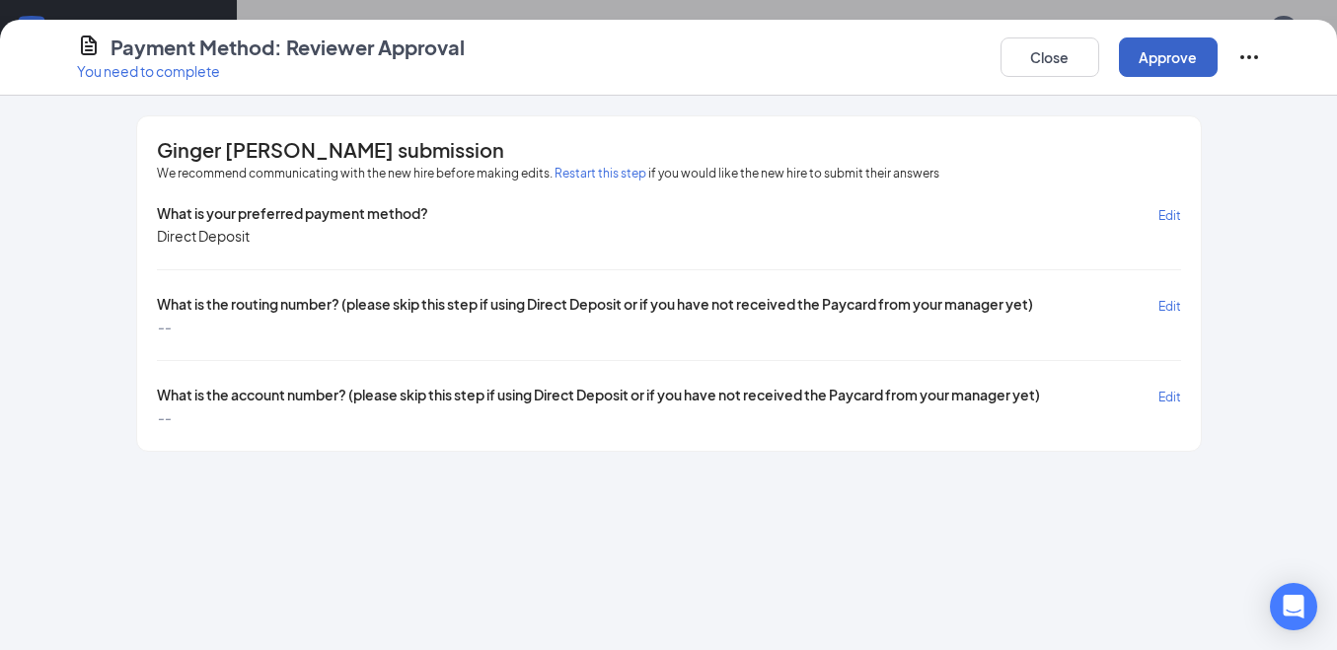
click at [1167, 52] on button "Approve" at bounding box center [1168, 56] width 99 height 39
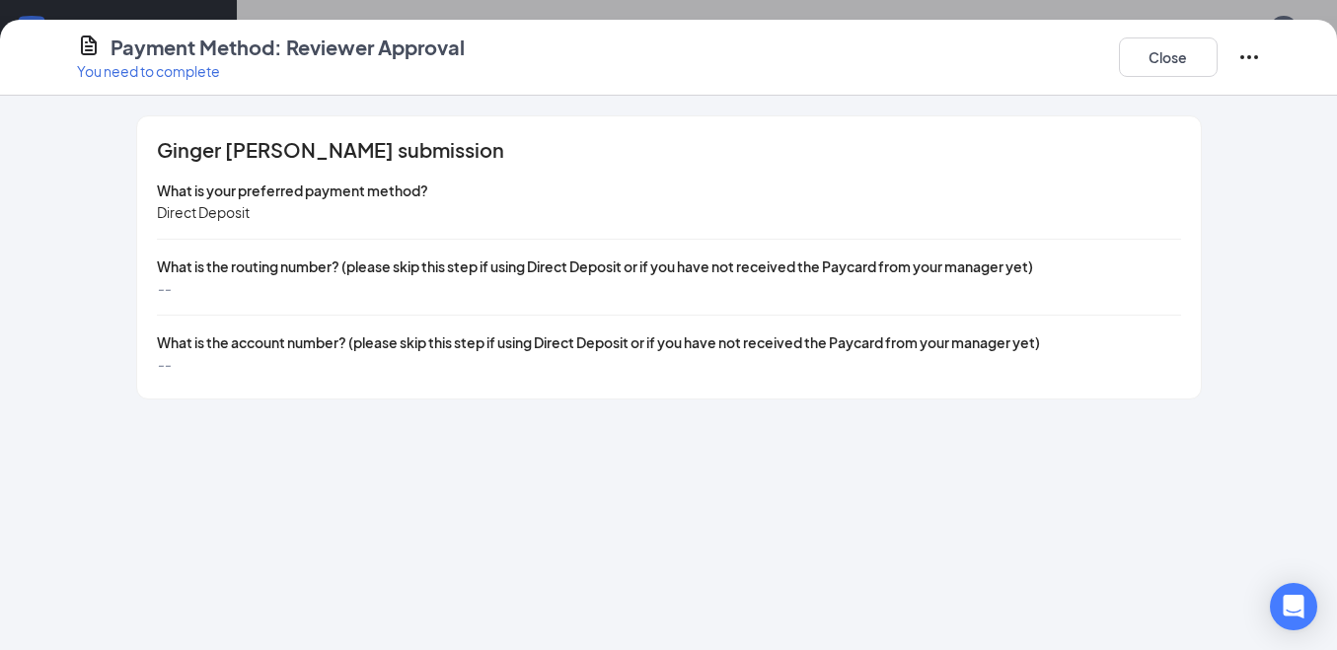
scroll to position [640, 0]
click at [1161, 38] on div "Close" at bounding box center [1190, 57] width 142 height 47
click at [1160, 53] on button "Close" at bounding box center [1168, 56] width 99 height 39
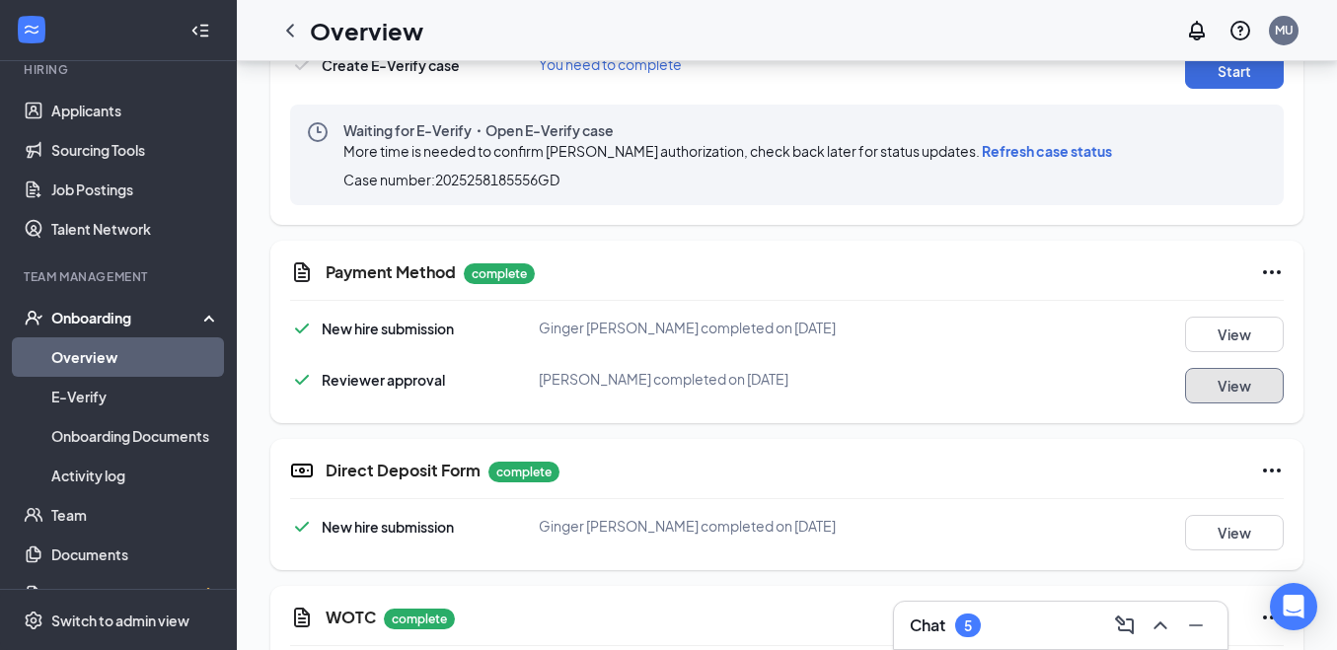
scroll to position [838, 0]
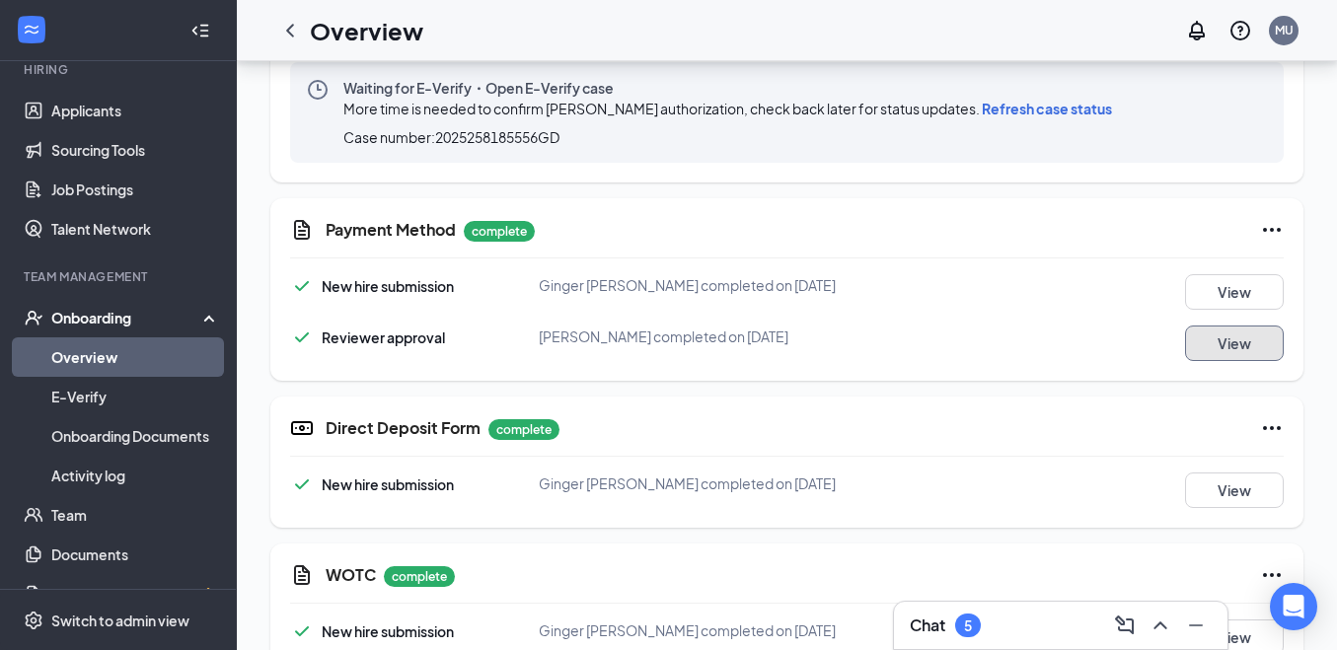
click at [1197, 342] on button "View" at bounding box center [1234, 344] width 99 height 36
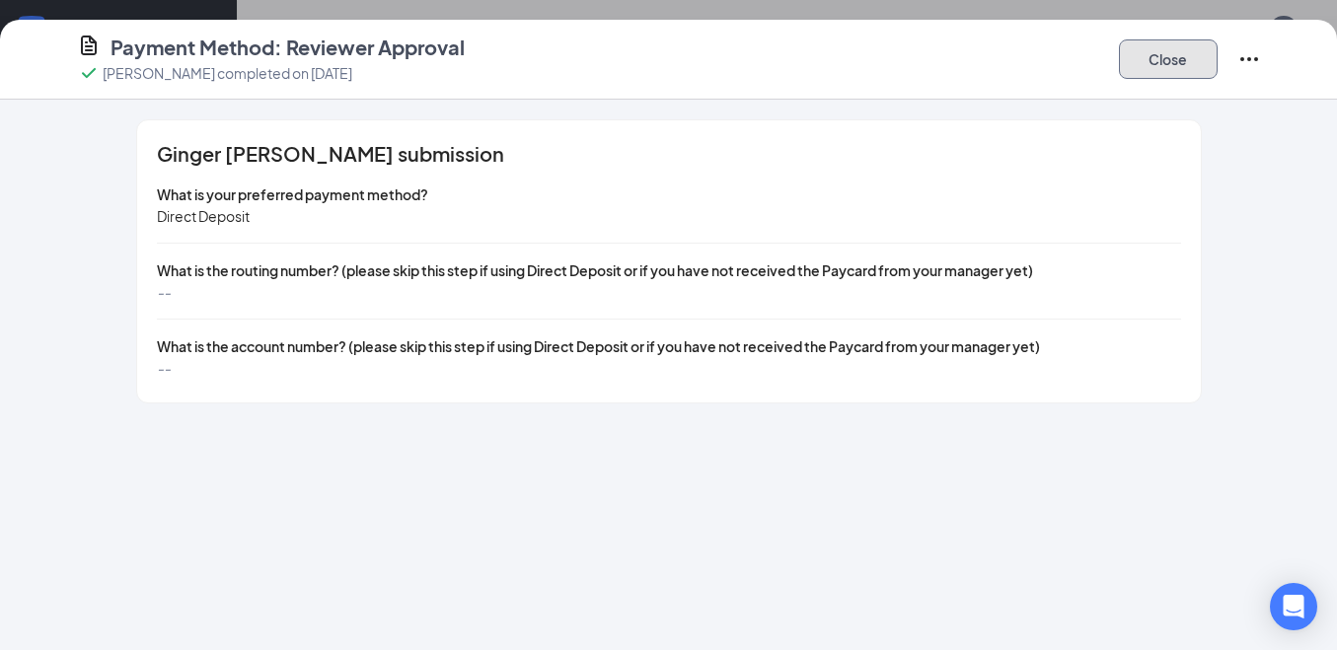
click at [1154, 47] on button "Close" at bounding box center [1168, 58] width 99 height 39
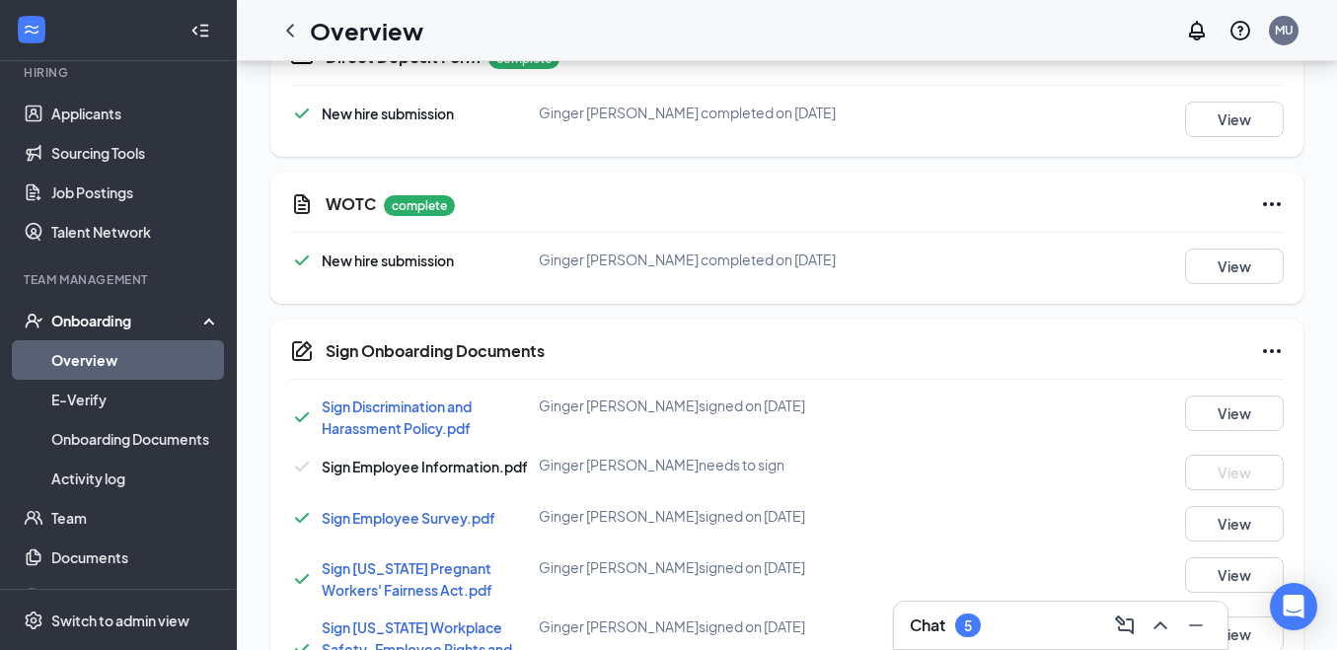
scroll to position [1255, 0]
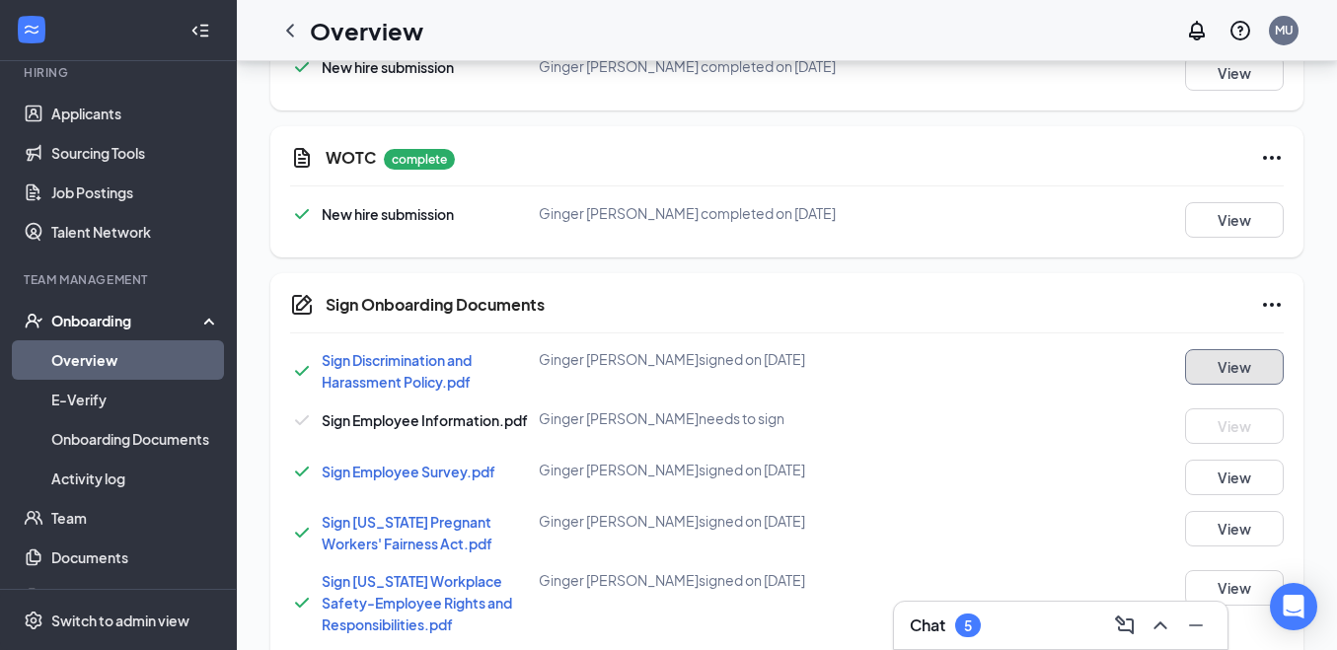
click at [1206, 362] on button "View" at bounding box center [1234, 367] width 99 height 36
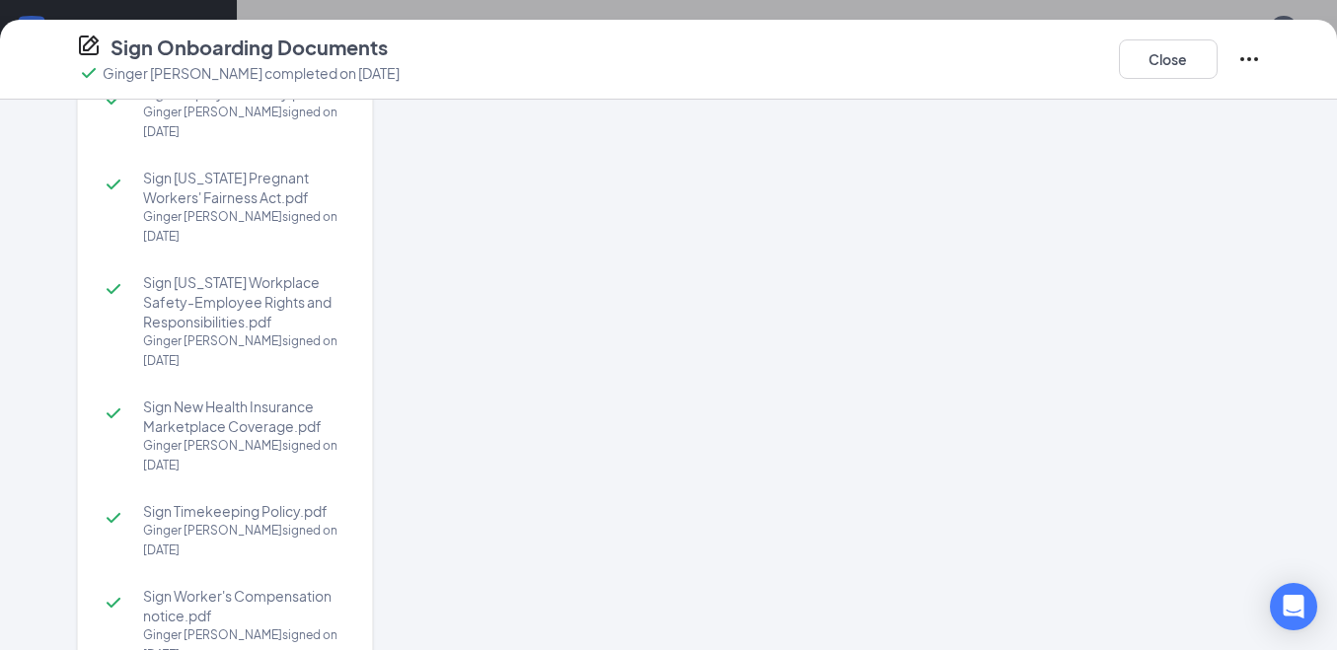
scroll to position [0, 0]
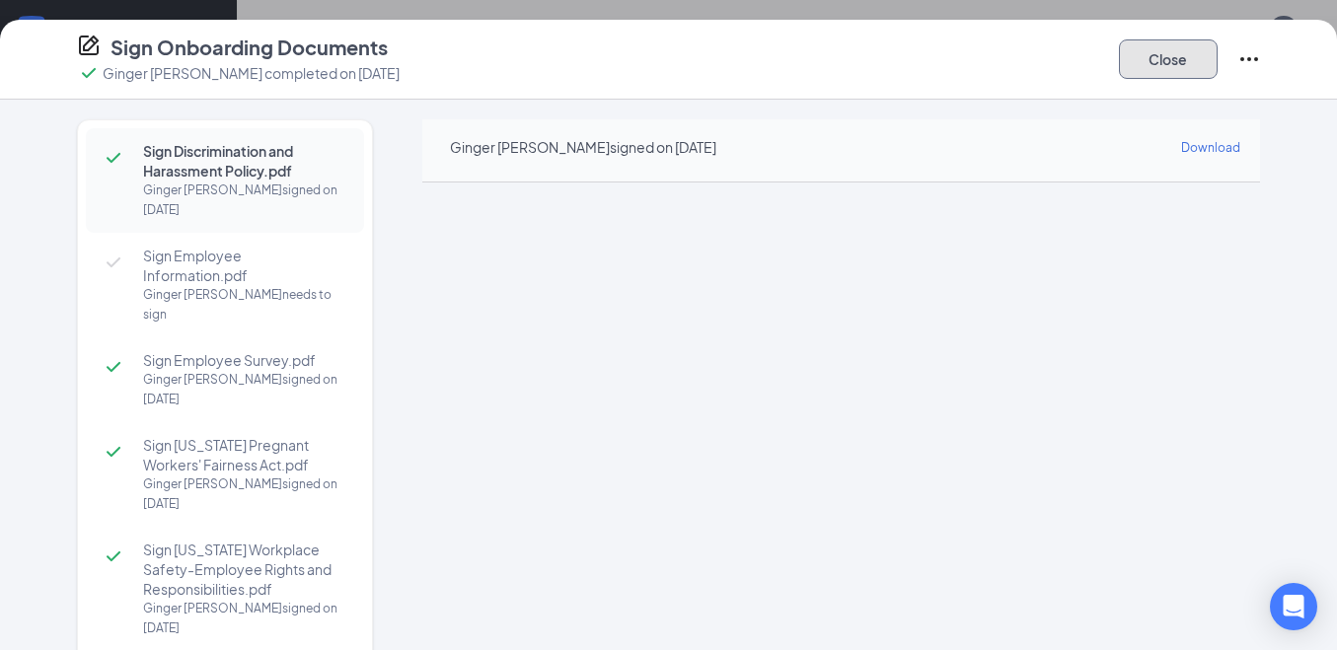
click at [1171, 54] on button "Close" at bounding box center [1168, 58] width 99 height 39
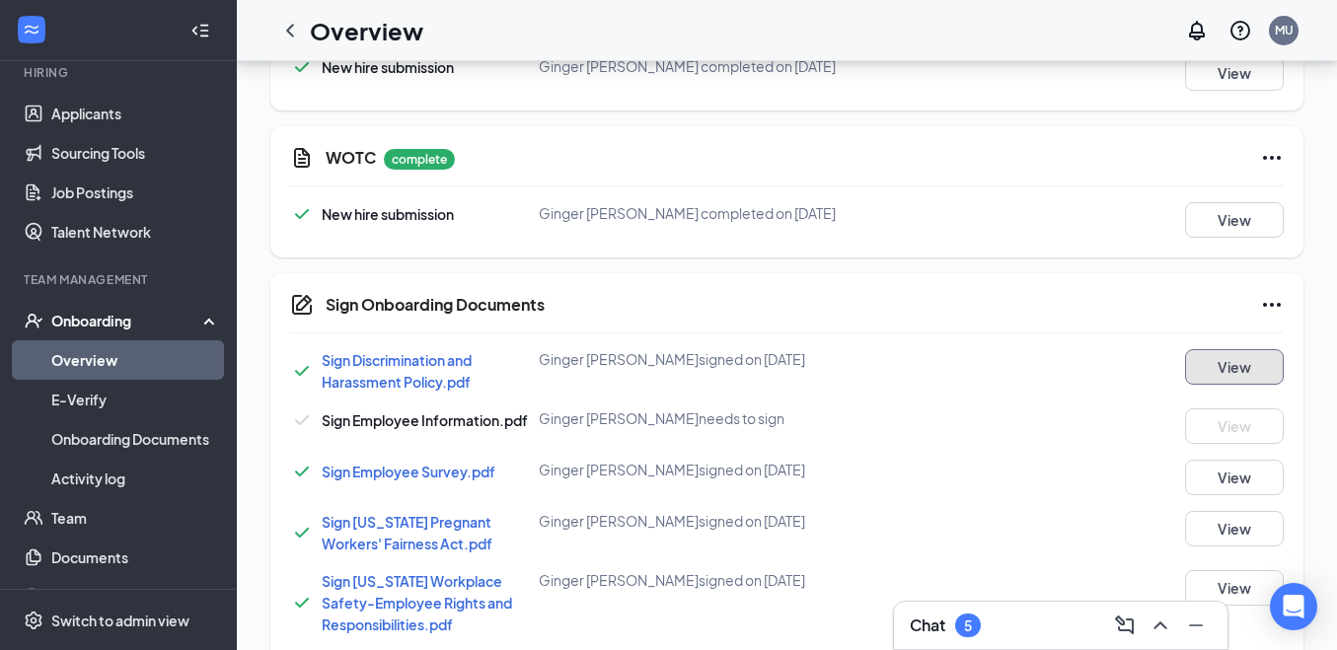
scroll to position [1354, 0]
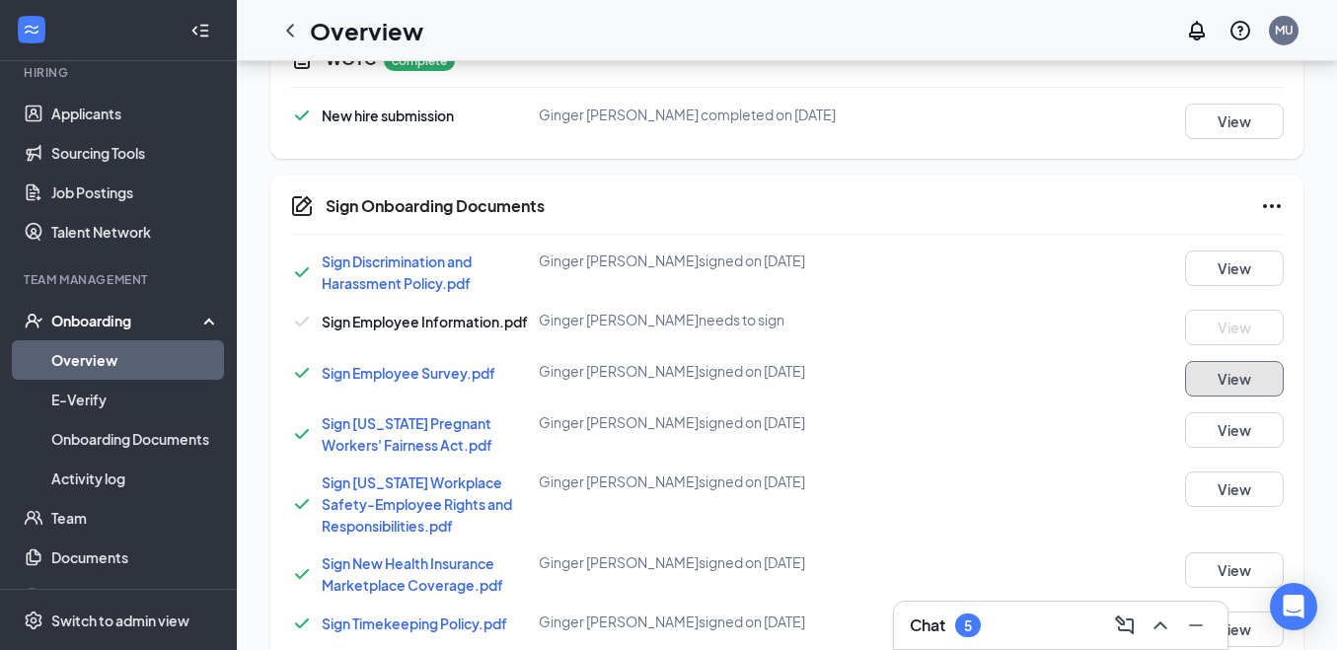
click at [1229, 375] on button "View" at bounding box center [1234, 379] width 99 height 36
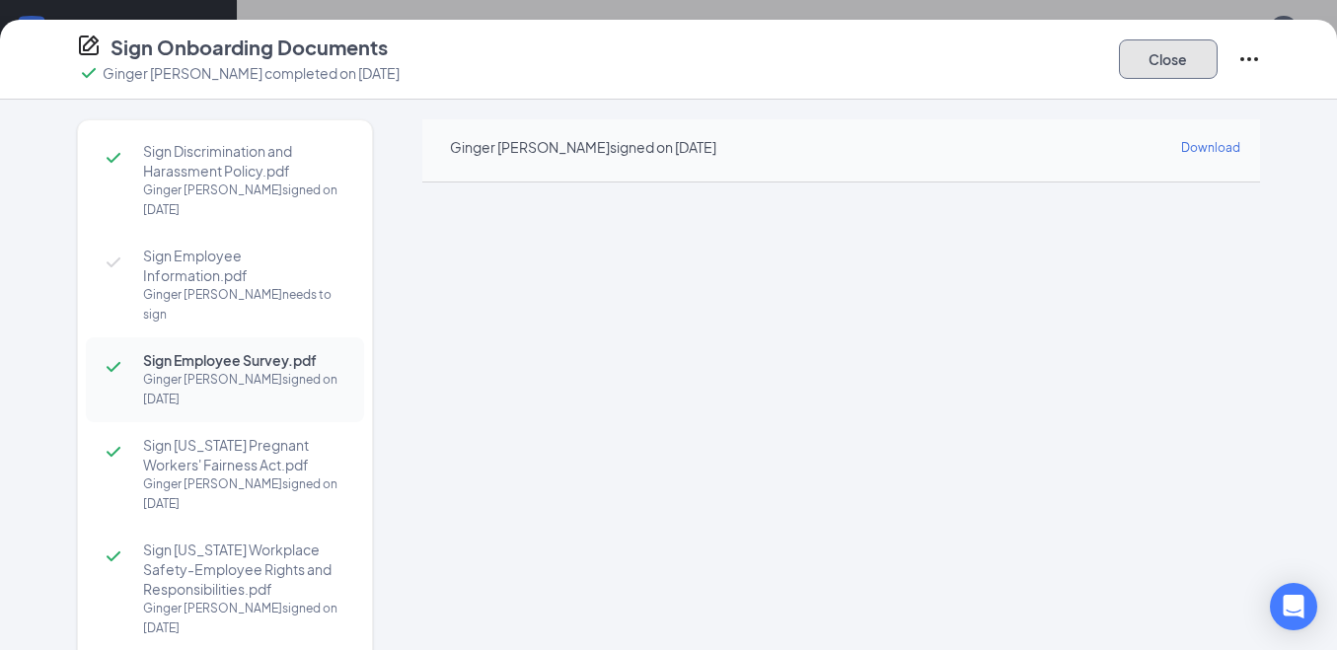
click at [1178, 69] on button "Close" at bounding box center [1168, 58] width 99 height 39
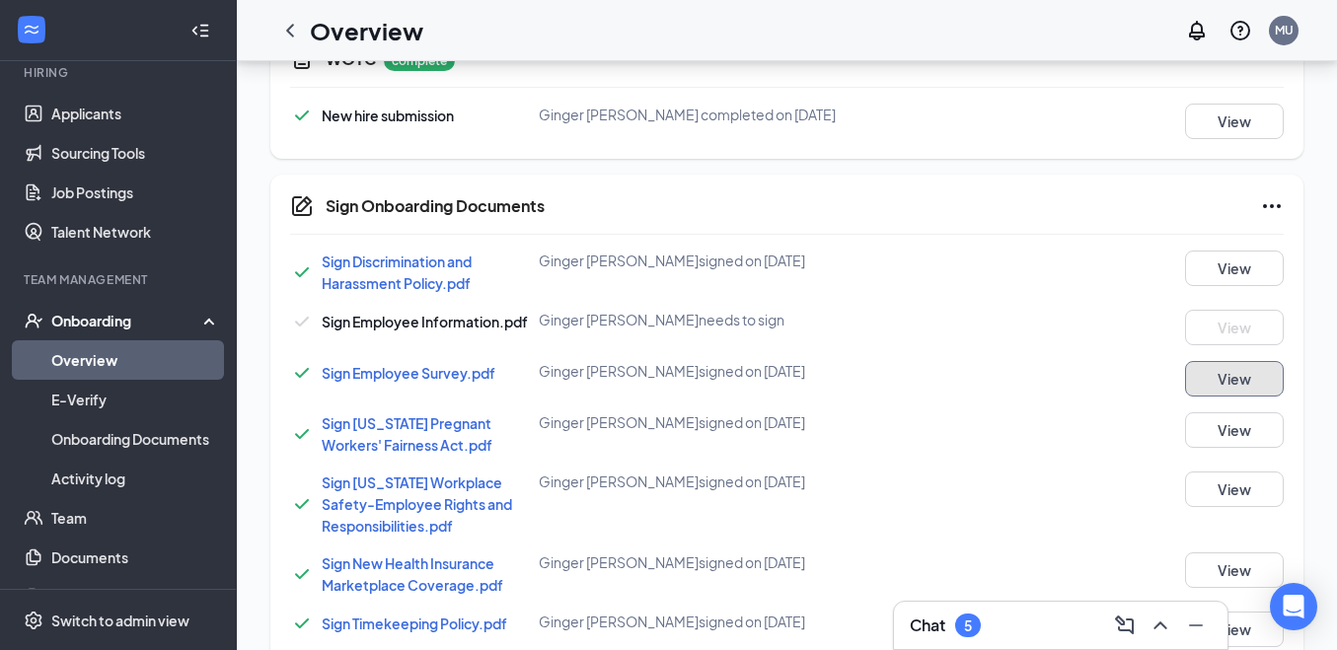
click at [1239, 378] on button "View" at bounding box center [1234, 379] width 99 height 36
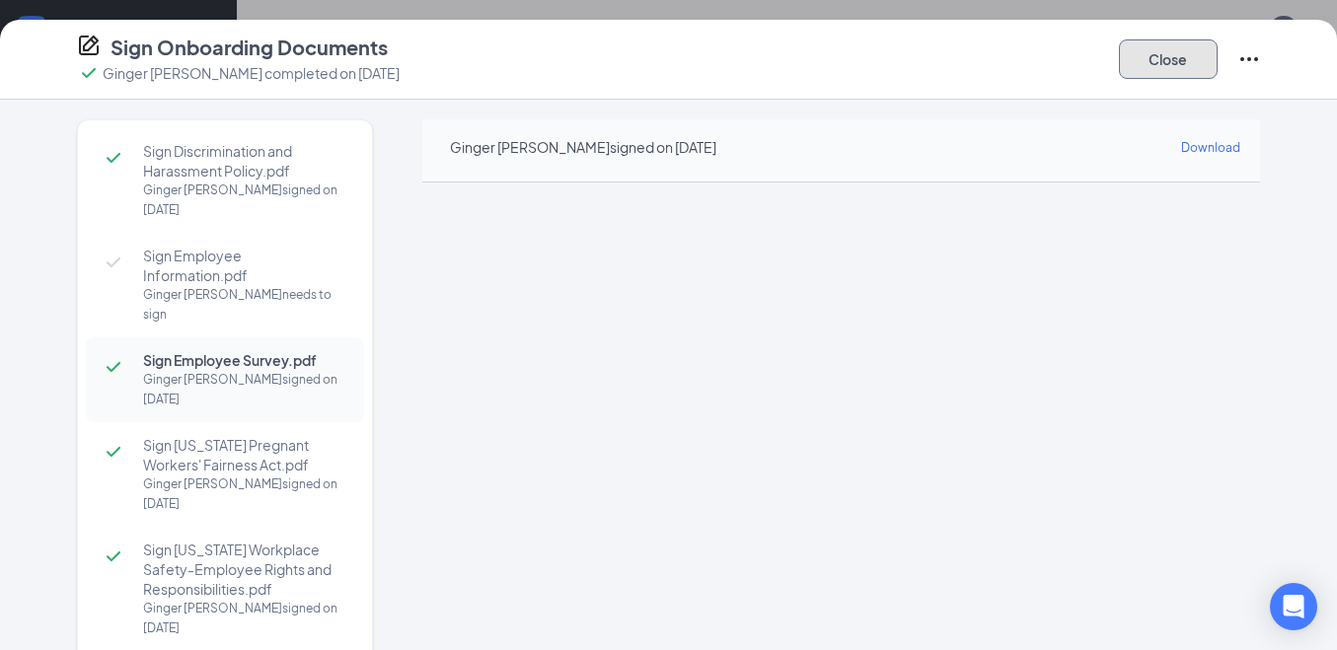
click at [1150, 48] on button "Close" at bounding box center [1168, 58] width 99 height 39
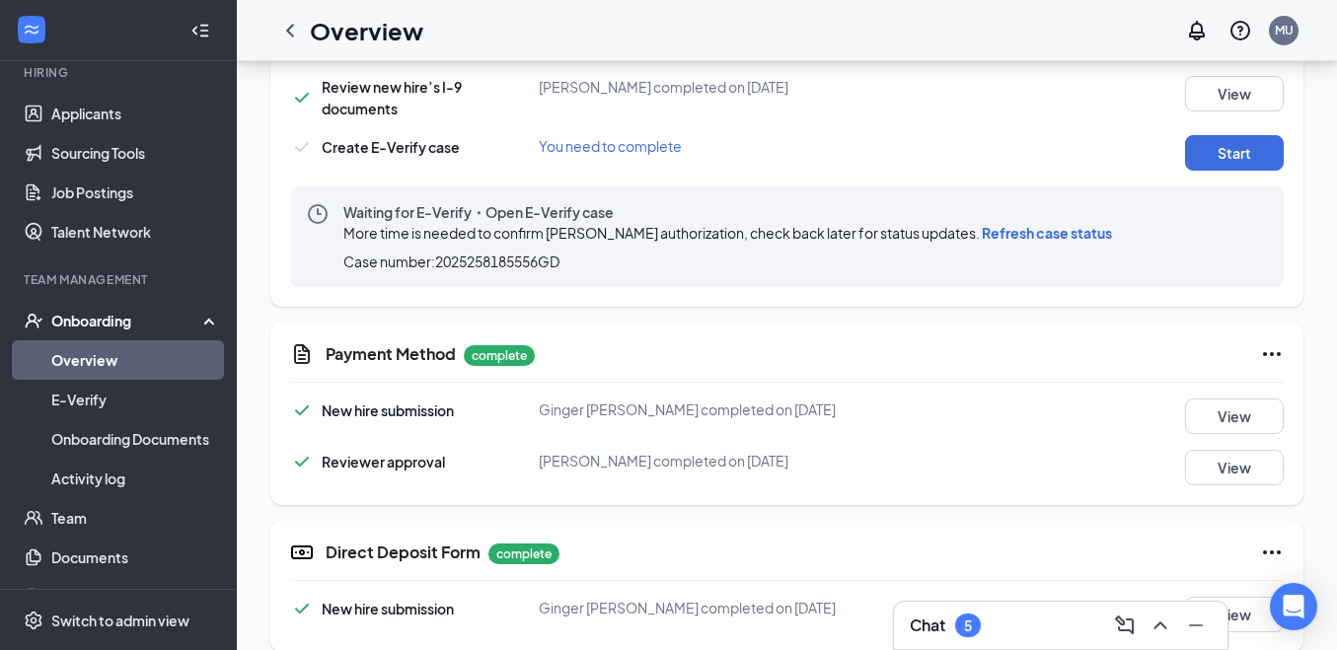
scroll to position [592, 0]
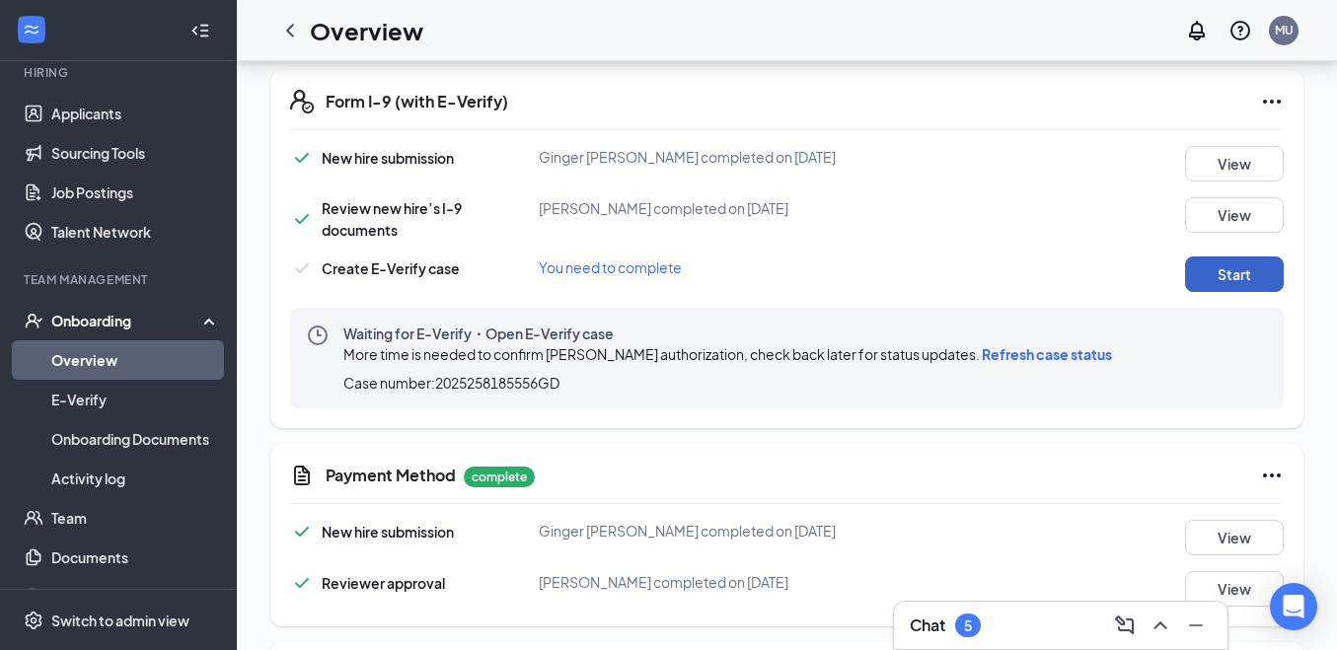
click at [1239, 261] on button "Start" at bounding box center [1234, 275] width 99 height 36
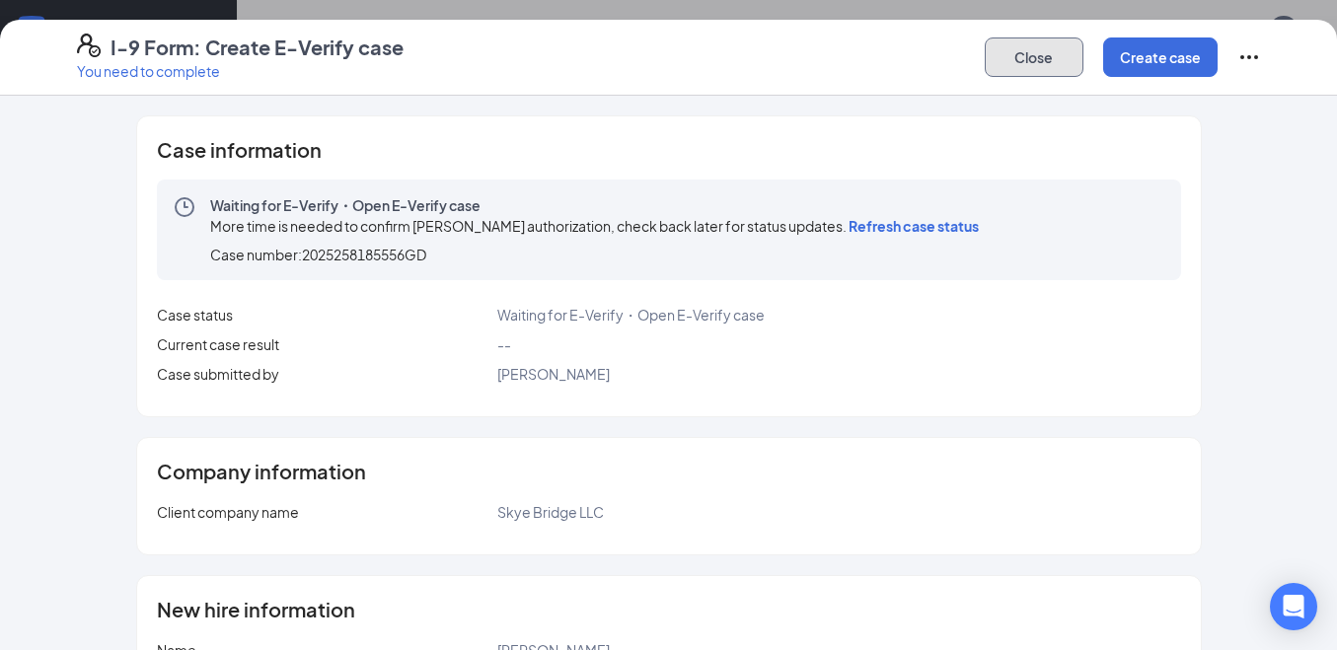
click at [1014, 62] on button "Close" at bounding box center [1034, 56] width 99 height 39
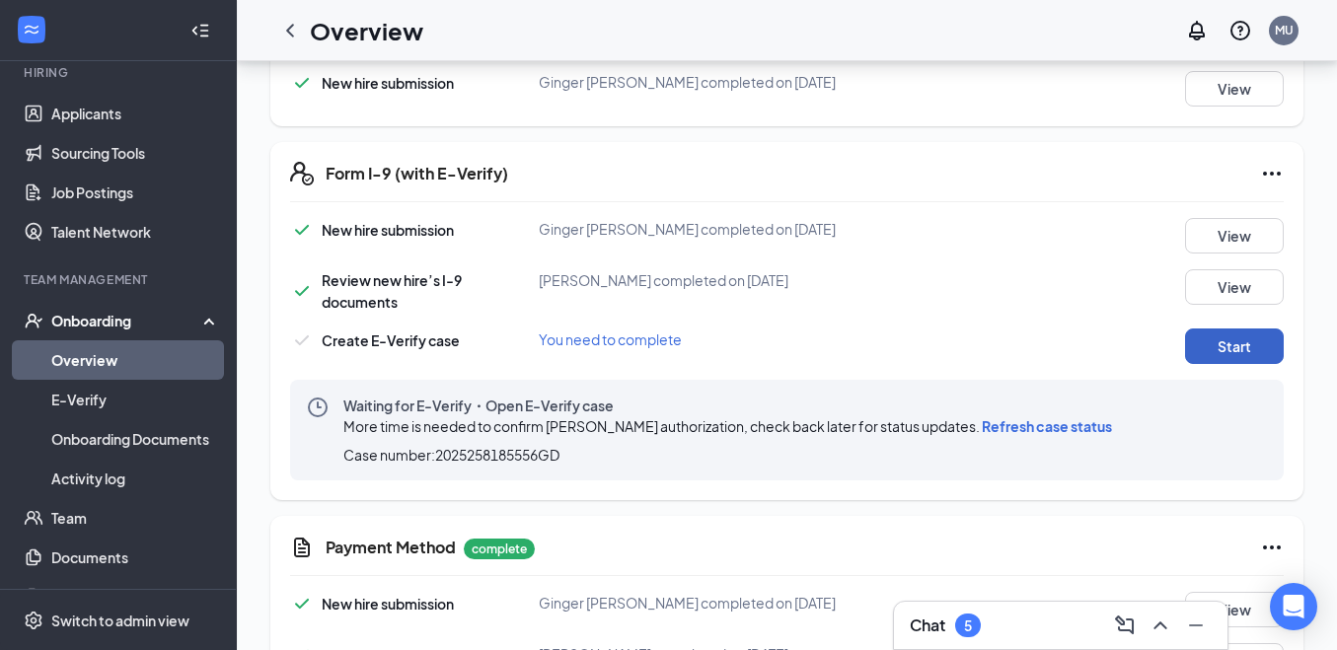
scroll to position [197, 0]
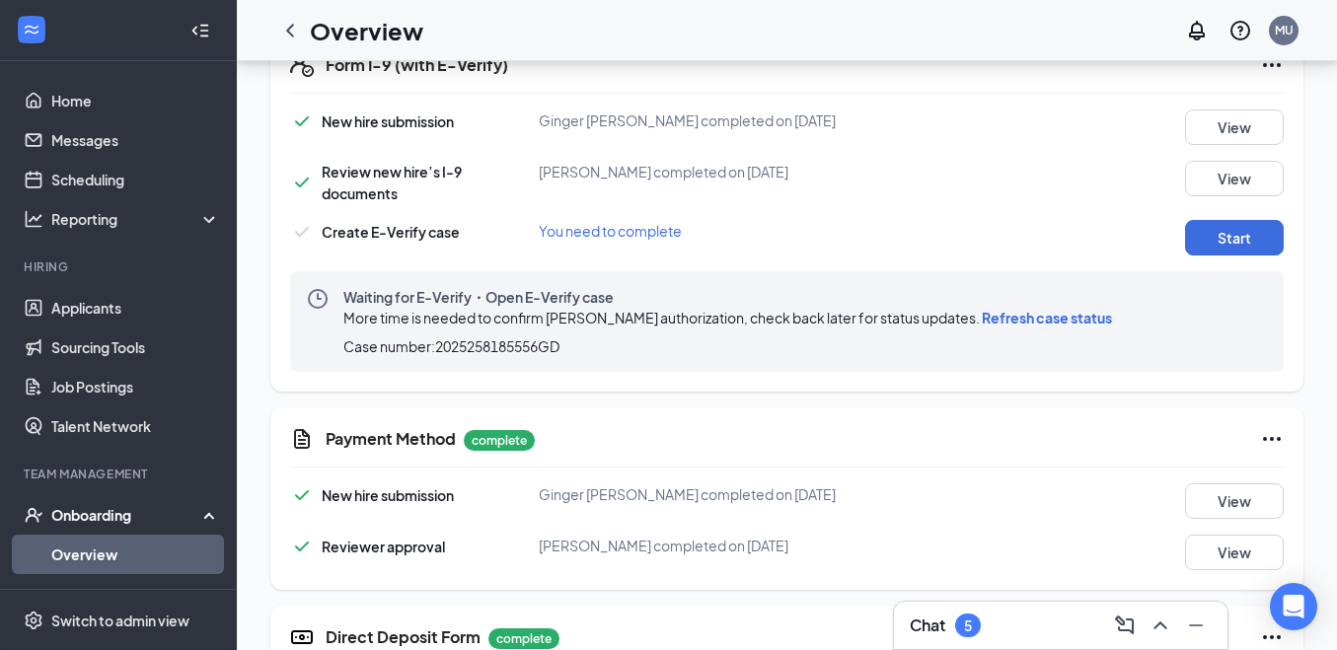
scroll to position [572, 0]
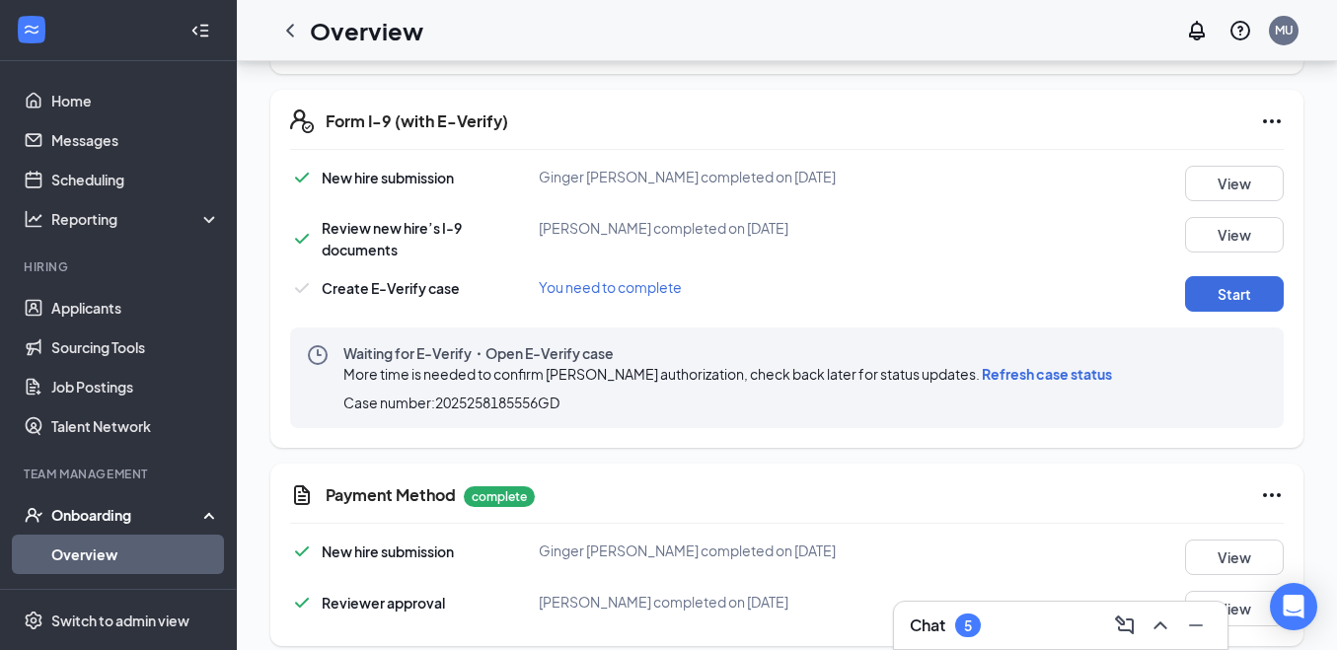
click at [1081, 373] on span "Refresh case status" at bounding box center [1047, 374] width 130 height 18
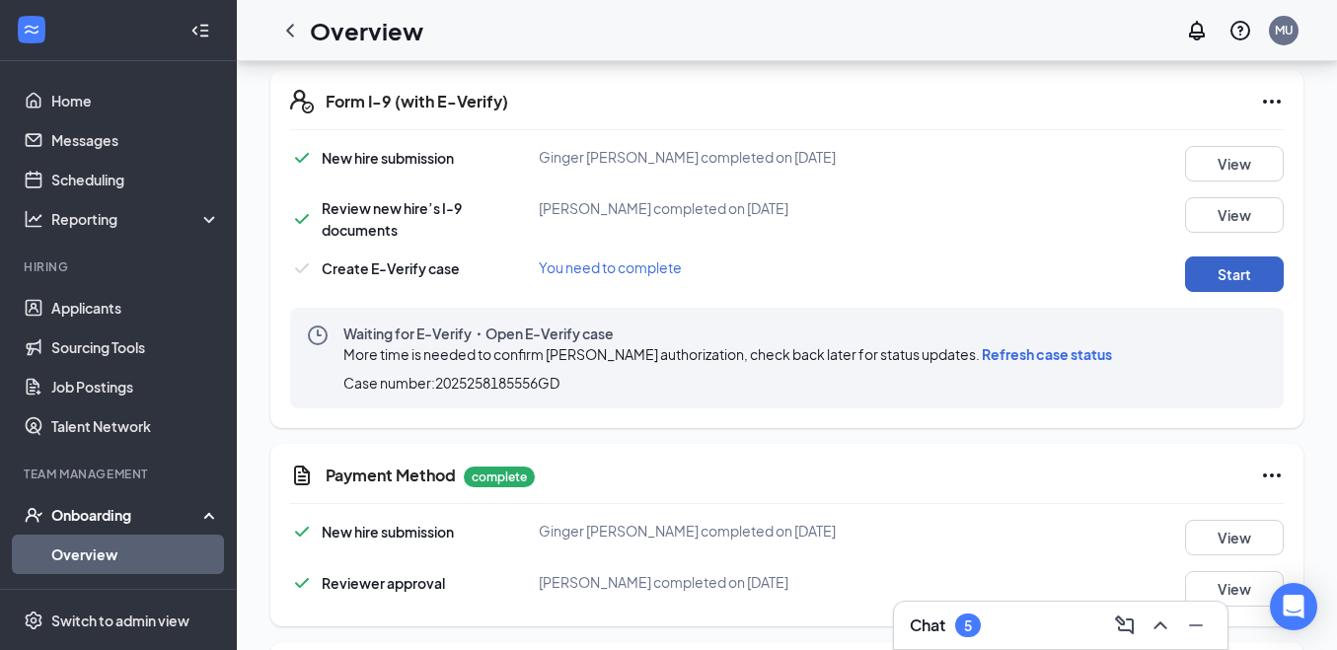
click at [1240, 281] on button "Start" at bounding box center [1234, 275] width 99 height 36
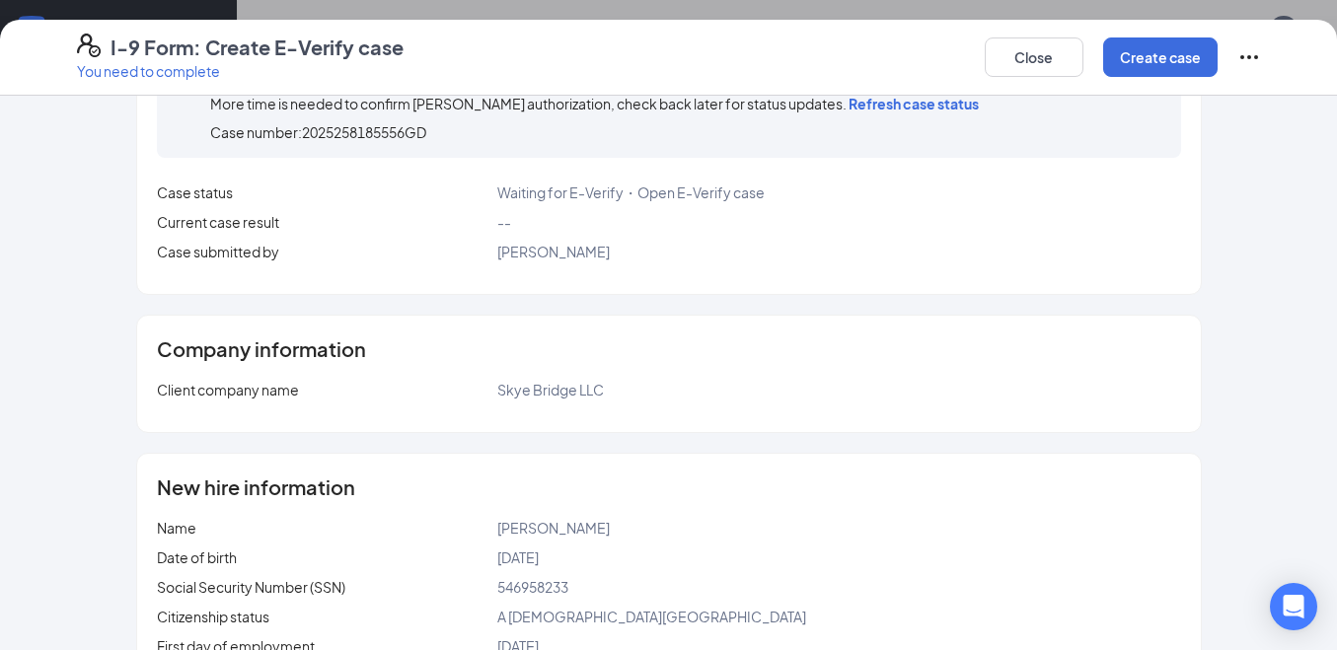
scroll to position [75, 0]
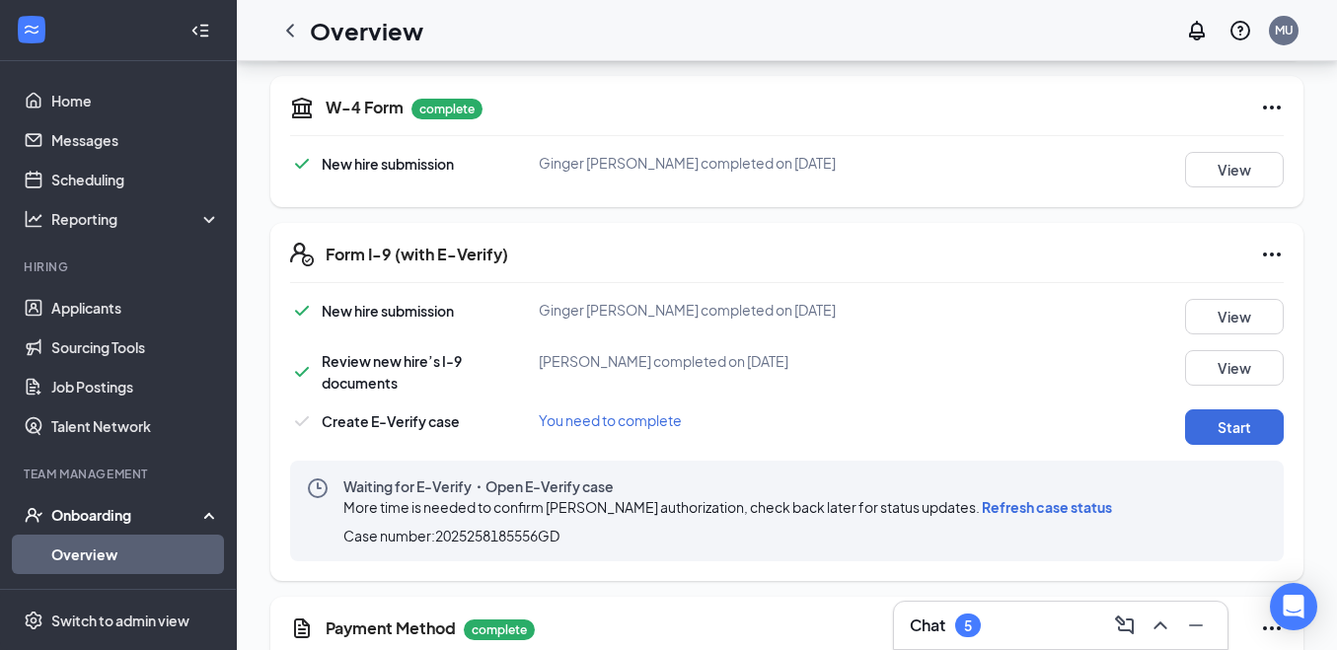
scroll to position [395, 0]
